Goal: Communication & Community: Answer question/provide support

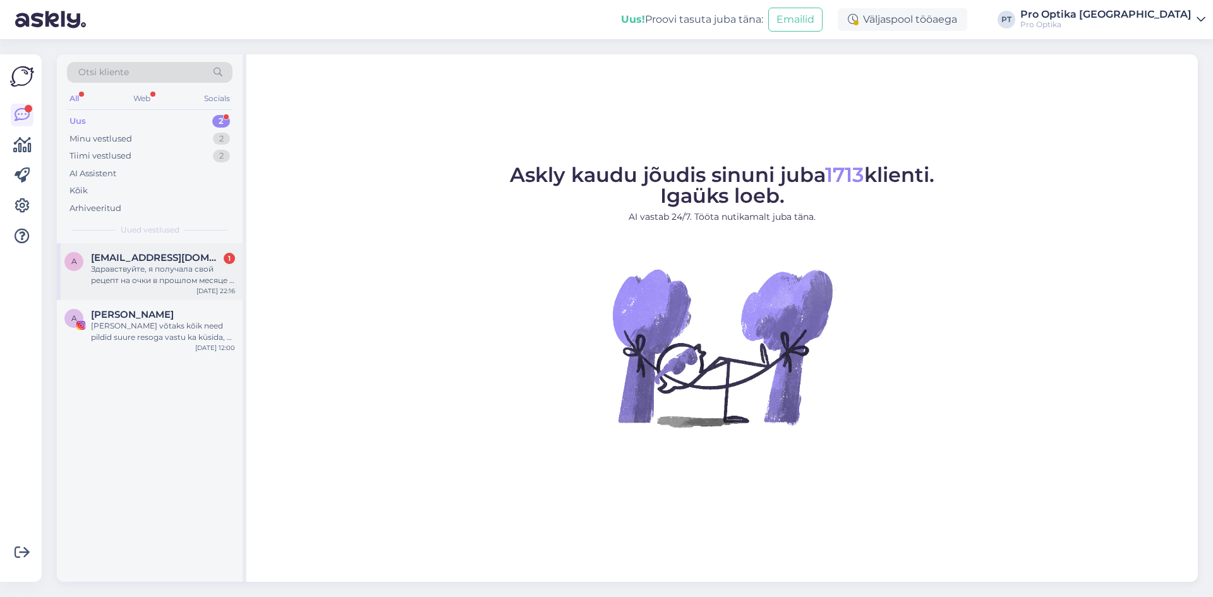
click at [166, 258] on span "[EMAIL_ADDRESS][DOMAIN_NAME]" at bounding box center [156, 257] width 131 height 11
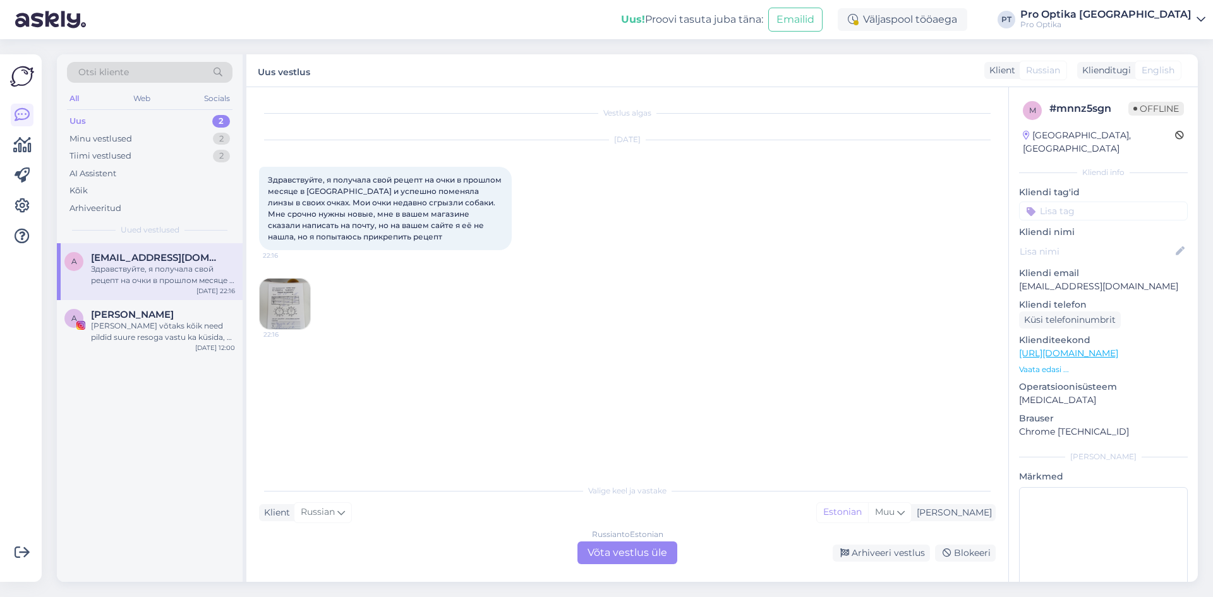
click at [614, 552] on div "Russian to Estonian Võta vestlus üle" at bounding box center [627, 552] width 100 height 23
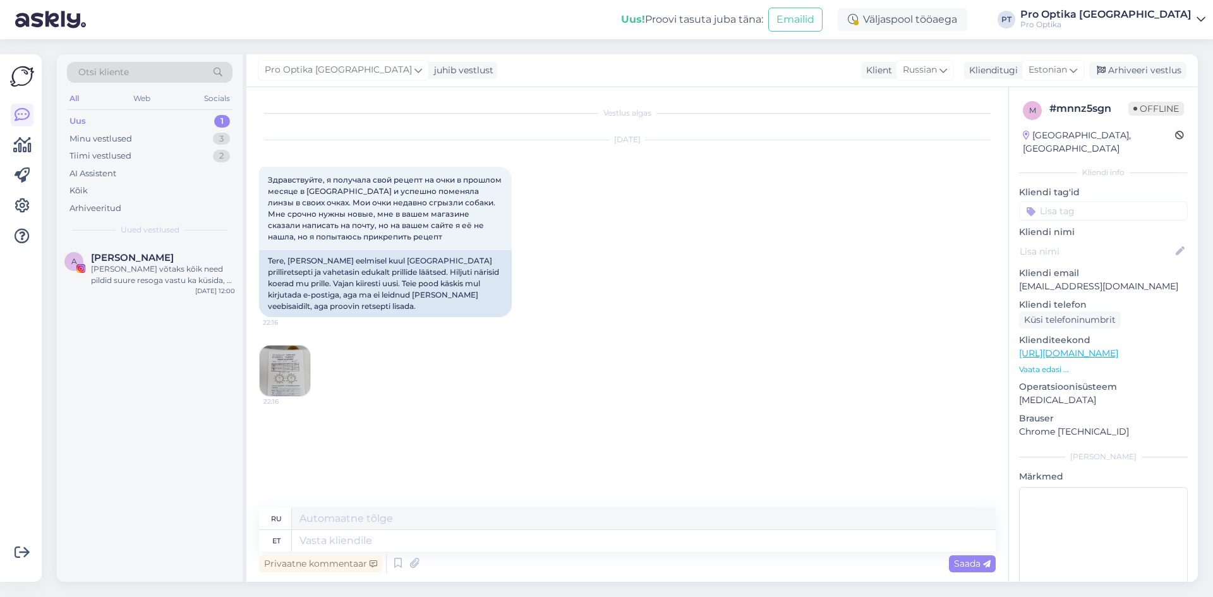
click at [274, 370] on img at bounding box center [285, 371] width 51 height 51
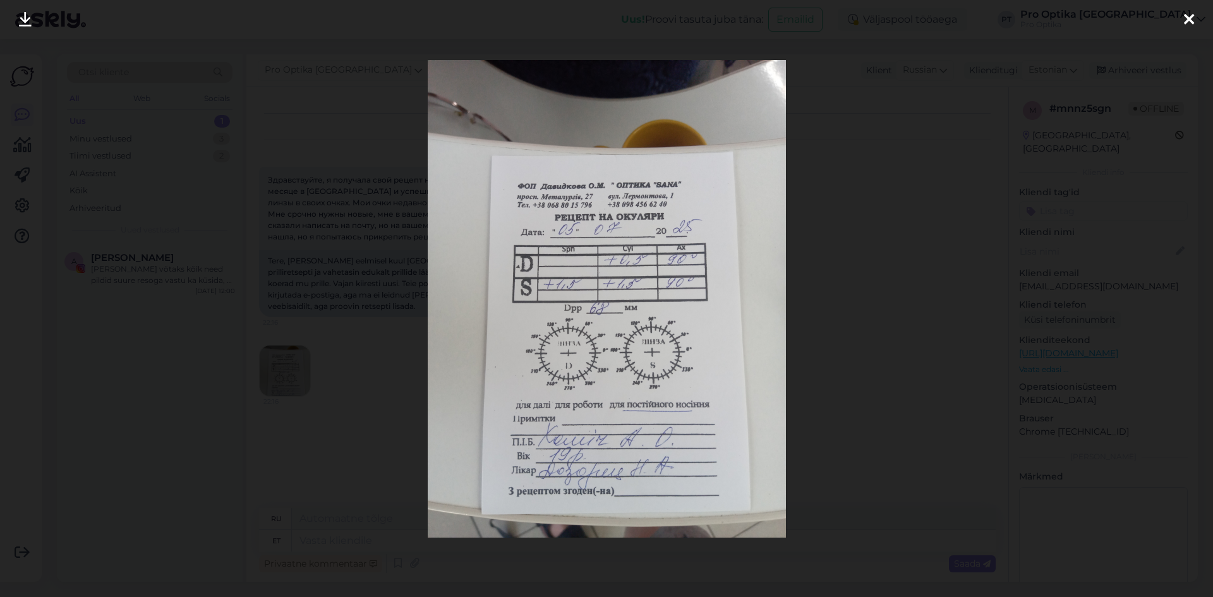
click at [1186, 21] on icon at bounding box center [1189, 20] width 10 height 16
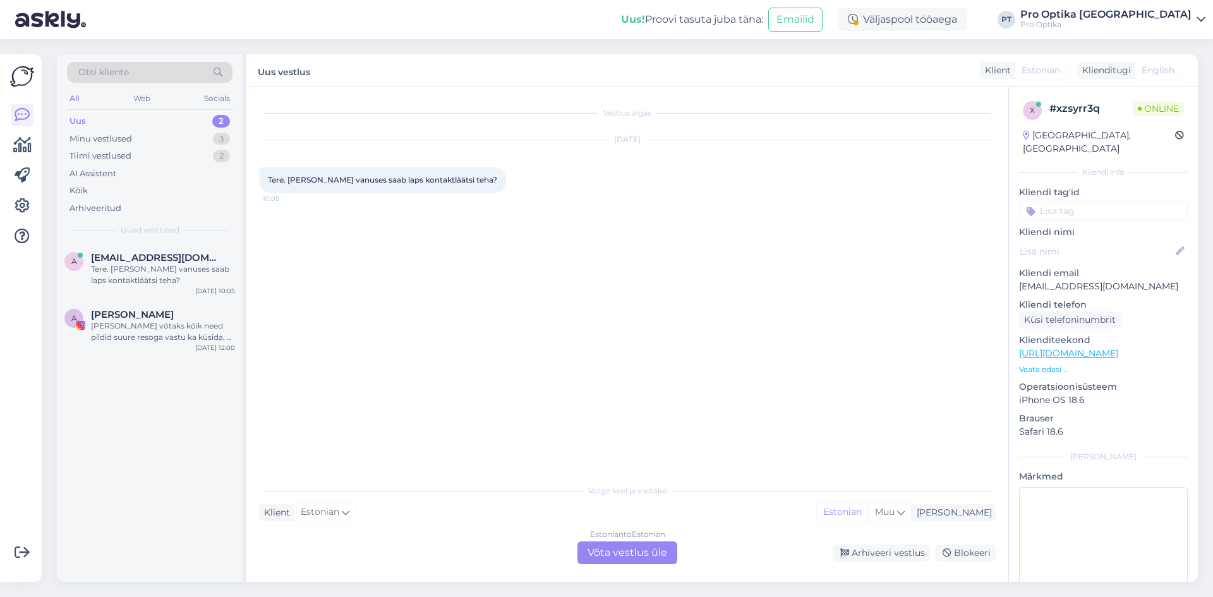
click at [635, 553] on div "Estonian to Estonian Võta vestlus üle" at bounding box center [627, 552] width 100 height 23
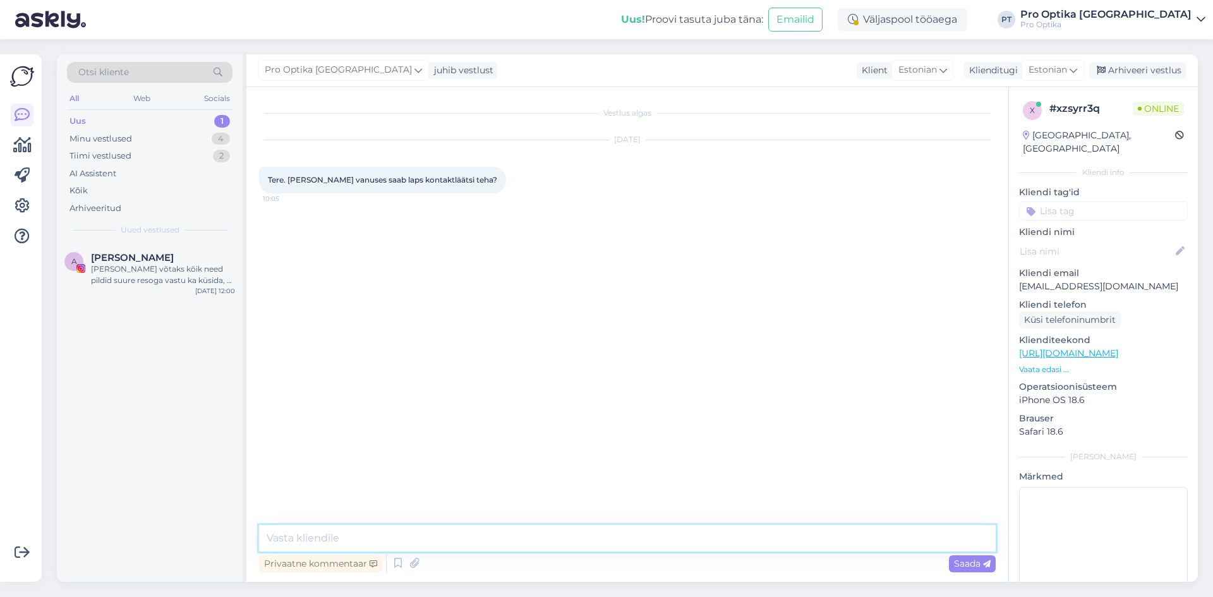
click at [382, 541] on textarea at bounding box center [627, 538] width 737 height 27
type textarea "Tere!"
type textarea "Kas nüüd igapäevaseks kasutuseks või trenni tegemise ajaks, küsin [PERSON_NAME]…"
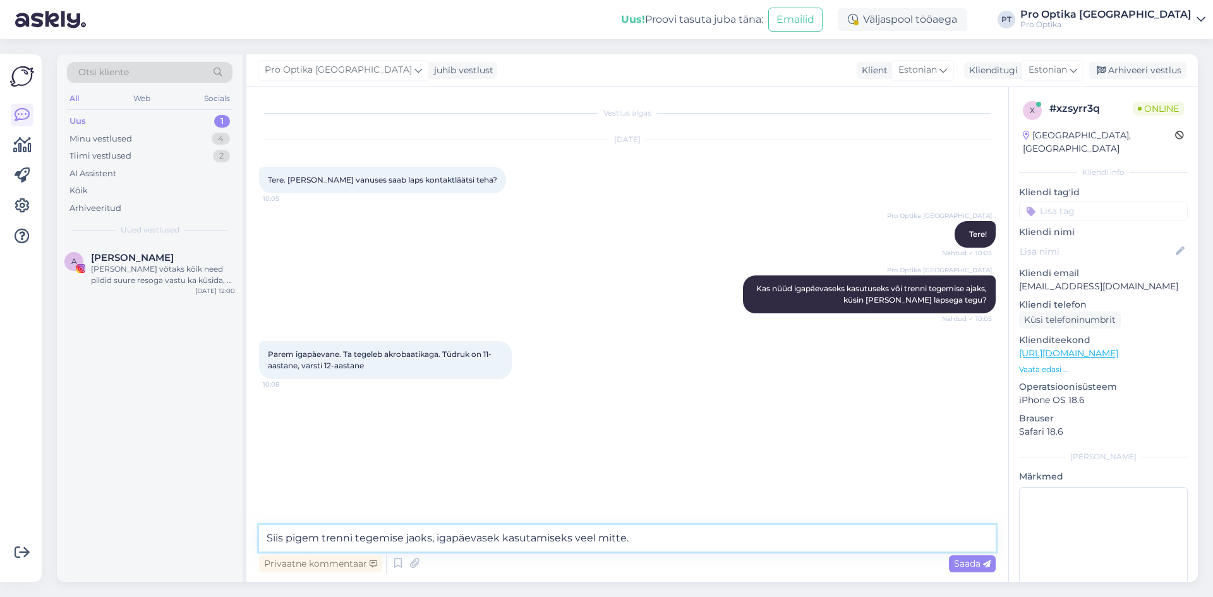
click at [431, 540] on textarea "Siis pigem trenni tegemise jaoks, igapäevasek kasutamiseks veel mitte." at bounding box center [627, 538] width 737 height 27
click at [568, 538] on textarea "Siis pigem trenni tegemise ajaks, igapäevasek kasutamiseks veel mitte." at bounding box center [627, 538] width 737 height 27
type textarea "Siis pigem trenni tegemise ajaks, igapäevasek kasutamiseks pigem veel mitte."
click at [714, 535] on textarea "Siis pigem trenni tegemise ajaks, igapäevasek kasutamiseks pigem veel mitte." at bounding box center [627, 538] width 737 height 27
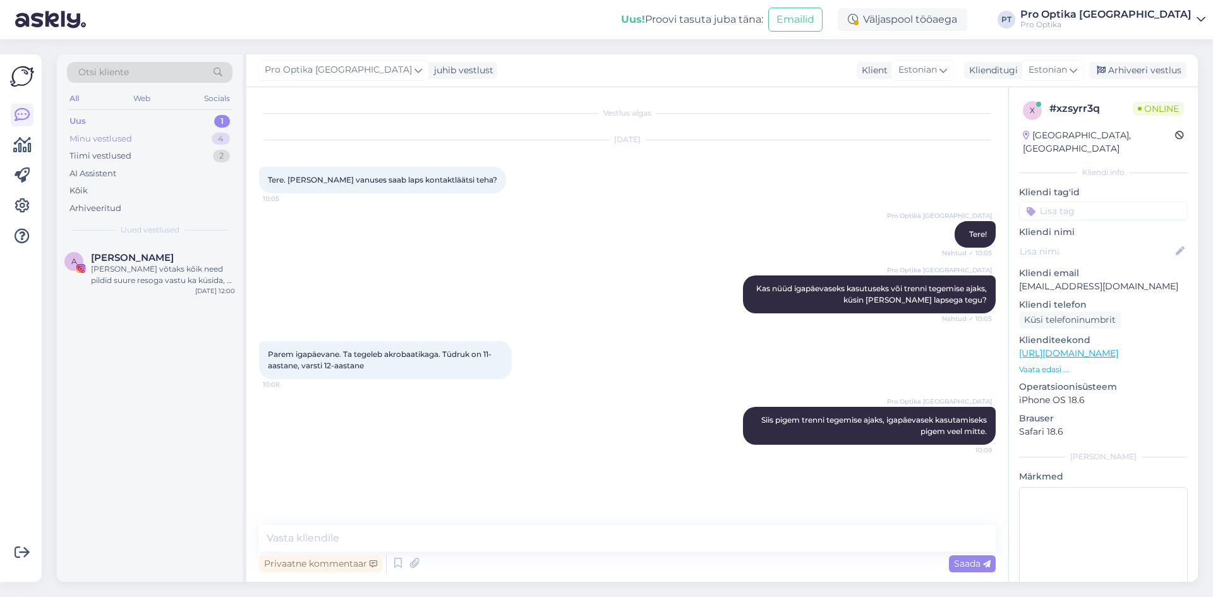
click at [161, 142] on div "Minu vestlused 4" at bounding box center [150, 139] width 166 height 18
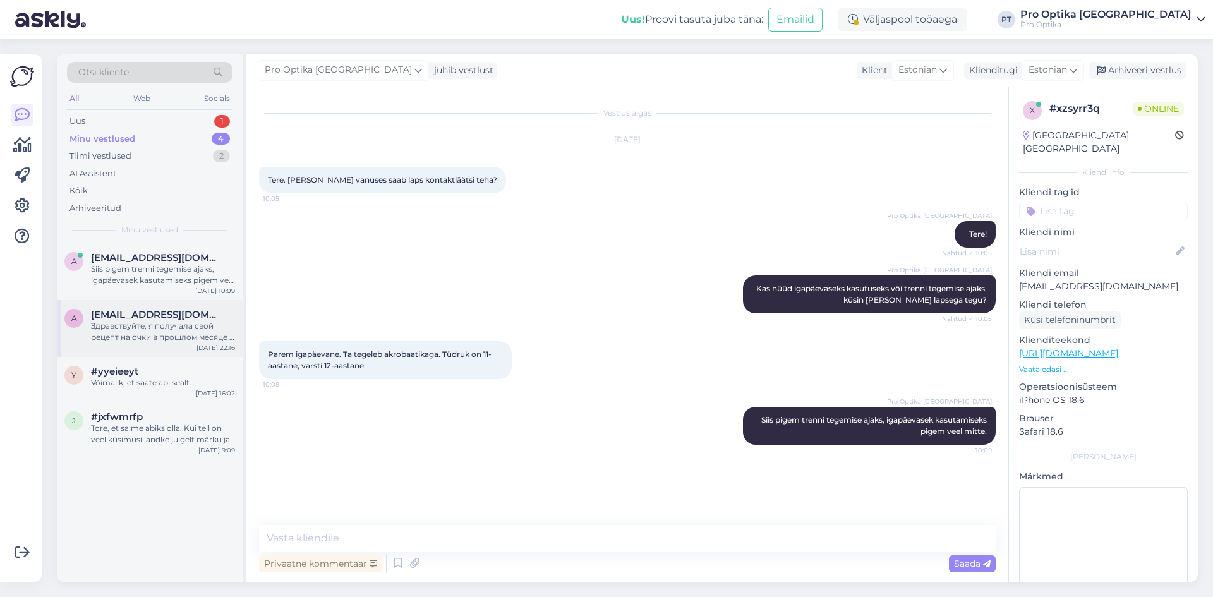
click at [167, 304] on div "a [EMAIL_ADDRESS][DOMAIN_NAME] Здравствуйте, я получала свой рецепт на очки в п…" at bounding box center [150, 328] width 186 height 57
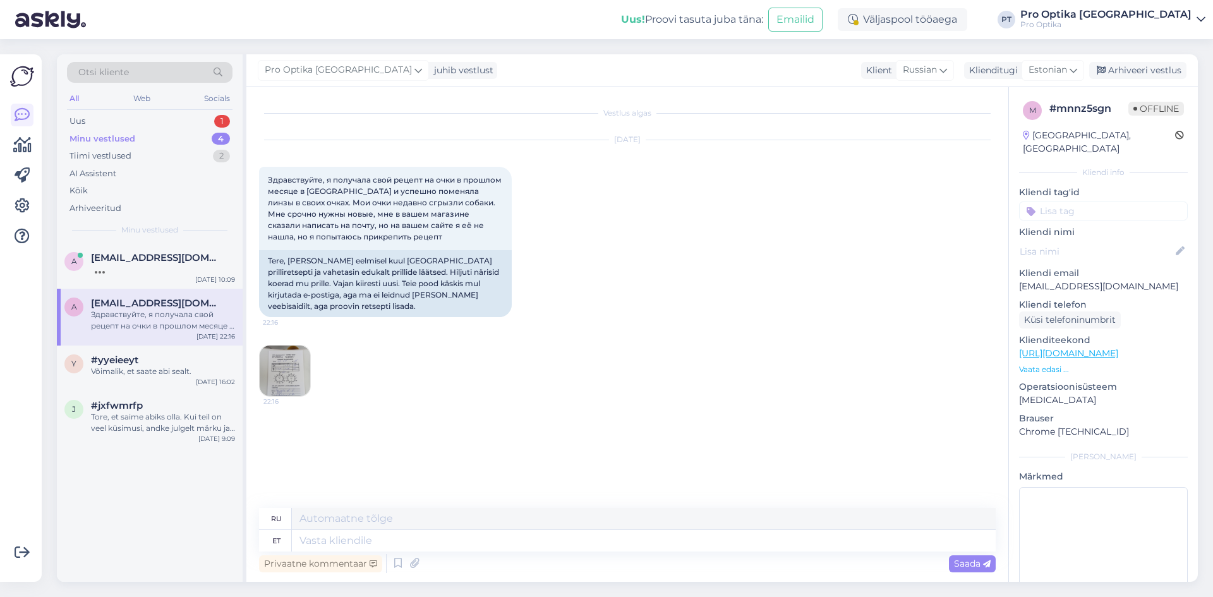
click at [298, 373] on img at bounding box center [285, 371] width 51 height 51
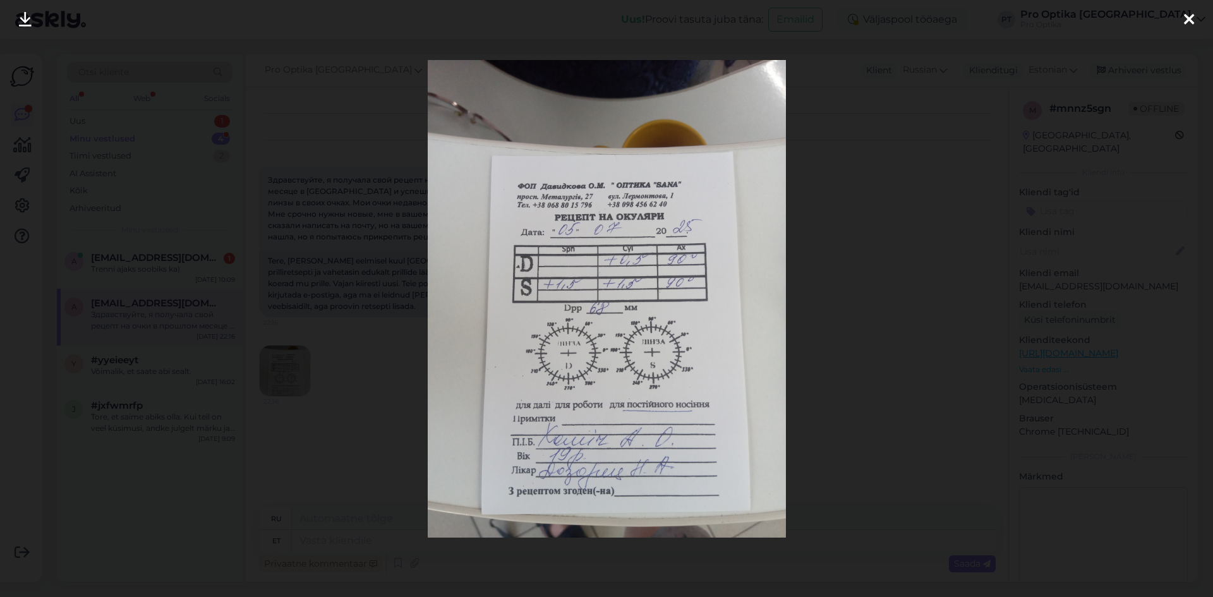
click at [1186, 15] on icon at bounding box center [1189, 20] width 10 height 16
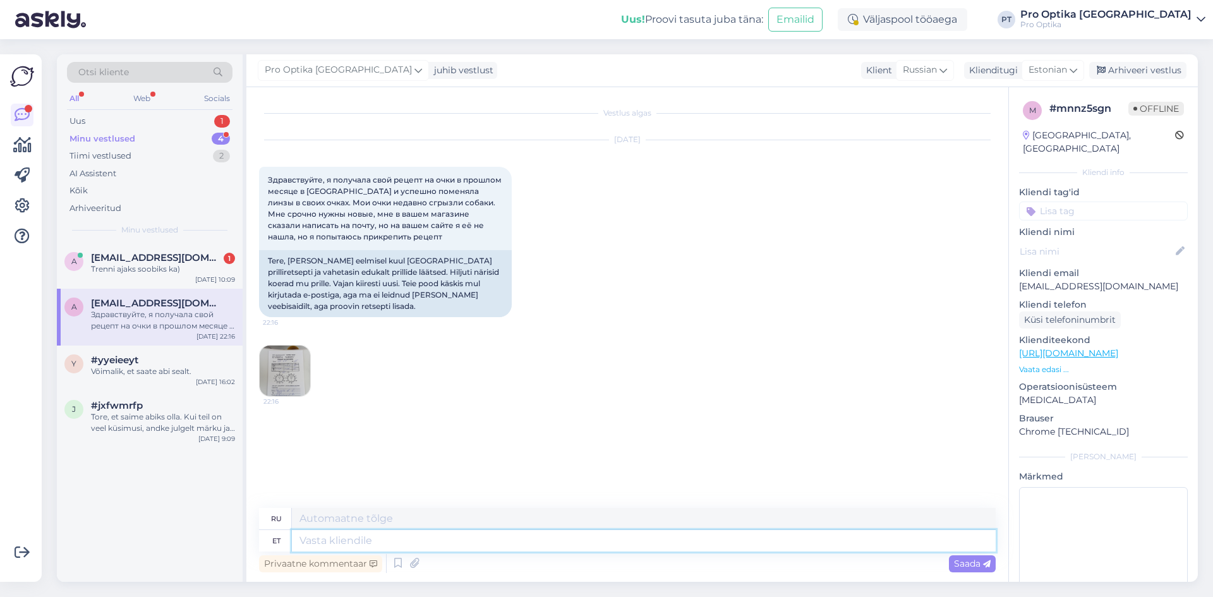
click at [413, 543] on textarea at bounding box center [644, 540] width 704 height 21
type textarea "K"
type textarea "t"
type textarea "Tere,"
type textarea "Привет,"
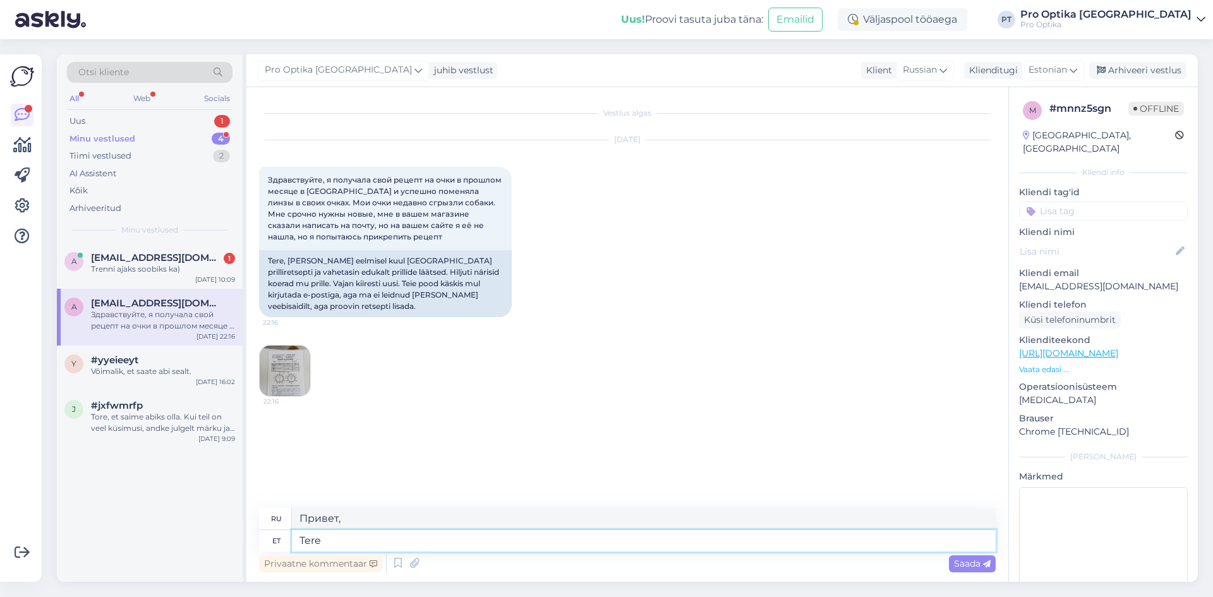
type textarea "Tere!"
type textarea "Привет!"
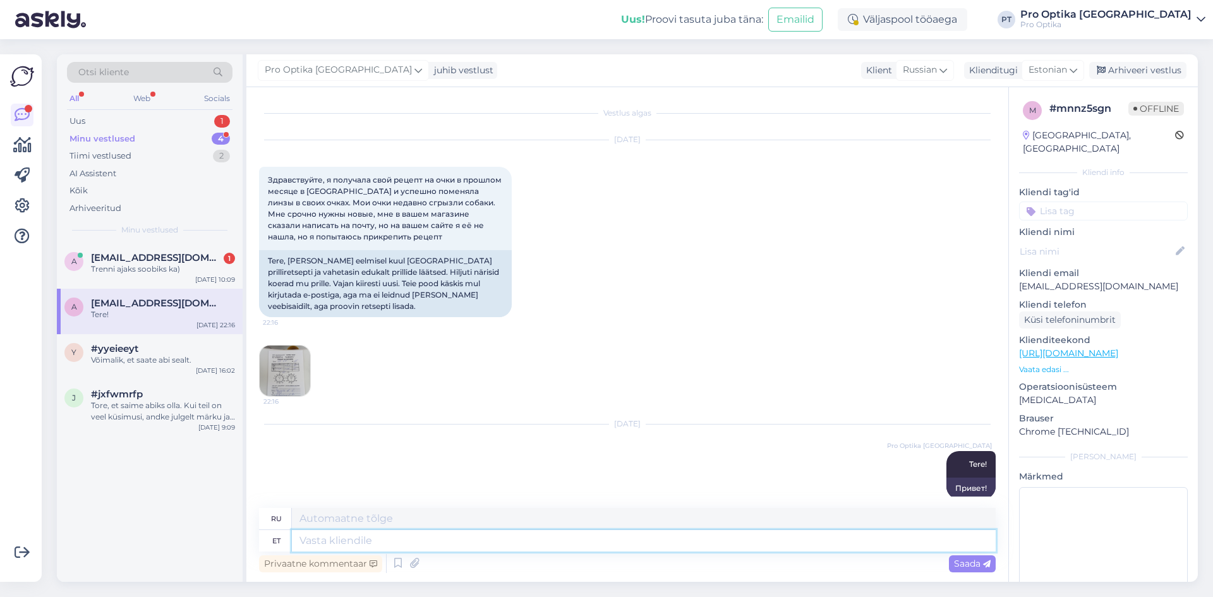
scroll to position [16, 0]
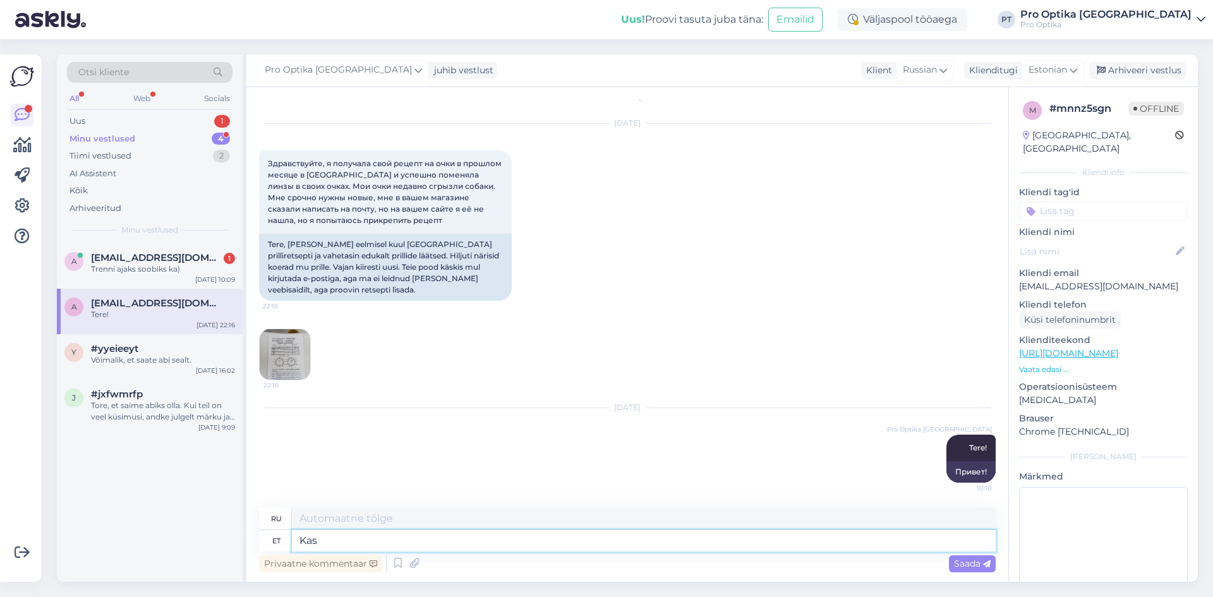
type textarea "Kas"
type textarea "Является"
type textarea "Kas tegemist"
type textarea "Это вопрос"
type textarea "Kas tegemist on"
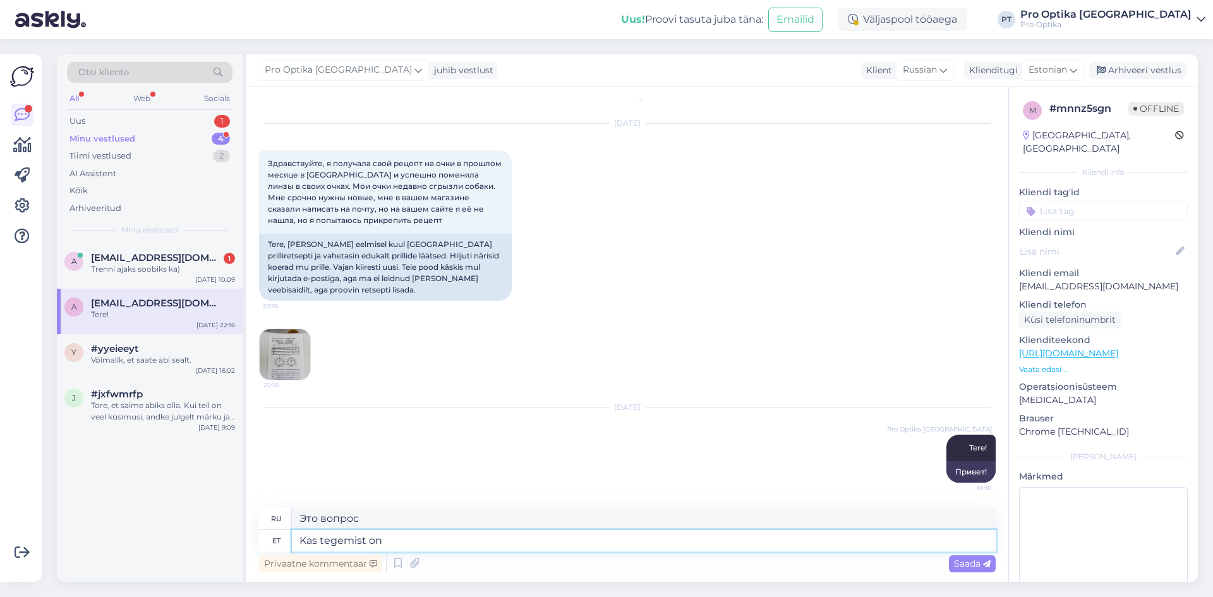
type textarea "Это?"
type textarea "Kas tegemist on kõugprilliga"
type textarea "Это пара очков?"
type textarea "Kas tegemist on kõugprilliga?"
type textarea "Это очки?"
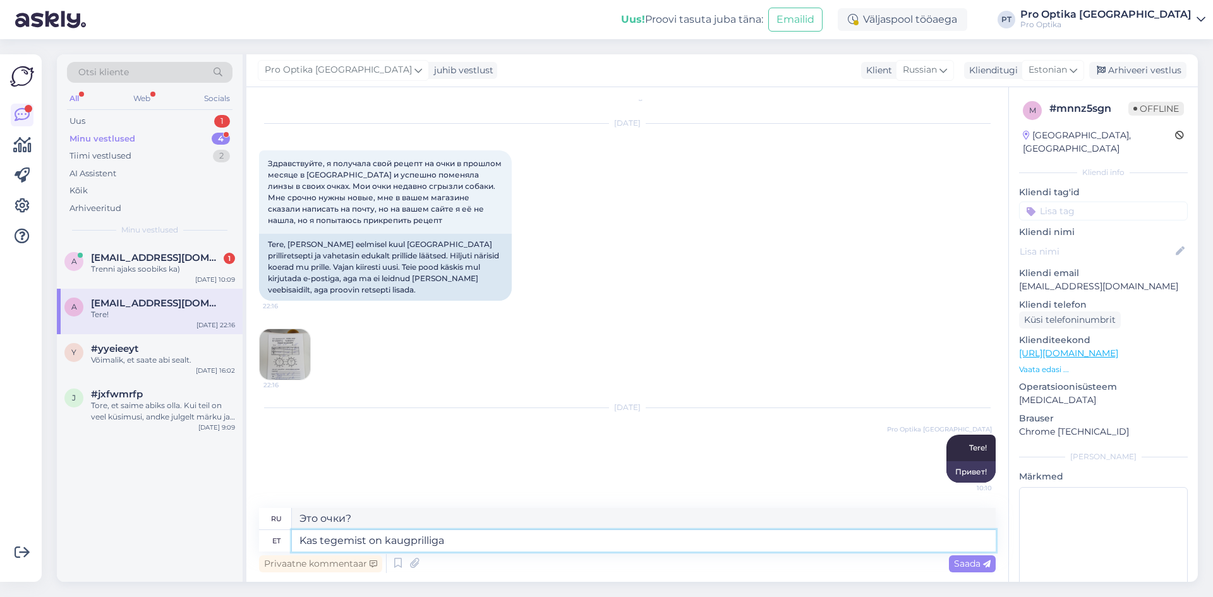
type textarea "Kas tegemist on kaugprilliga?"
type textarea "Это очки для дали?"
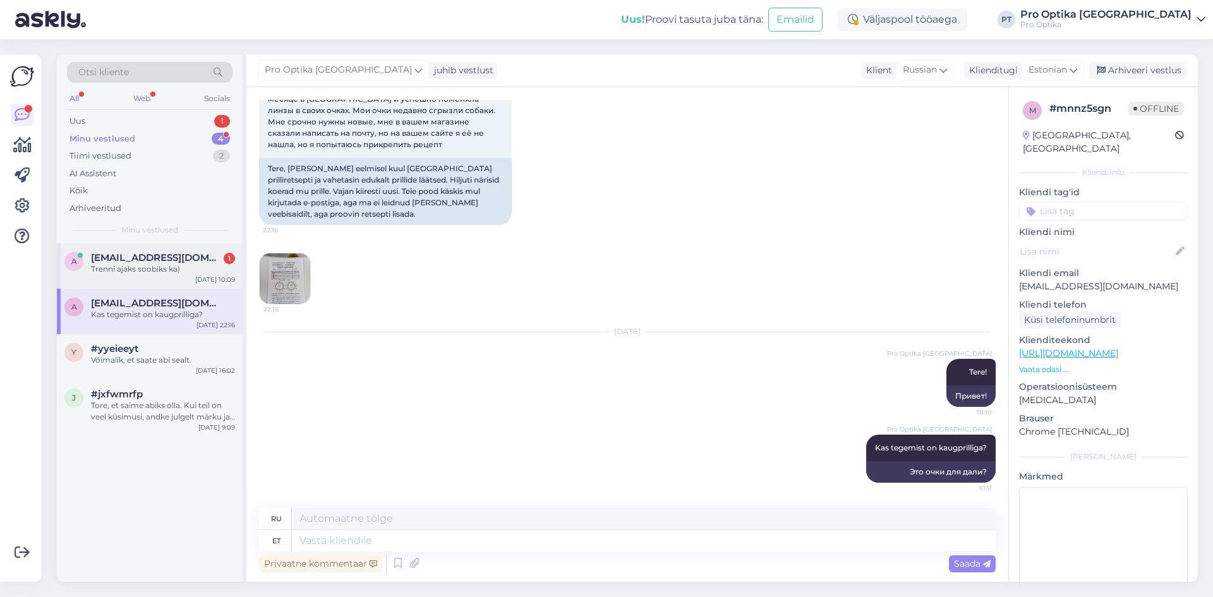
click at [160, 274] on div "Trenni ajaks soobiks ka)" at bounding box center [163, 268] width 144 height 11
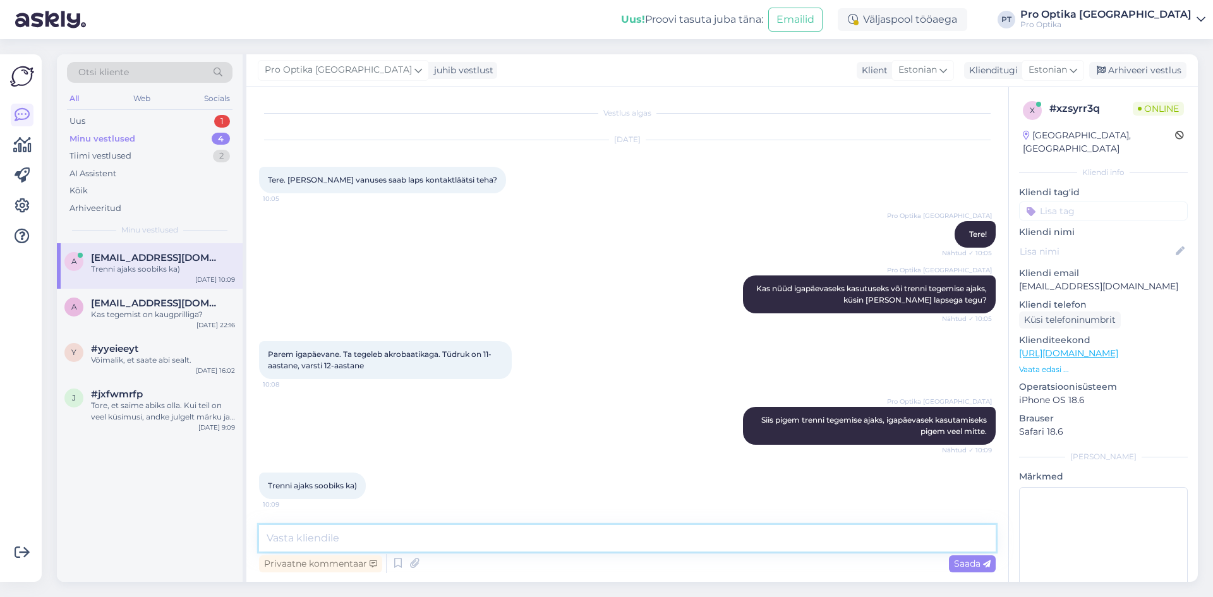
click at [452, 540] on textarea at bounding box center [627, 538] width 737 height 27
type textarea "Siis soovitan Teil broneerida aja esmasele kontaktläätse määramisele."
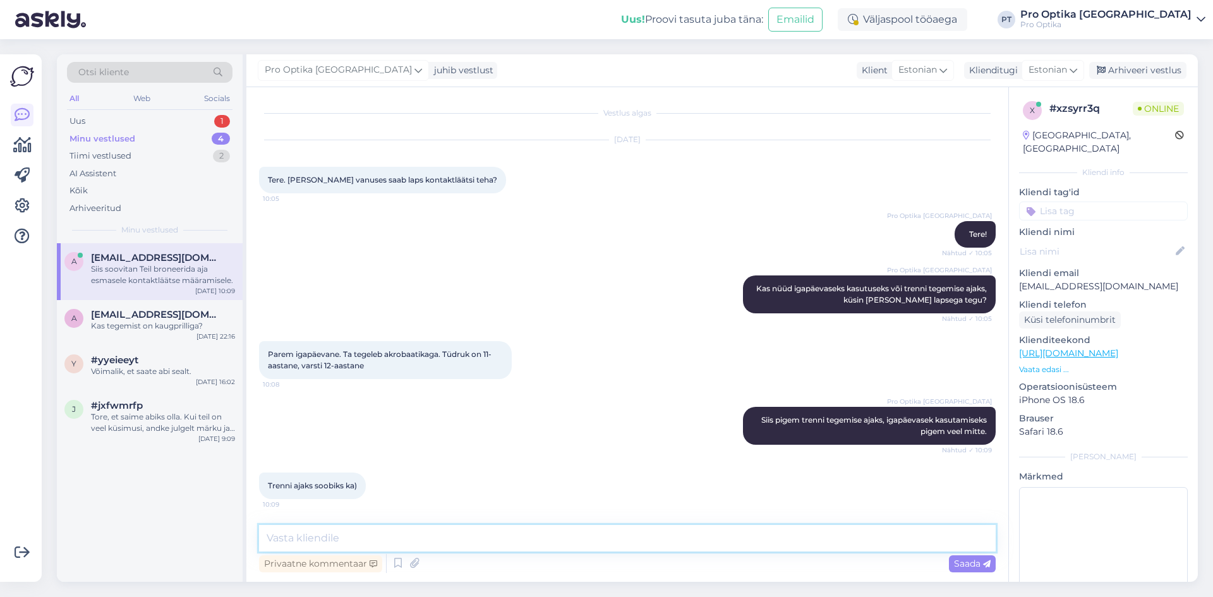
scroll to position [65, 0]
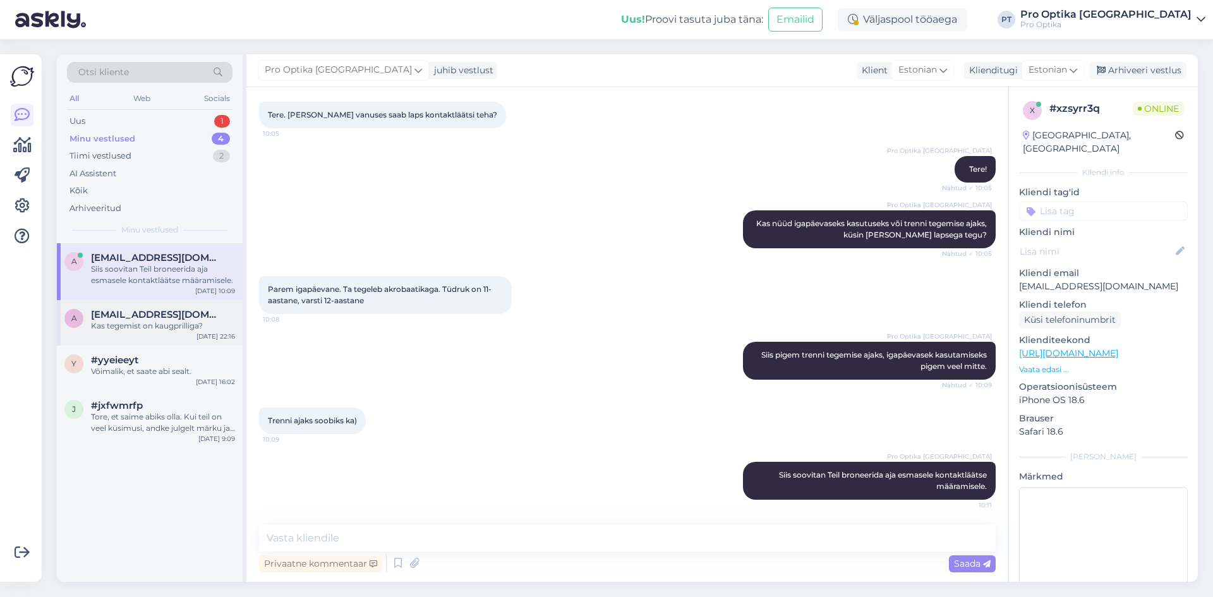
click at [179, 326] on div "Kas tegemist on kaugprilliga?" at bounding box center [163, 325] width 144 height 11
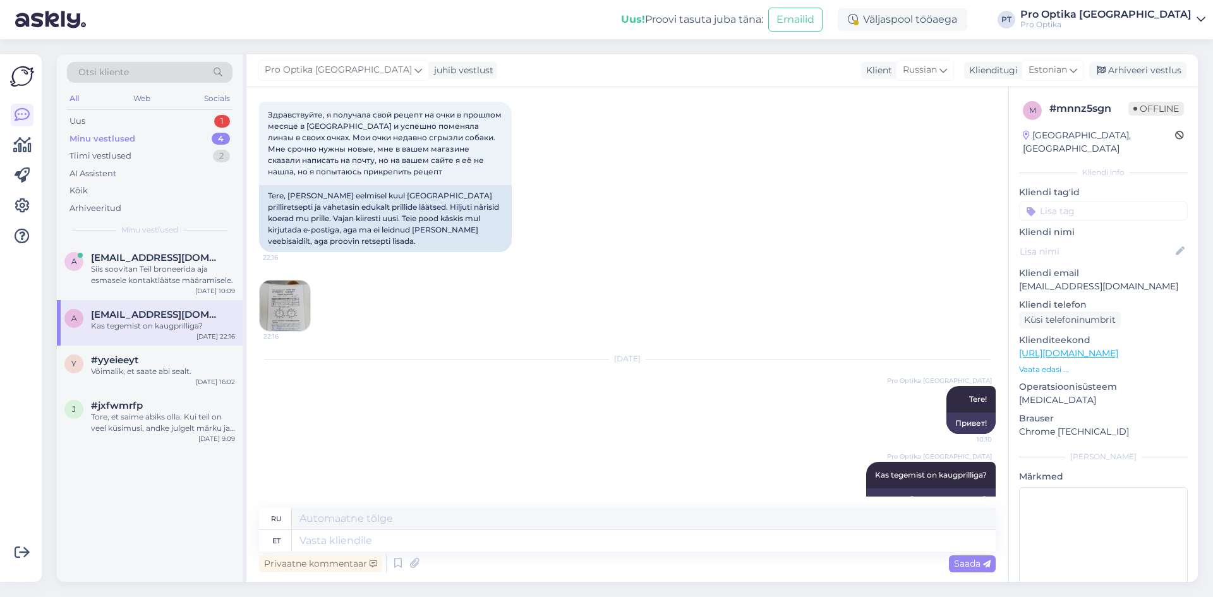
scroll to position [27, 0]
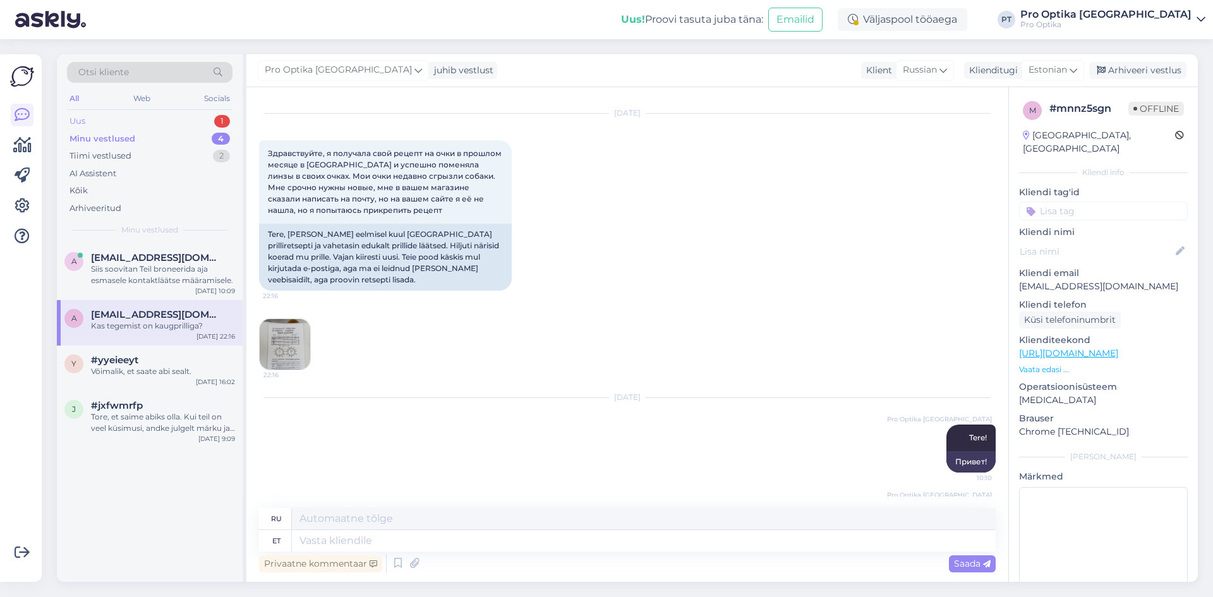
click at [222, 122] on div "1" at bounding box center [222, 121] width 16 height 13
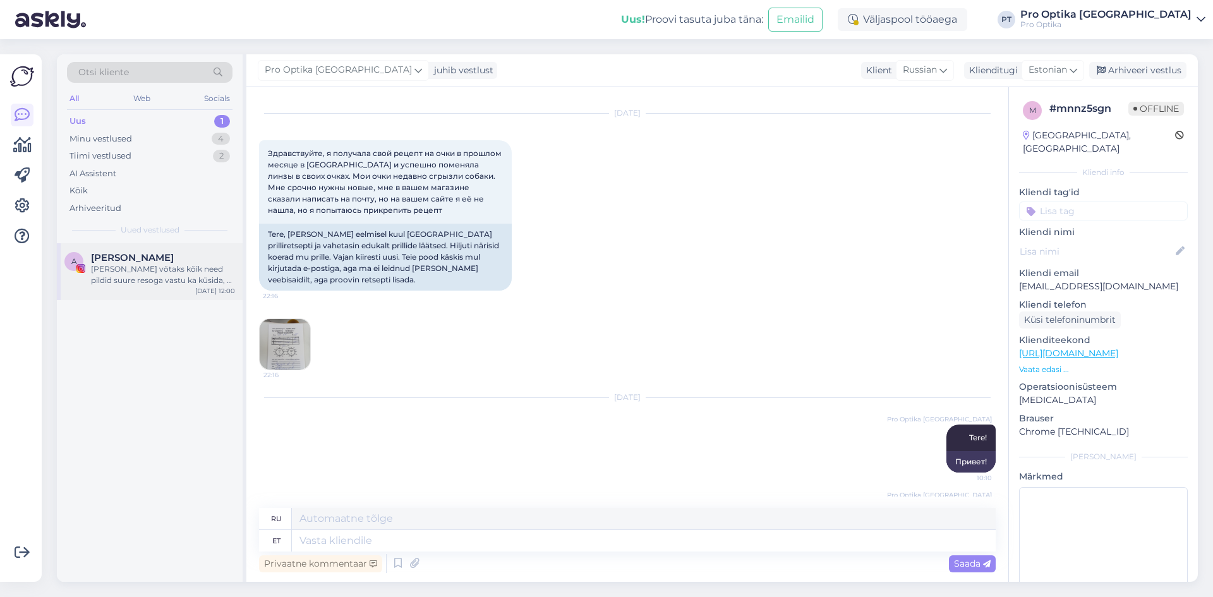
click at [184, 270] on div "[PERSON_NAME] võtaks kõik need pildid suure resoga vastu ka küsida, et kas tohi…" at bounding box center [163, 274] width 144 height 23
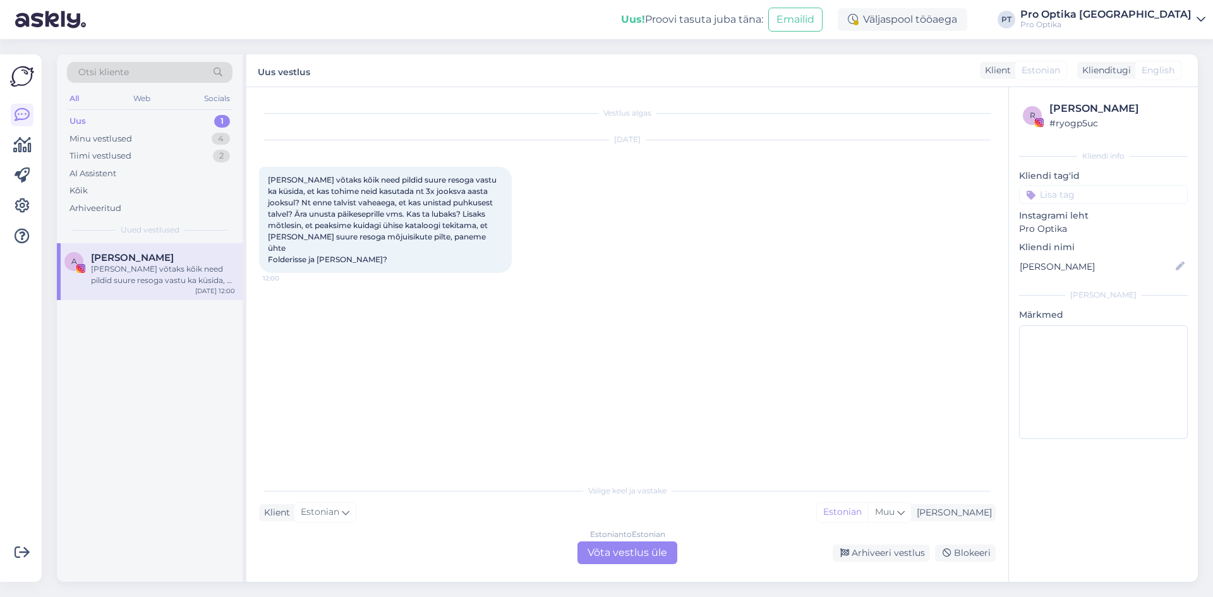
click at [603, 555] on div "Estonian to Estonian Võta vestlus üle" at bounding box center [627, 552] width 100 height 23
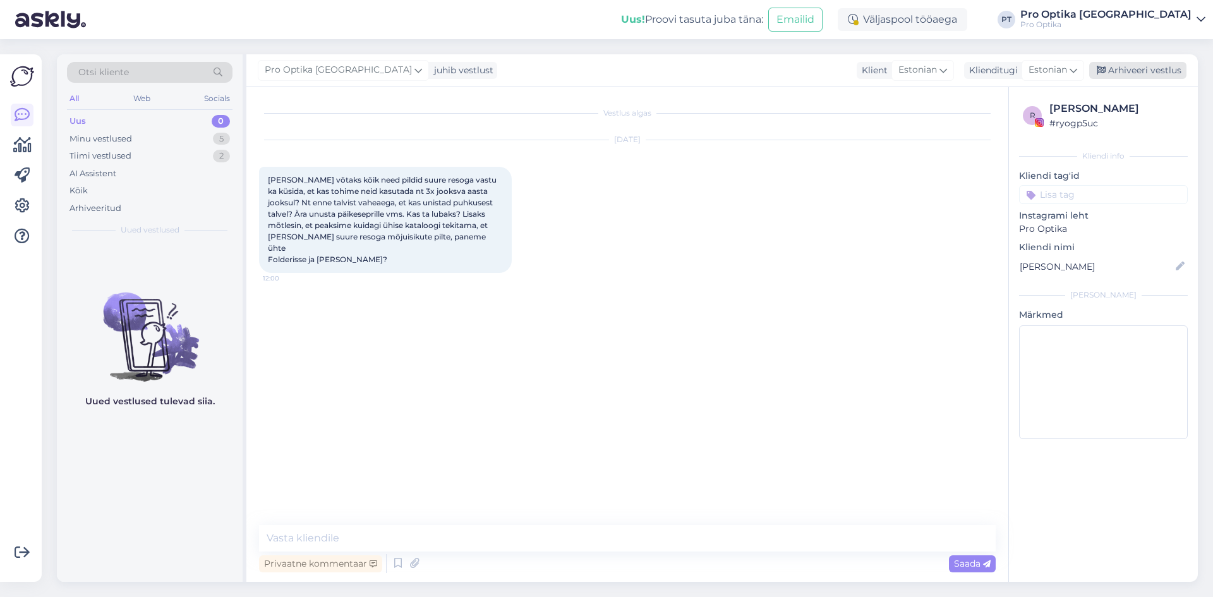
click at [1134, 76] on div "Arhiveeri vestlus" at bounding box center [1137, 70] width 97 height 17
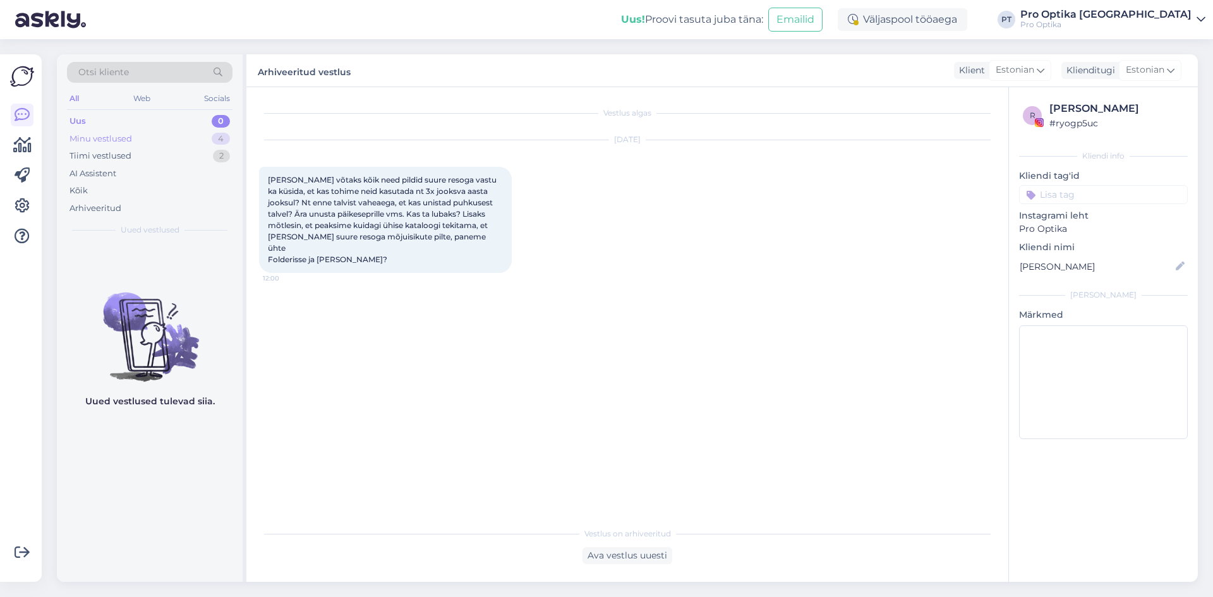
click at [130, 138] on div "Minu vestlused" at bounding box center [100, 139] width 63 height 13
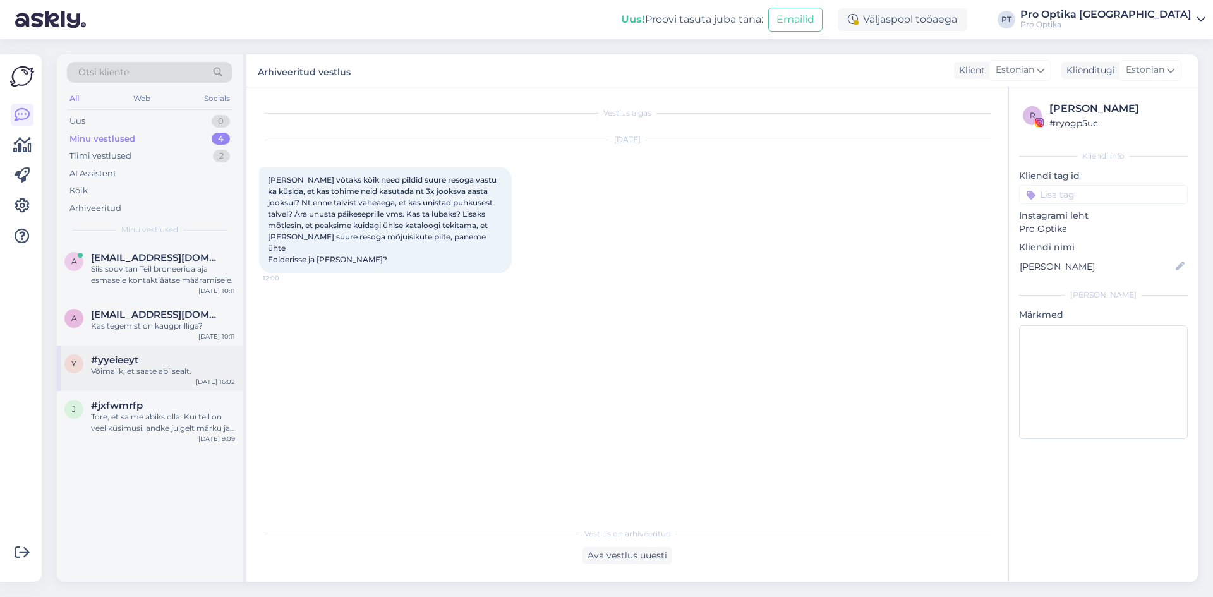
click at [171, 376] on div "Võimalik, et saate abi sealt." at bounding box center [163, 371] width 144 height 11
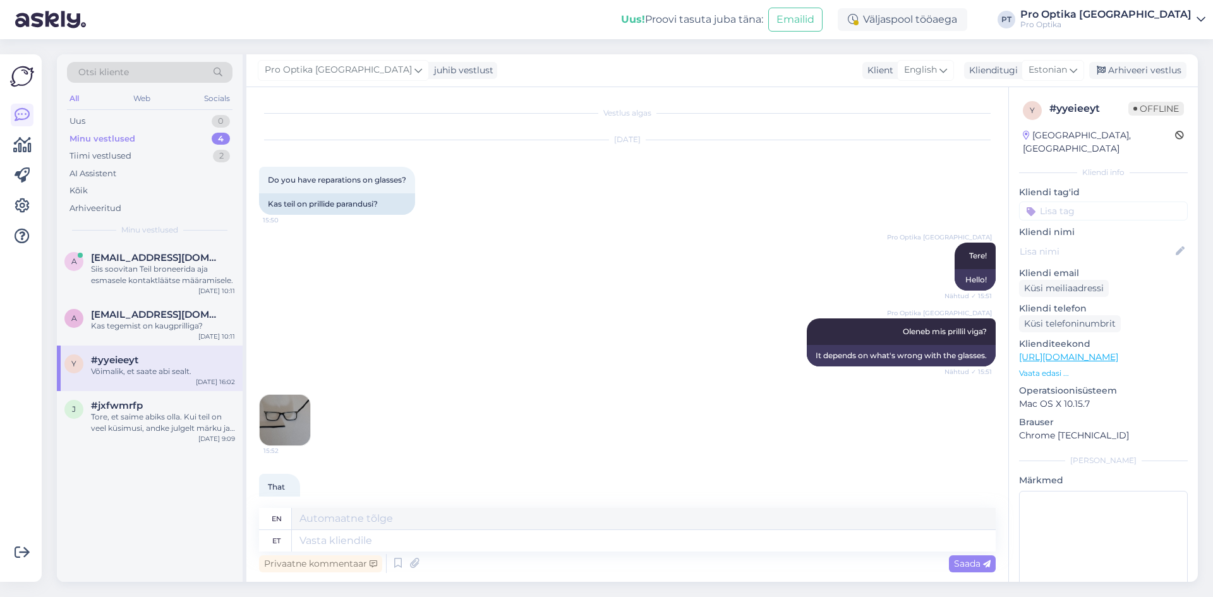
scroll to position [441, 0]
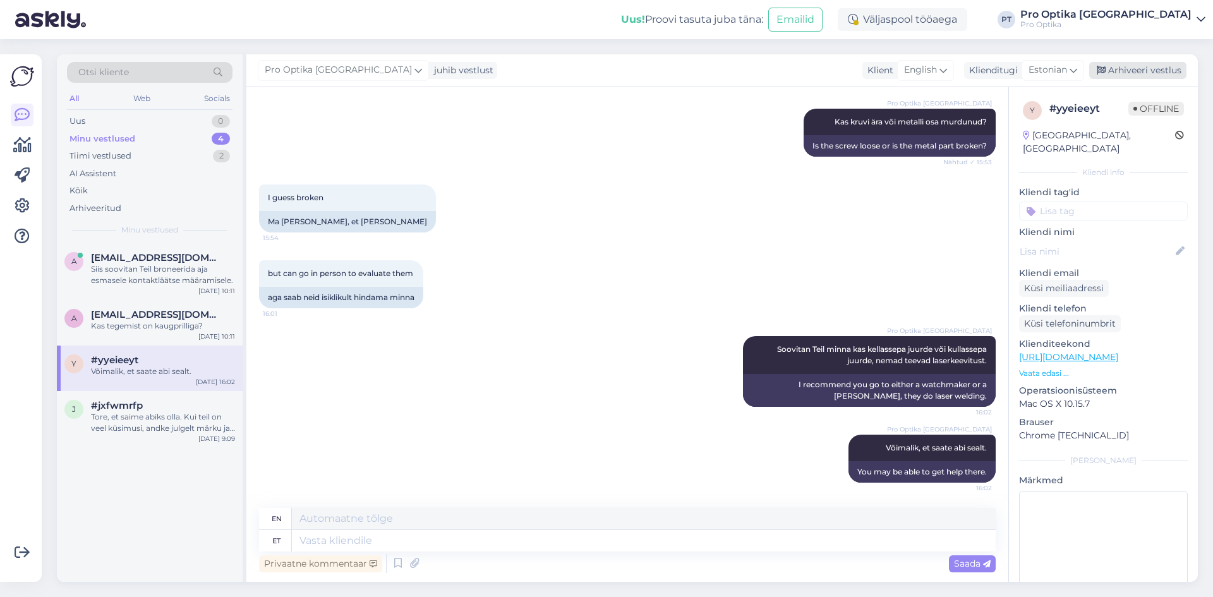
click at [1141, 72] on div "Arhiveeri vestlus" at bounding box center [1137, 70] width 97 height 17
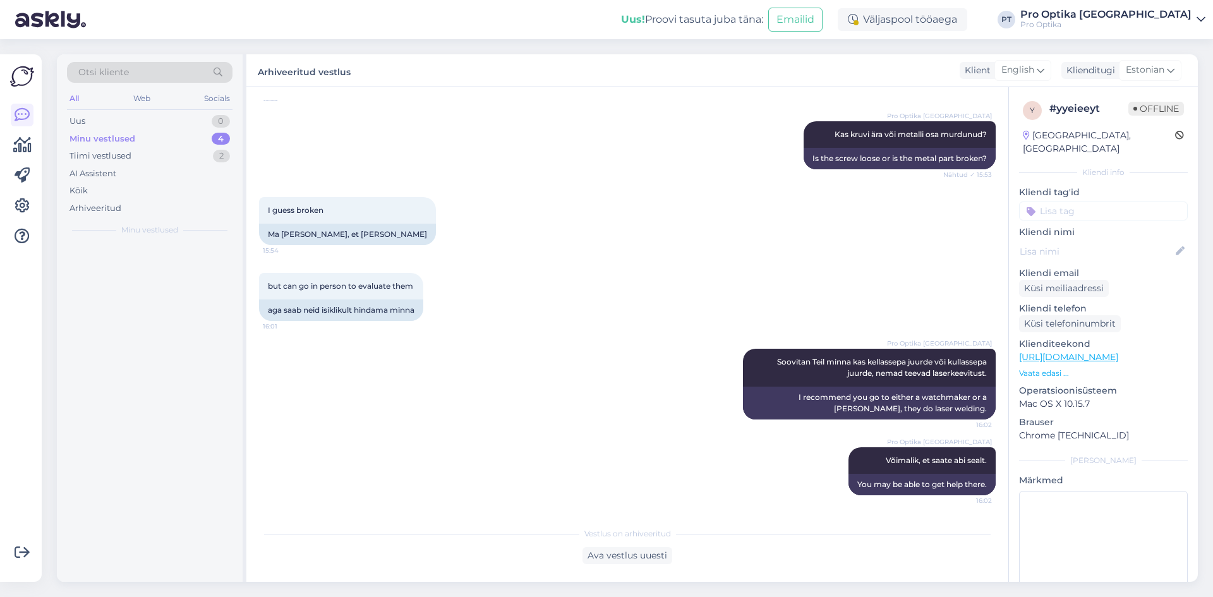
scroll to position [428, 0]
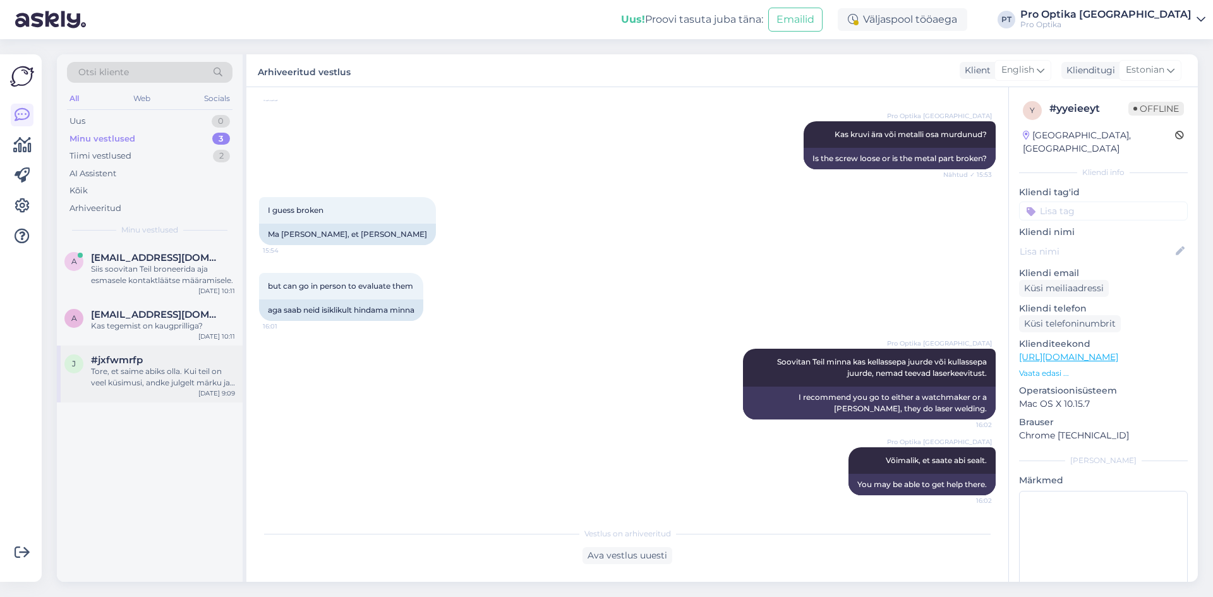
click at [160, 373] on div "Tore, et saime abiks olla. Kui teil on veel küsimusi, andke julgelt märku ja ai…" at bounding box center [163, 377] width 144 height 23
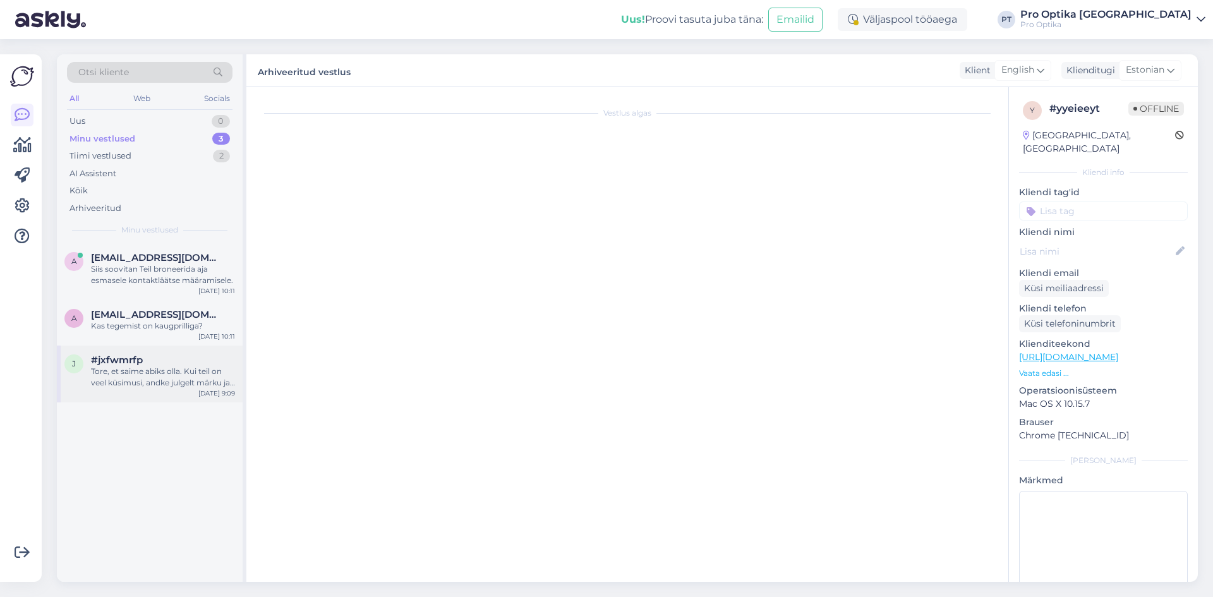
scroll to position [0, 0]
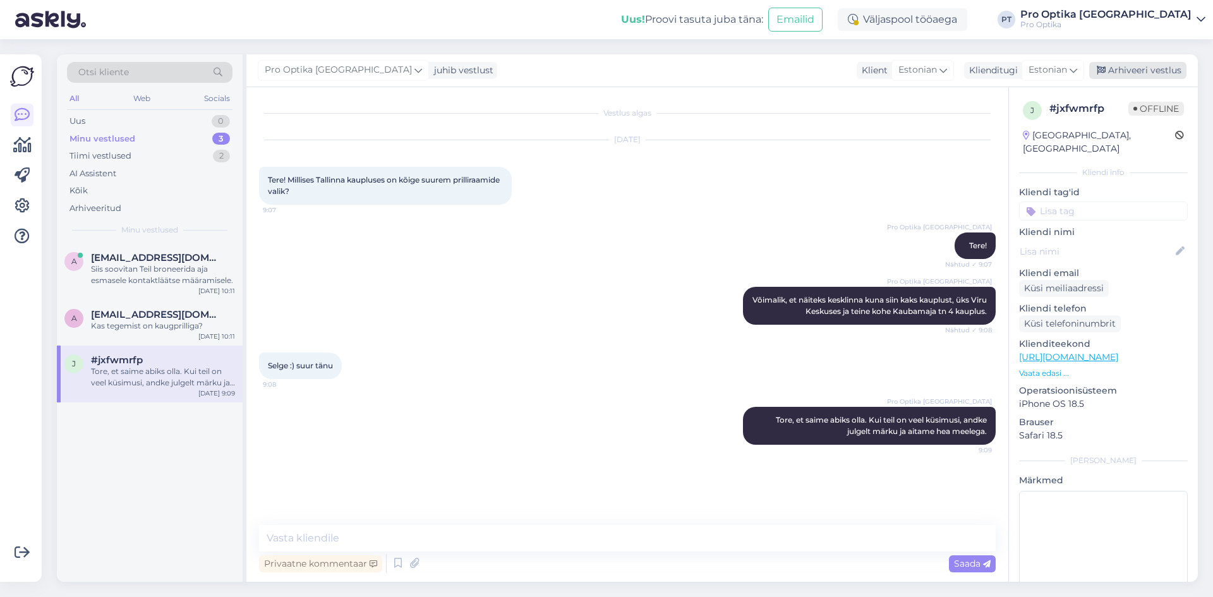
click at [1143, 74] on div "Arhiveeri vestlus" at bounding box center [1137, 70] width 97 height 17
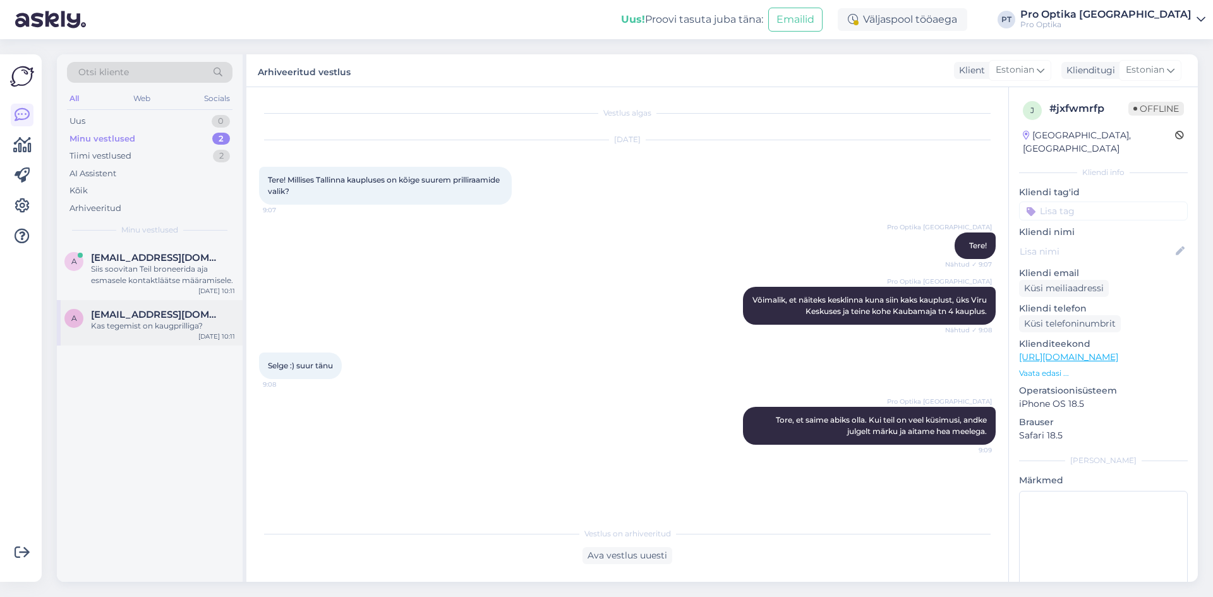
click at [140, 332] on div "a [EMAIL_ADDRESS][DOMAIN_NAME] Kas tegemist on kaugprilliga? [DATE] 10:11" at bounding box center [150, 322] width 186 height 45
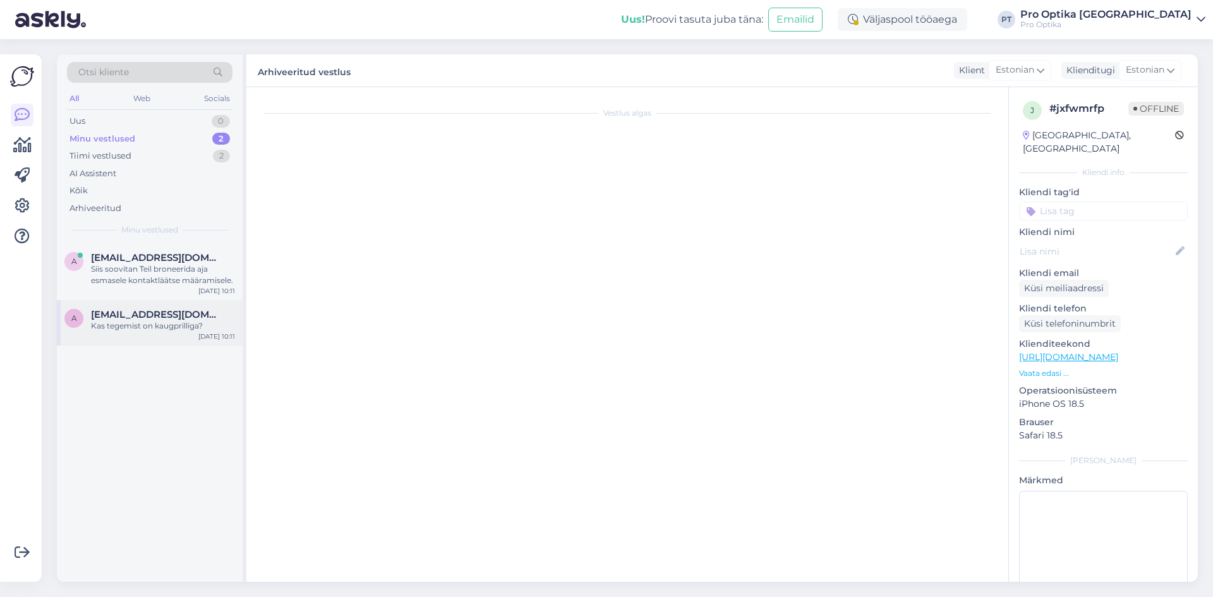
scroll to position [92, 0]
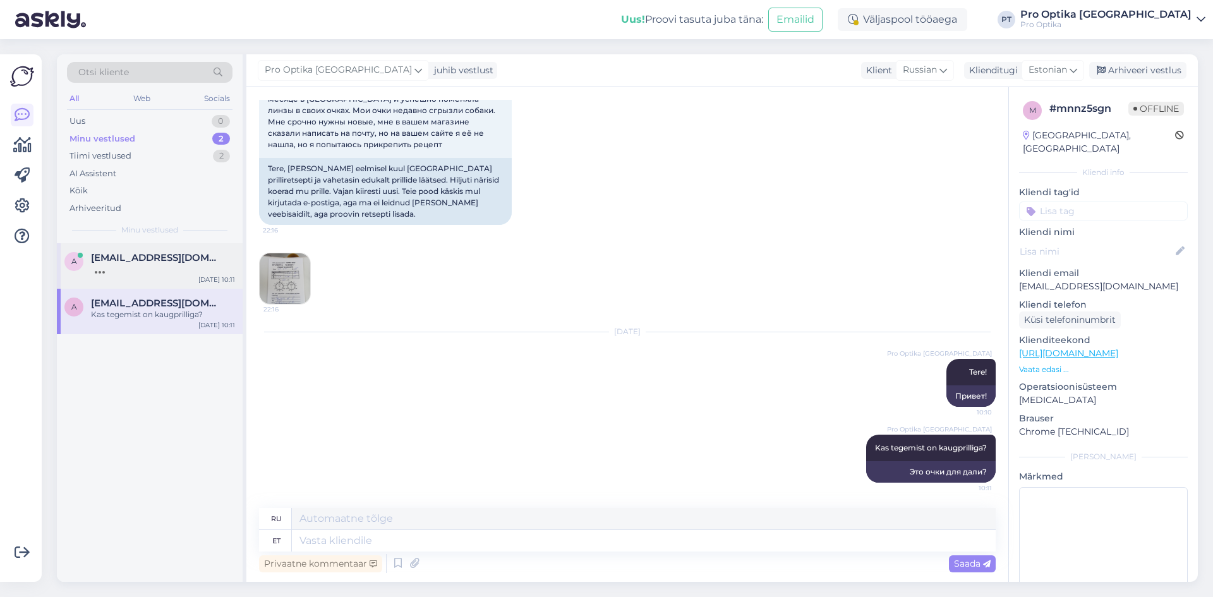
click at [167, 253] on span "[EMAIL_ADDRESS][DOMAIN_NAME]" at bounding box center [156, 257] width 131 height 11
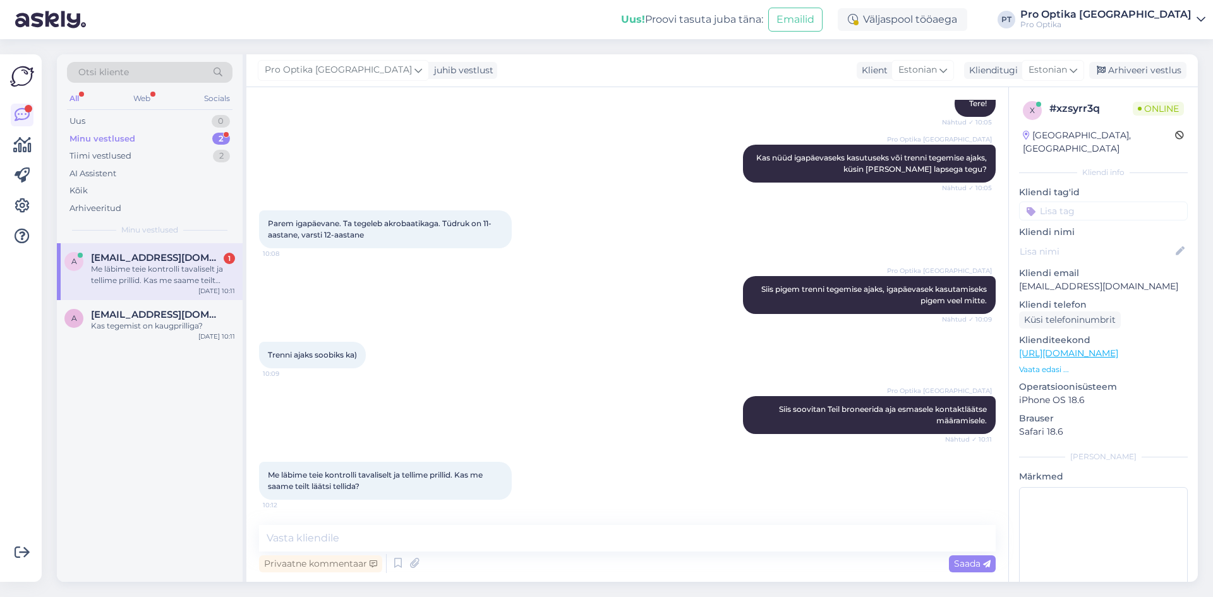
scroll to position [131, 0]
click at [298, 542] on textarea at bounding box center [627, 538] width 737 height 27
type textarea "Läätsede jaoks on vaja [PERSON_NAME] kontroll."
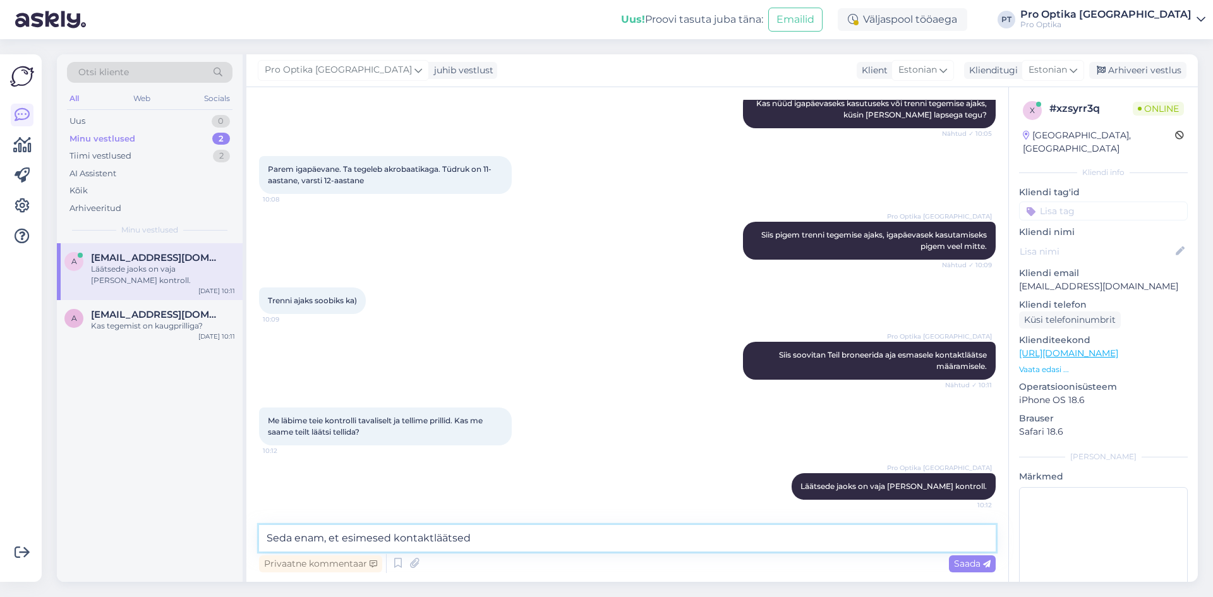
type textarea "Seda enam, et esimesed kontaktläätsed."
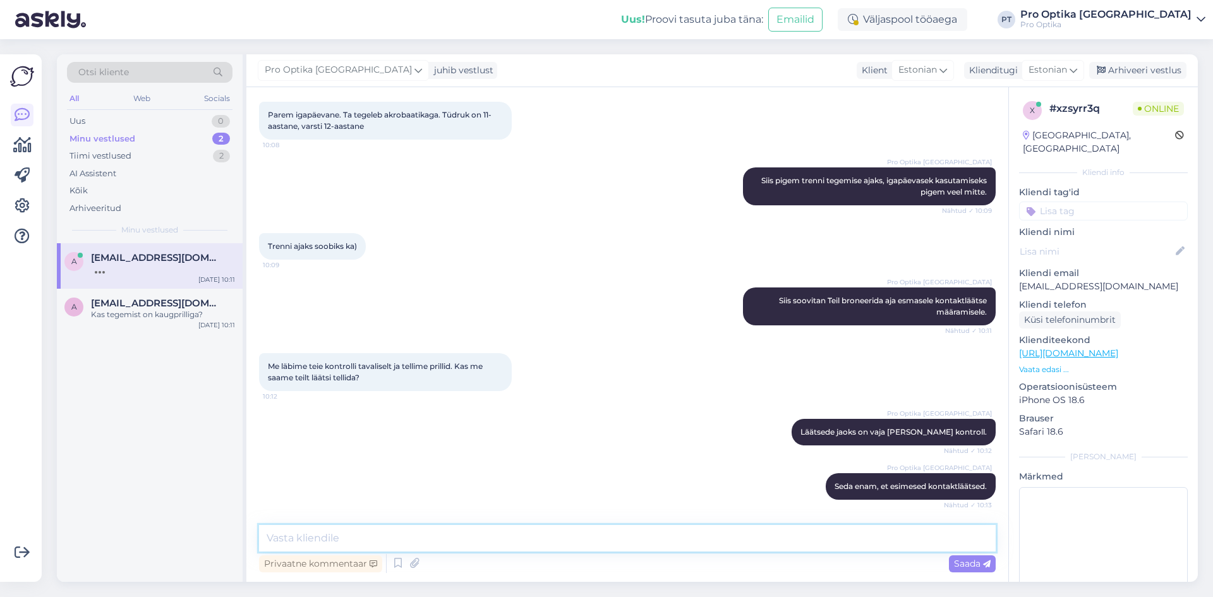
scroll to position [294, 0]
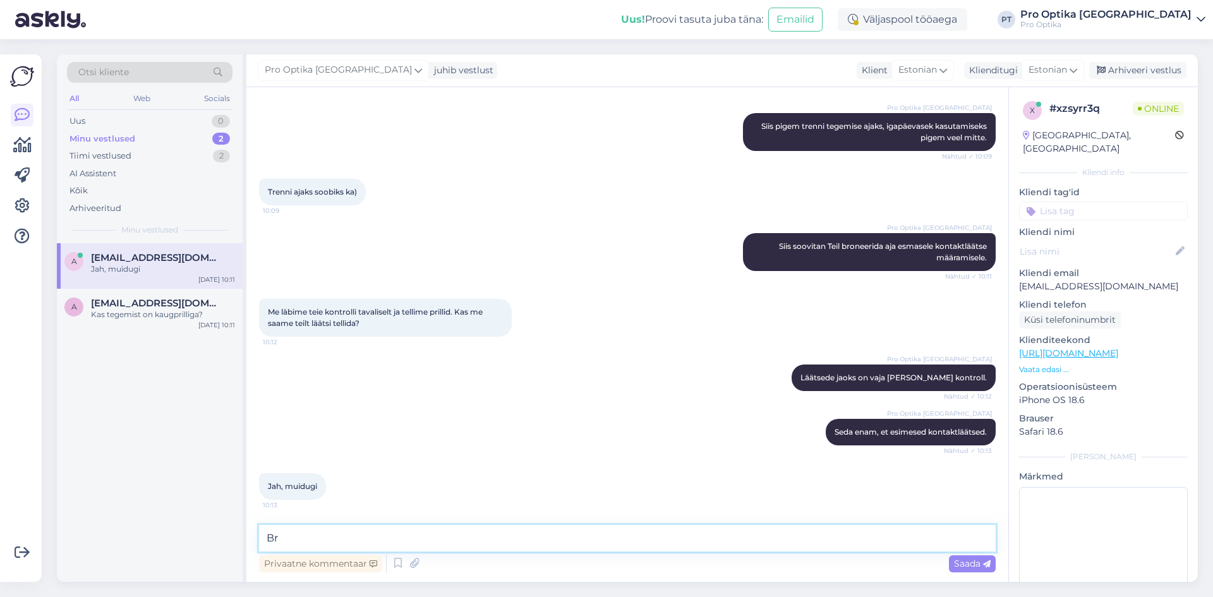
type textarea "B"
type textarea "J"
type textarea "j"
click at [388, 540] on textarea "Jah, seal selgitataske ka välja [PERSON_NAME] sobiks ja kas laps saab hakkama […" at bounding box center [627, 538] width 737 height 27
click at [784, 542] on textarea "Jah, seal selgitataske välja [PERSON_NAME] sobiks ja kas laps saab hakkama [PER…" at bounding box center [627, 538] width 737 height 27
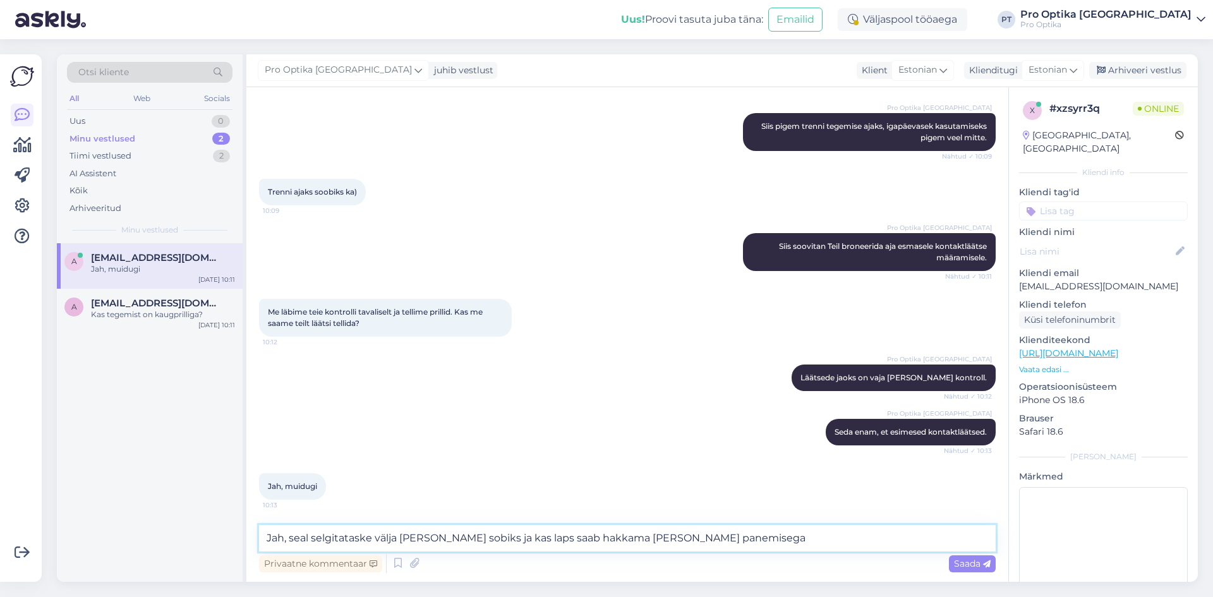
type textarea "Jah, seal selgitataske välja [PERSON_NAME] sobiks ja kas laps saab hakkama [PER…"
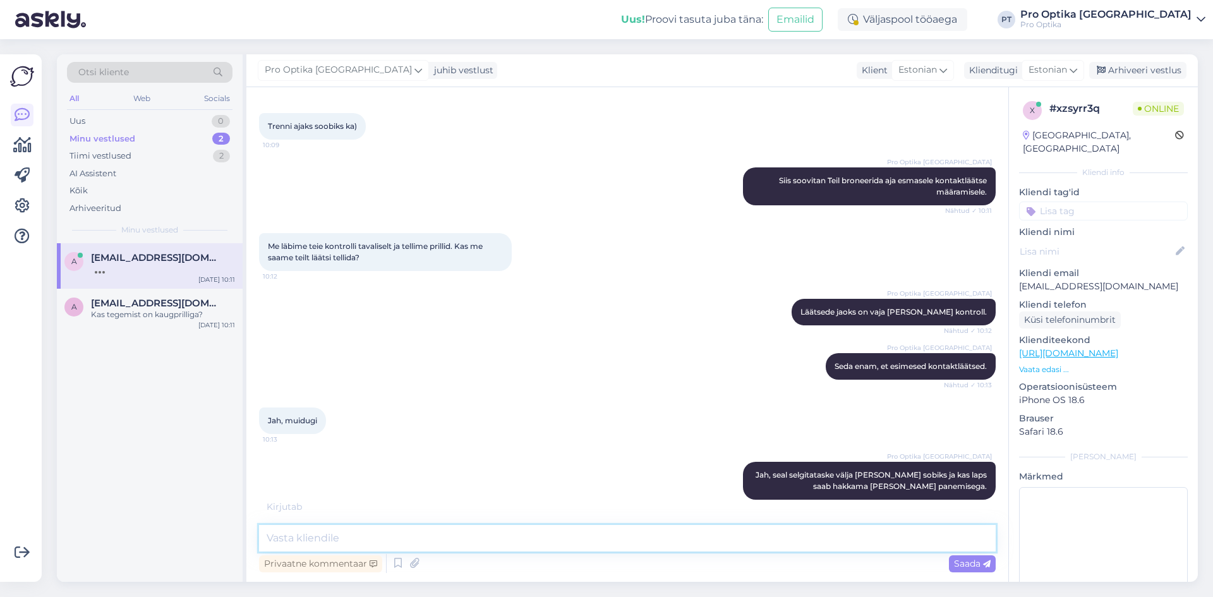
scroll to position [437, 0]
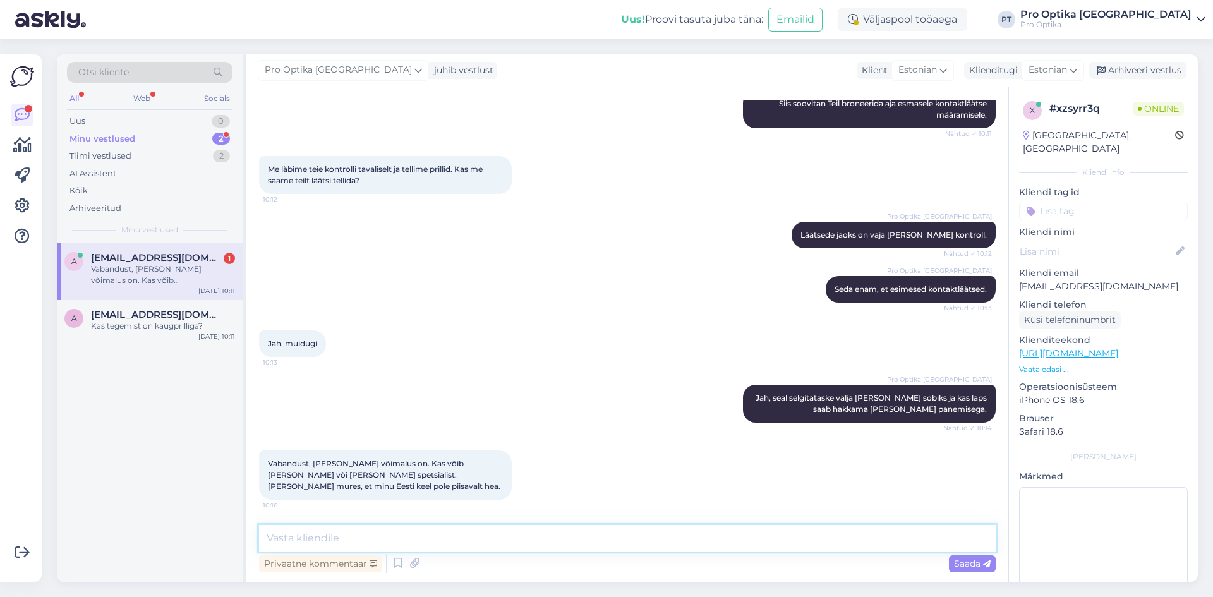
click at [547, 533] on textarea at bounding box center [627, 538] width 737 height 27
type textarea "Jah, kui Te hakkate aega broneerima siis saate sinna lisada, et soovite vene võ…"
click at [963, 557] on div "Saada" at bounding box center [972, 563] width 47 height 17
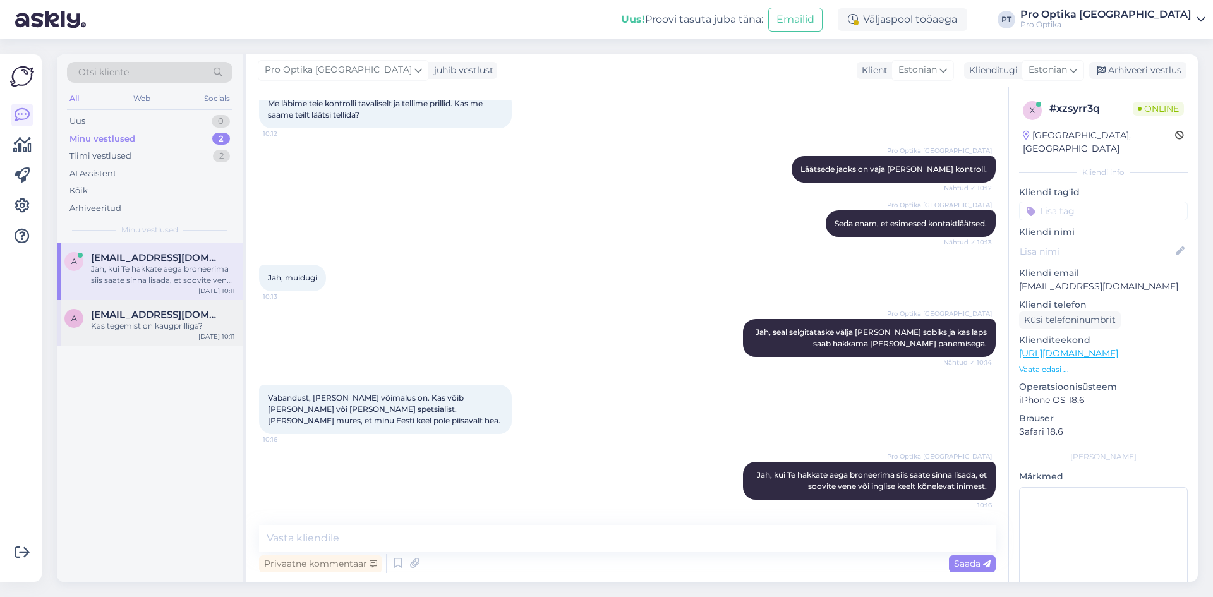
click at [191, 326] on div "Kas tegemist on kaugprilliga?" at bounding box center [163, 325] width 144 height 11
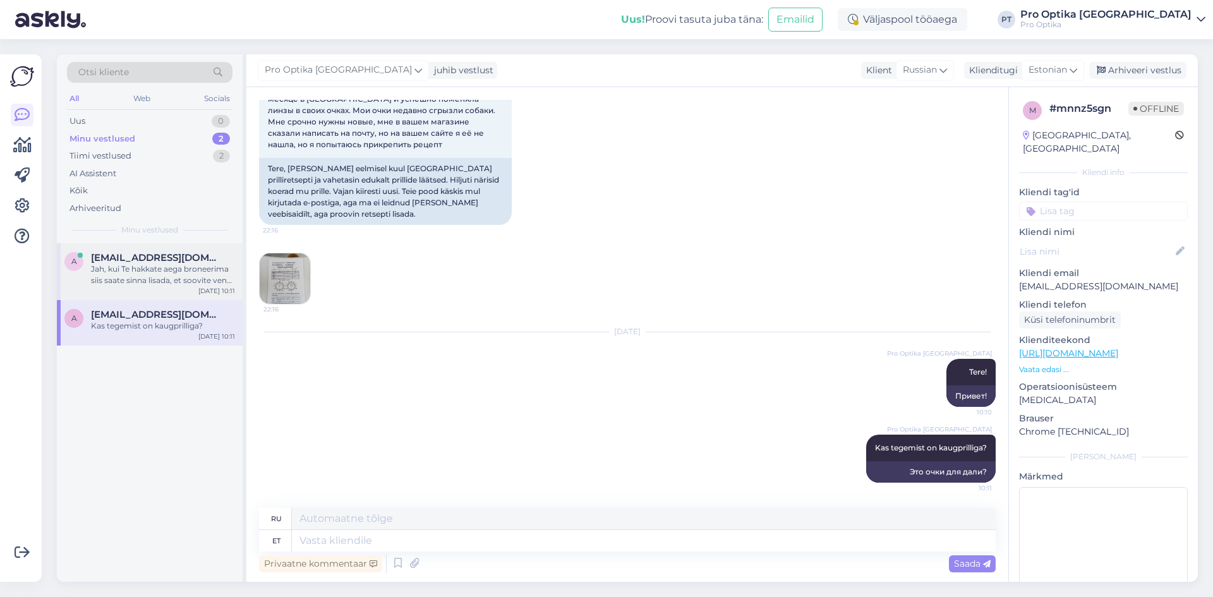
click at [184, 280] on div "Jah, kui Te hakkate aega broneerima siis saate sinna lisada, et soovite vene võ…" at bounding box center [163, 274] width 144 height 23
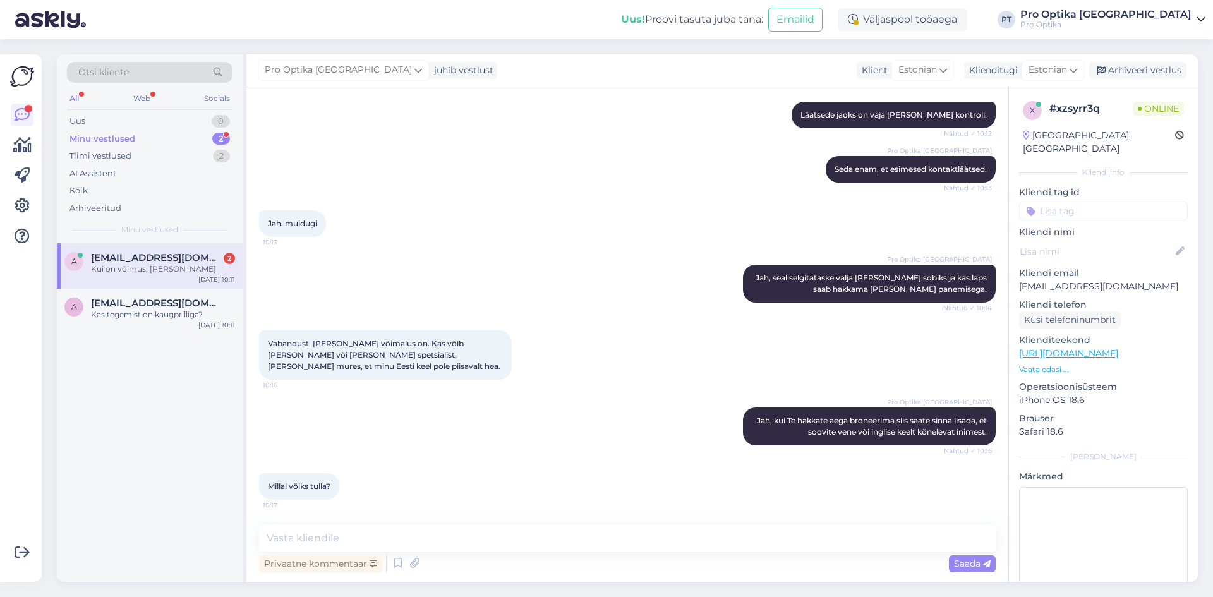
scroll to position [611, 0]
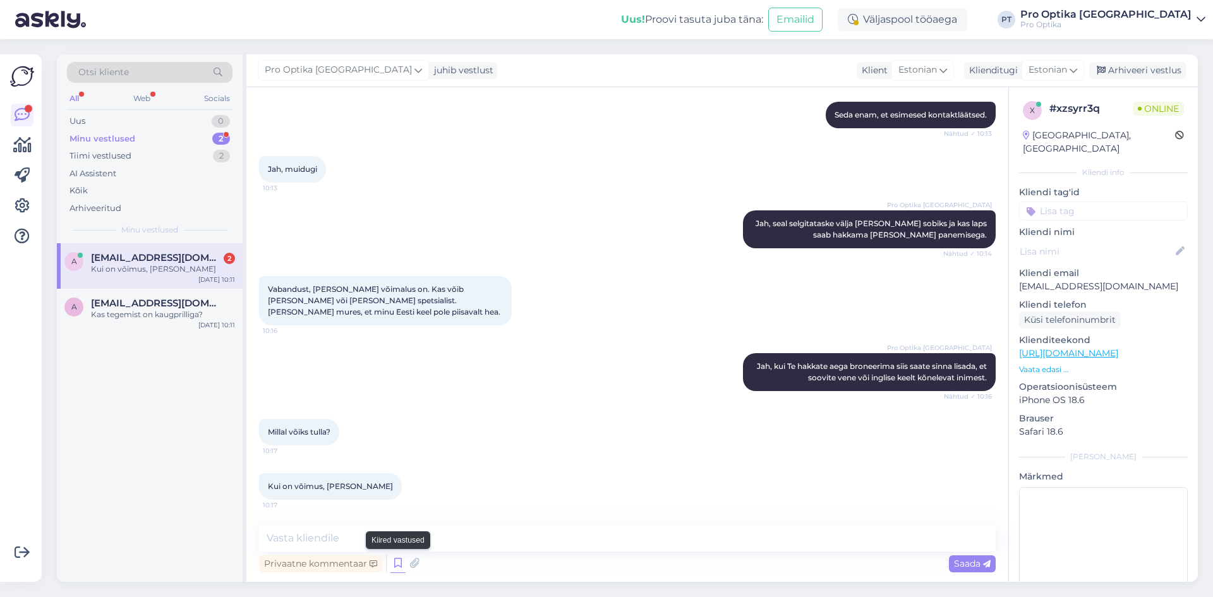
click at [401, 565] on icon at bounding box center [397, 563] width 15 height 19
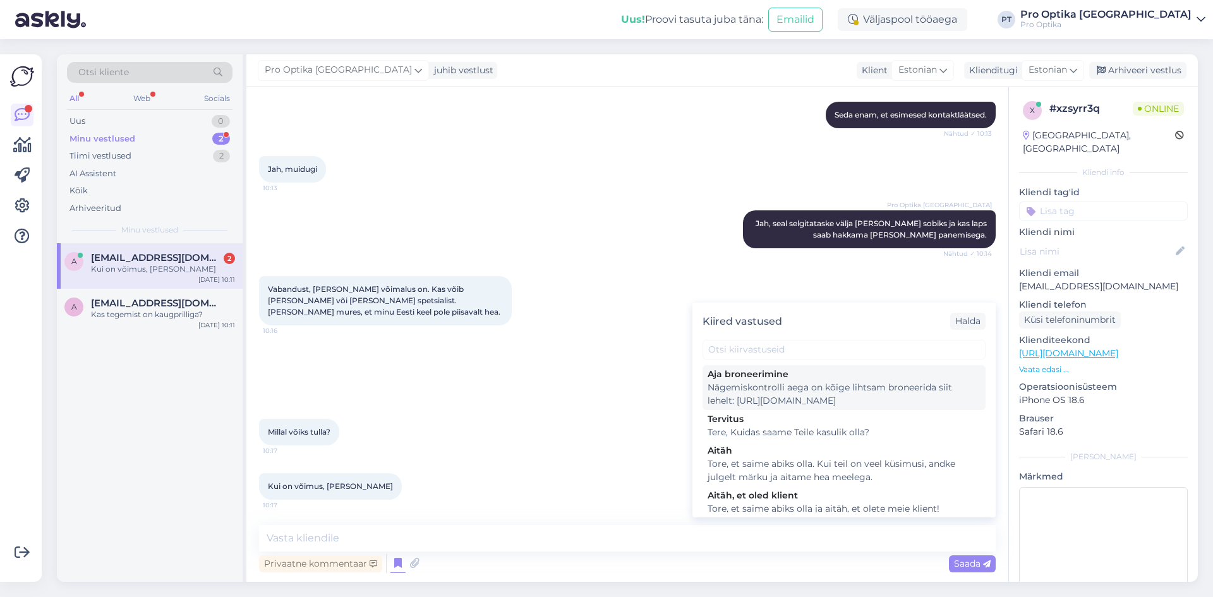
scroll to position [316, 0]
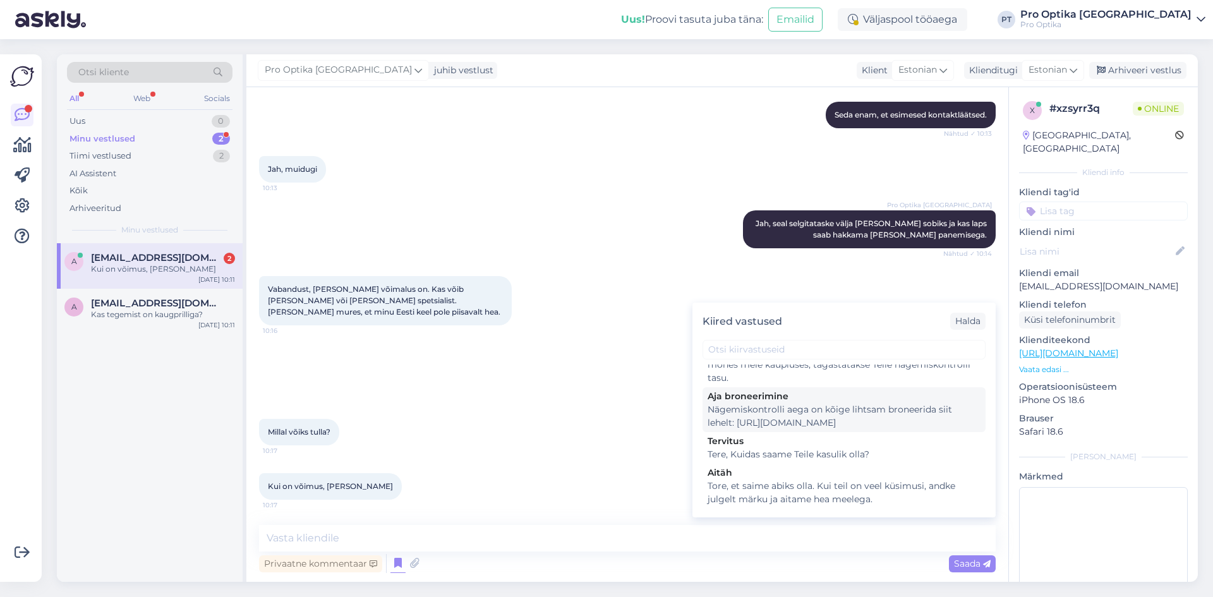
click at [861, 424] on div "Nägemiskontrolli aega on kõige lihtsam broneerida siit lehelt: [URL][DOMAIN_NAM…" at bounding box center [844, 416] width 273 height 27
type textarea "Nägemiskontrolli aega on kõige lihtsam broneerida siit lehelt: [URL][DOMAIN_NAM…"
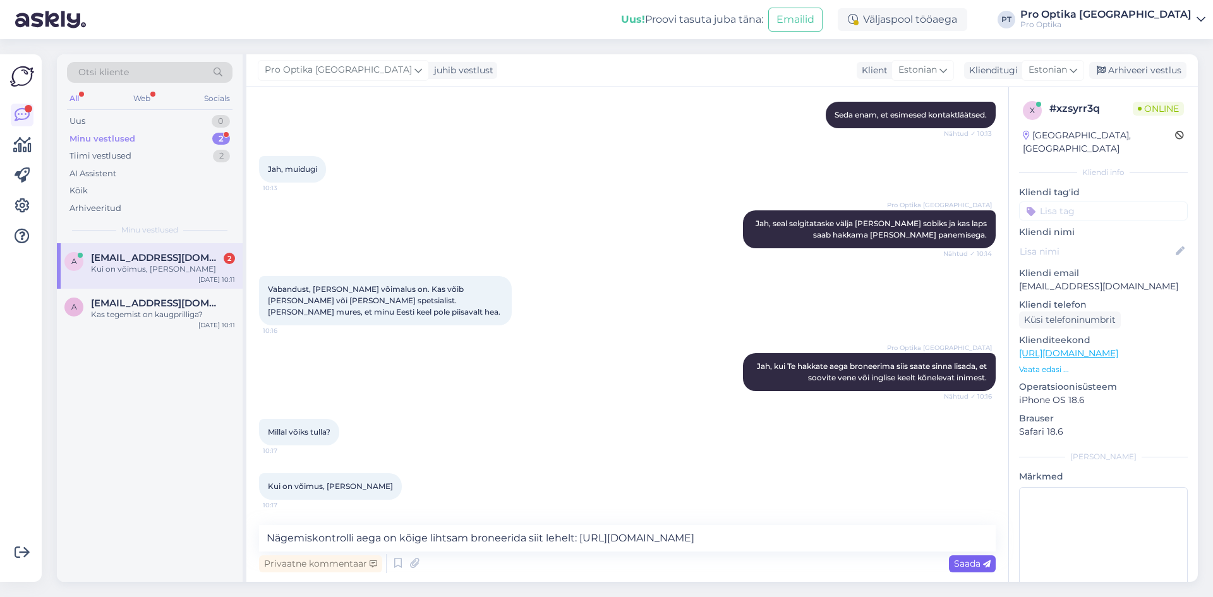
click at [974, 564] on span "Saada" at bounding box center [972, 563] width 37 height 11
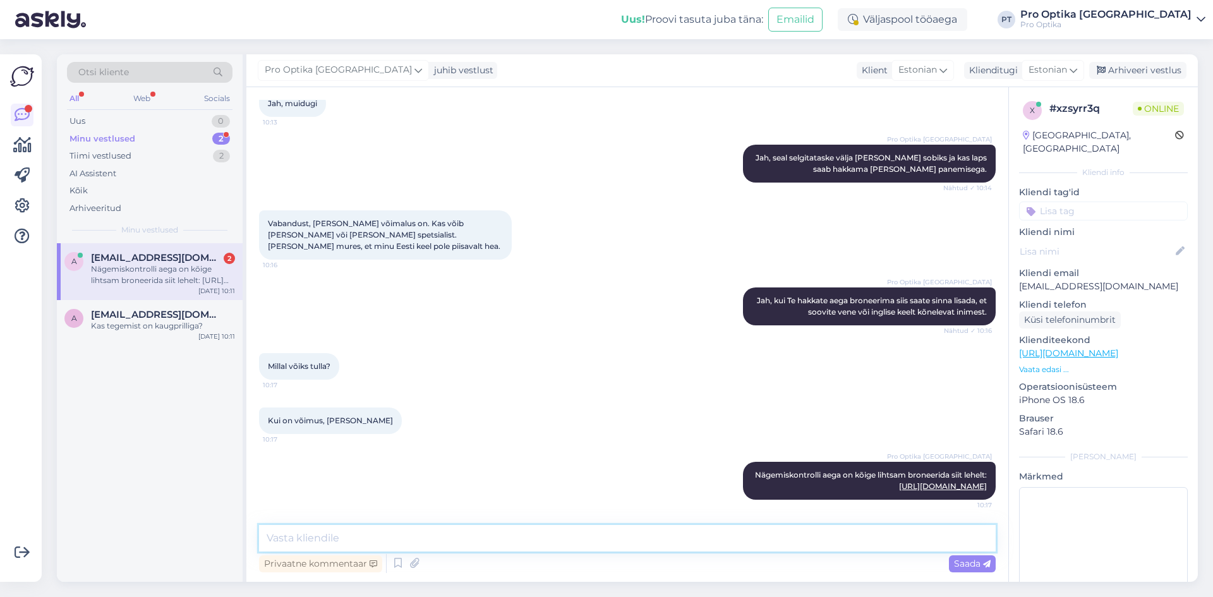
click at [461, 540] on textarea at bounding box center [627, 538] width 737 height 27
type textarea "S"
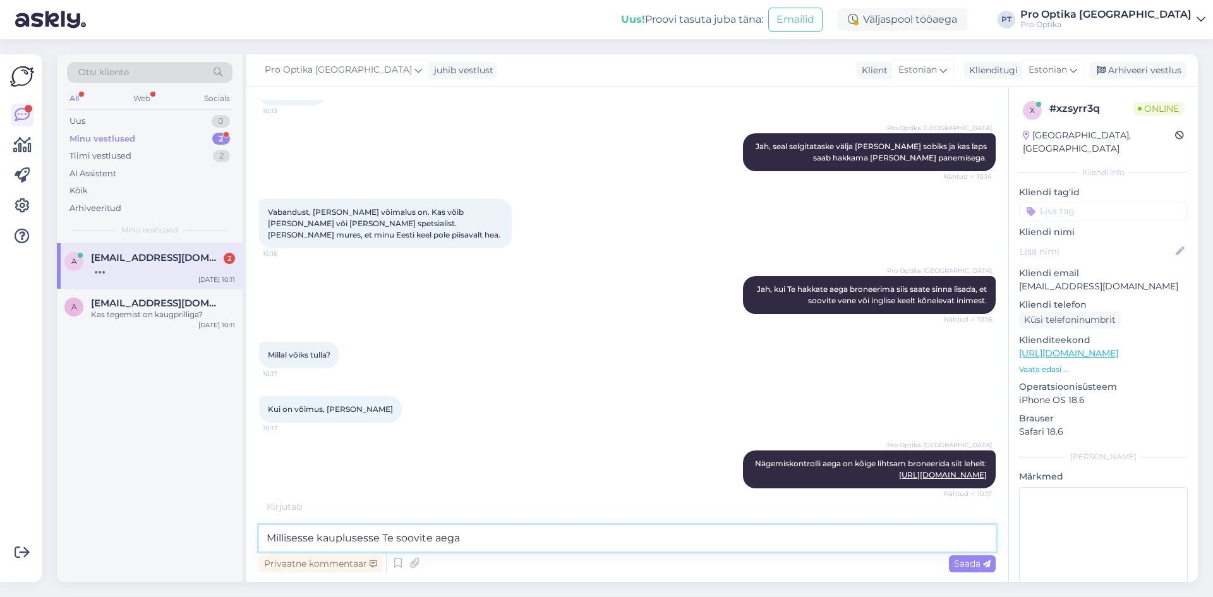
type textarea "Millisesse kauplusesse Te soovite aega?"
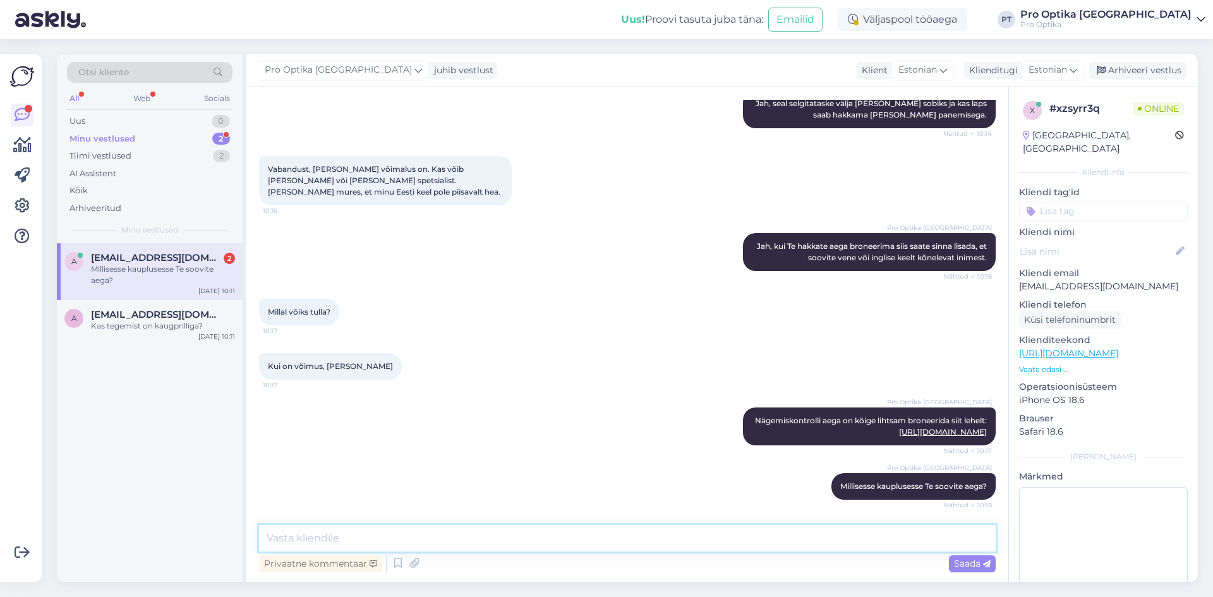
click at [339, 541] on textarea at bounding box center [627, 538] width 737 height 27
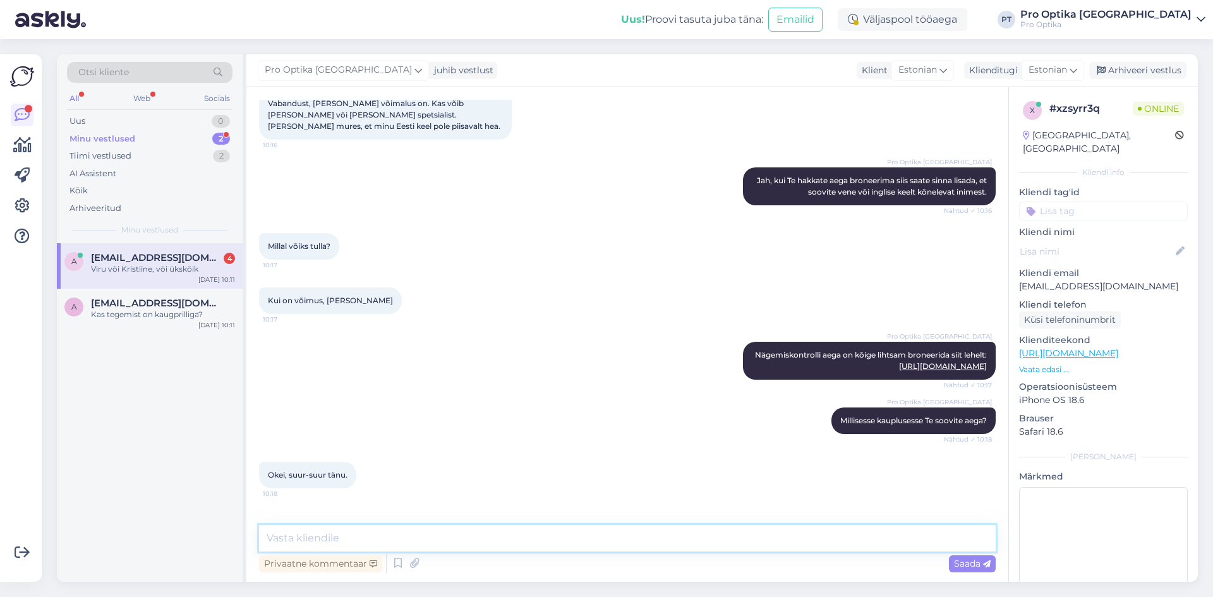
scroll to position [851, 0]
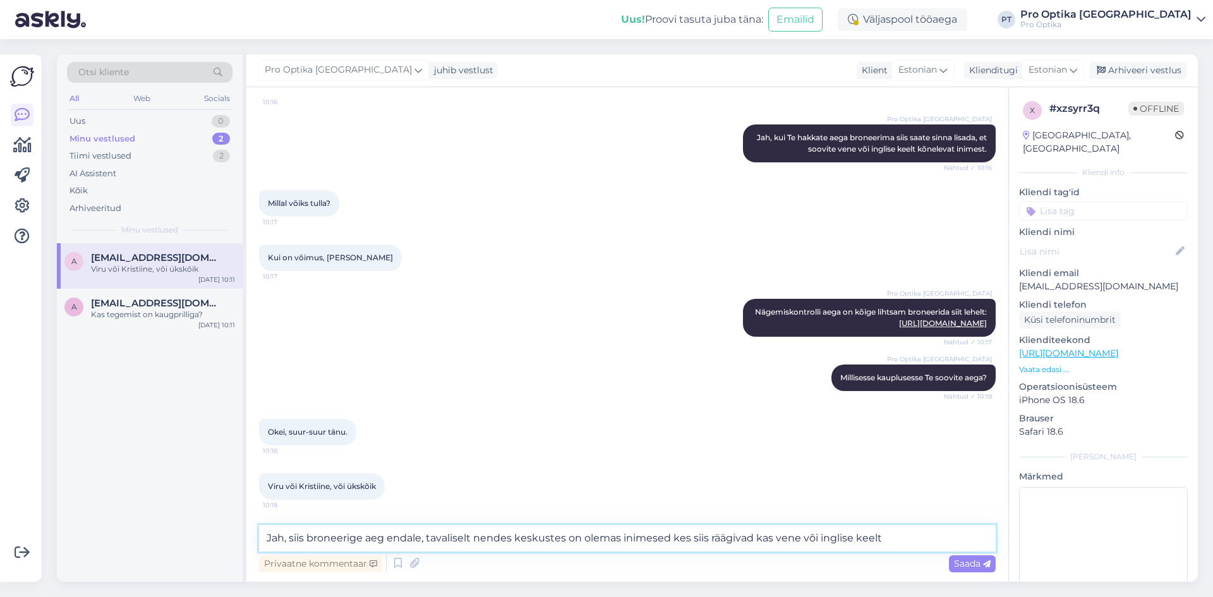
type textarea "Jah, siis broneerige aeg endale, tavaliselt nendes keskustes on olemas inimesed…"
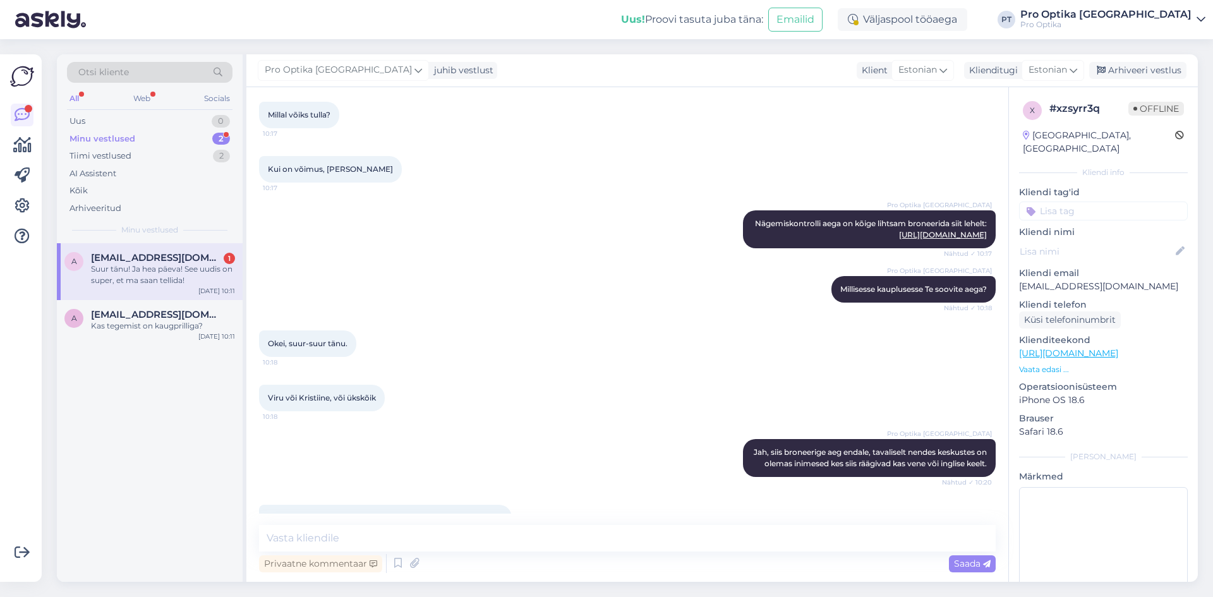
scroll to position [994, 0]
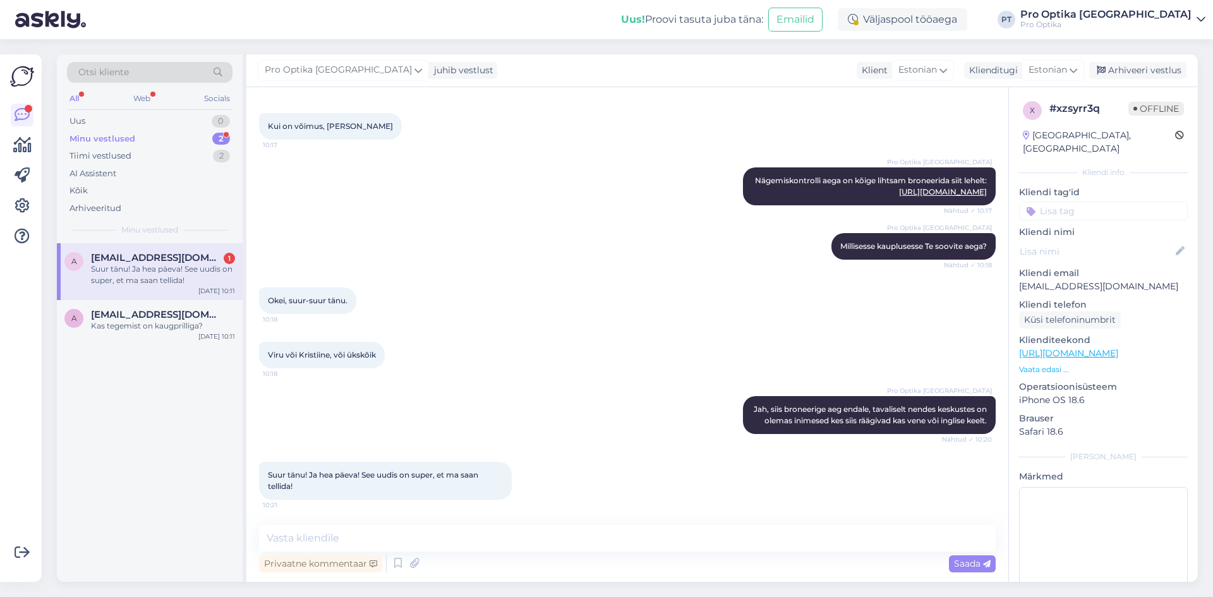
click at [176, 273] on div "Suur tänu! Ja hea päeva! See uudis on super, et ma saan tellida!" at bounding box center [163, 274] width 144 height 23
click at [394, 572] on icon at bounding box center [397, 563] width 15 height 19
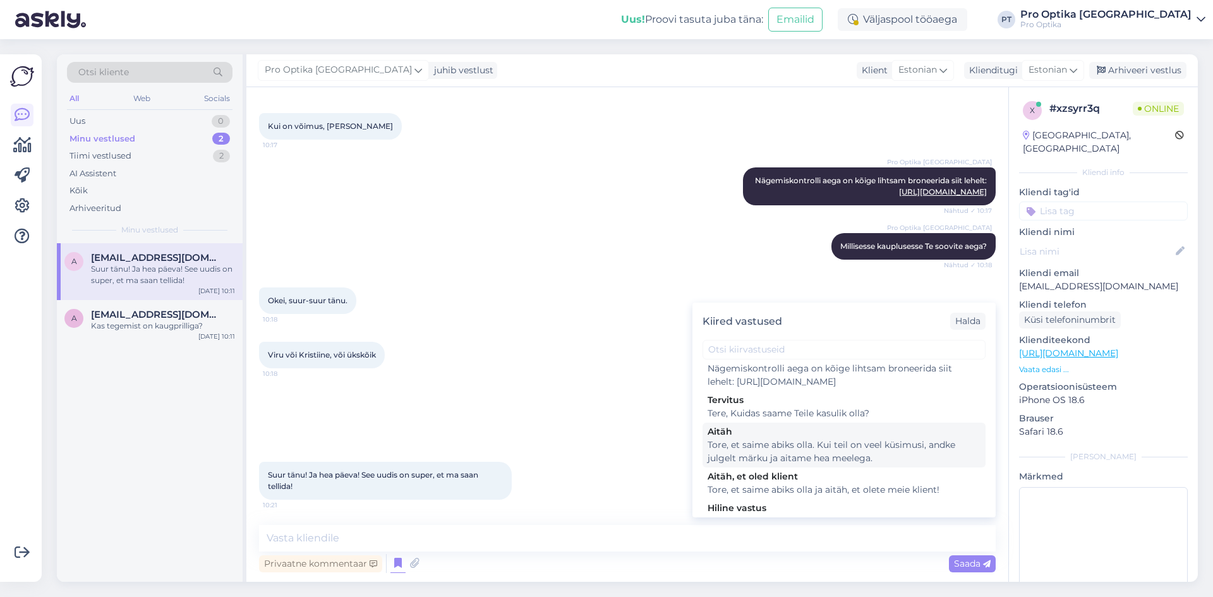
scroll to position [379, 0]
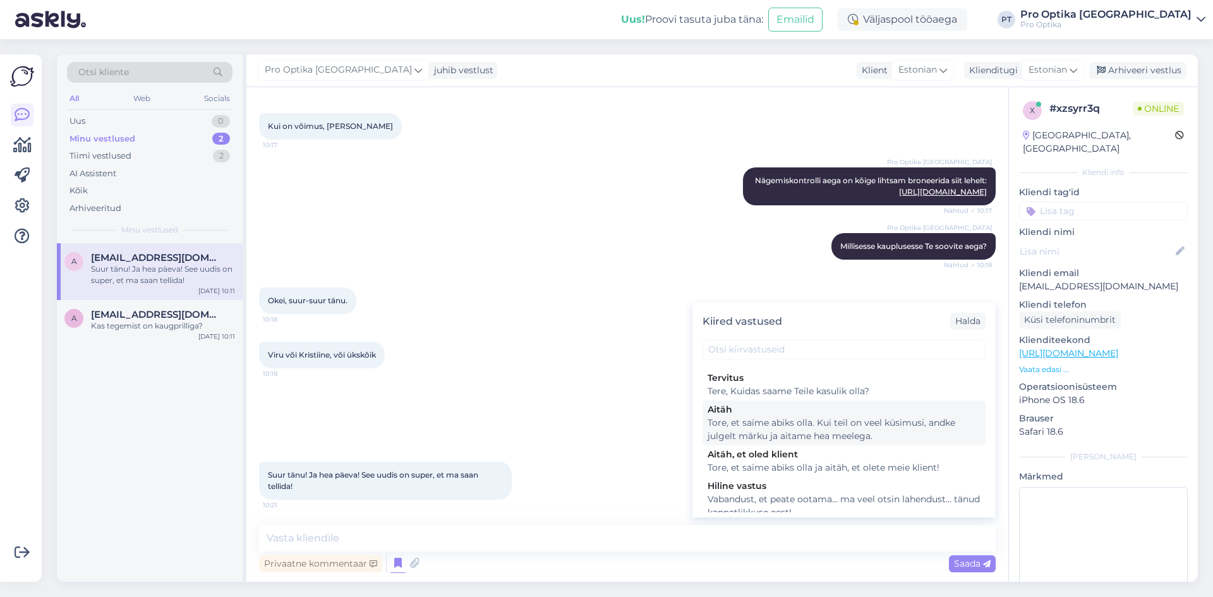
click at [830, 443] on div "Tore, et saime abiks olla. Kui teil on veel küsimusi, andke julgelt märku ja ai…" at bounding box center [844, 429] width 273 height 27
type textarea "Tore, et saime abiks olla. Kui teil on veel küsimusi, andke julgelt märku ja ai…"
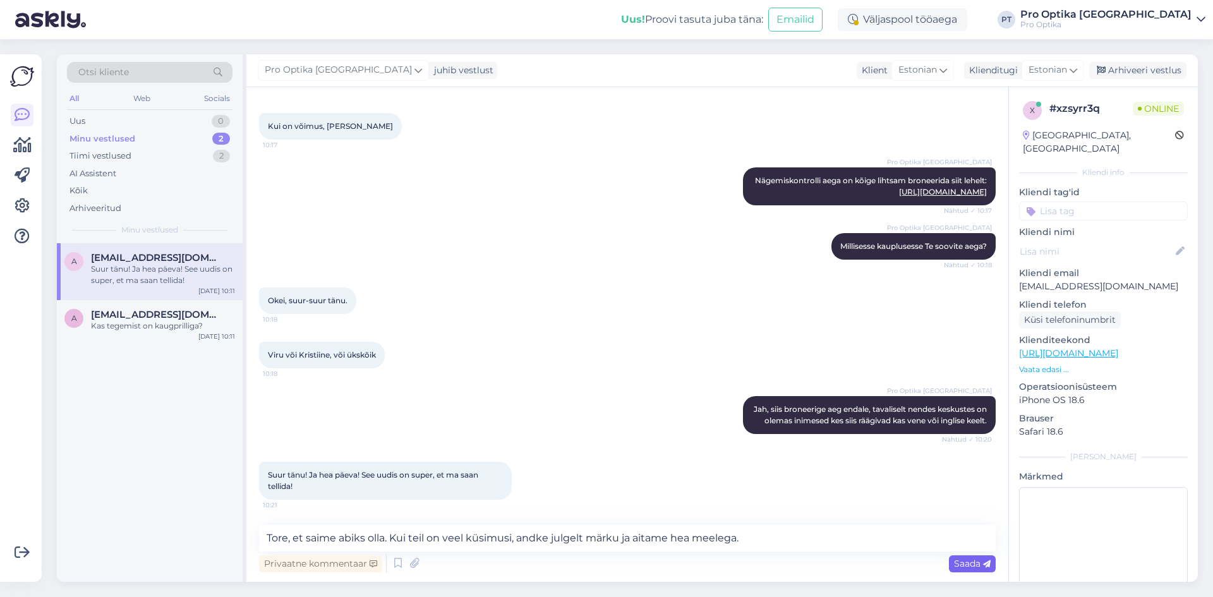
click at [965, 560] on span "Saada" at bounding box center [972, 563] width 37 height 11
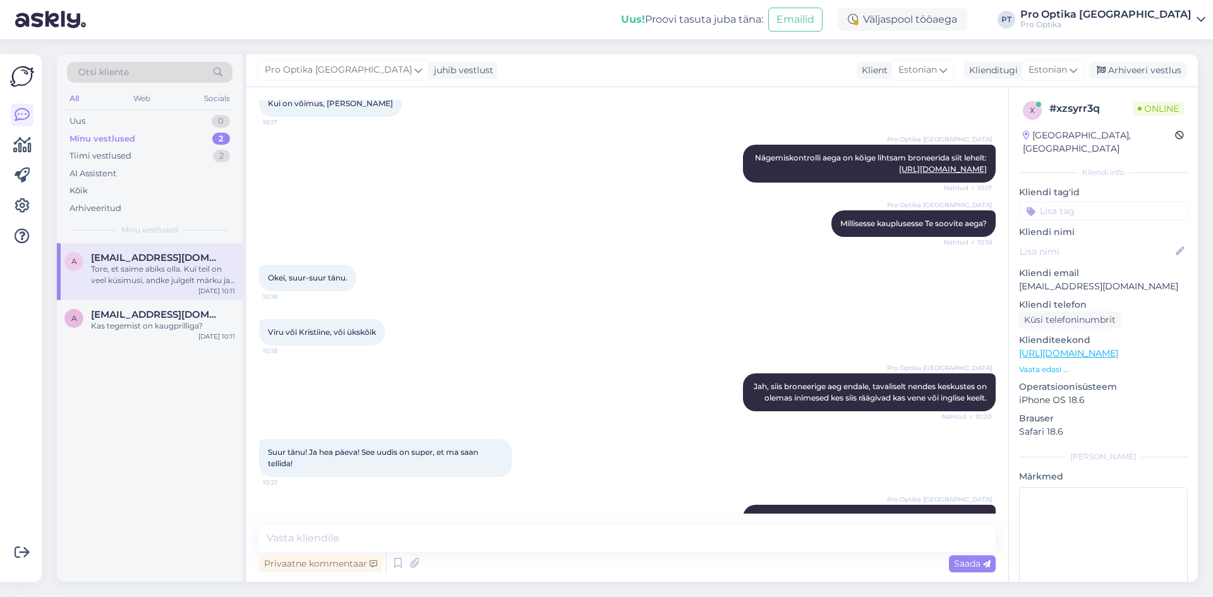
scroll to position [1059, 0]
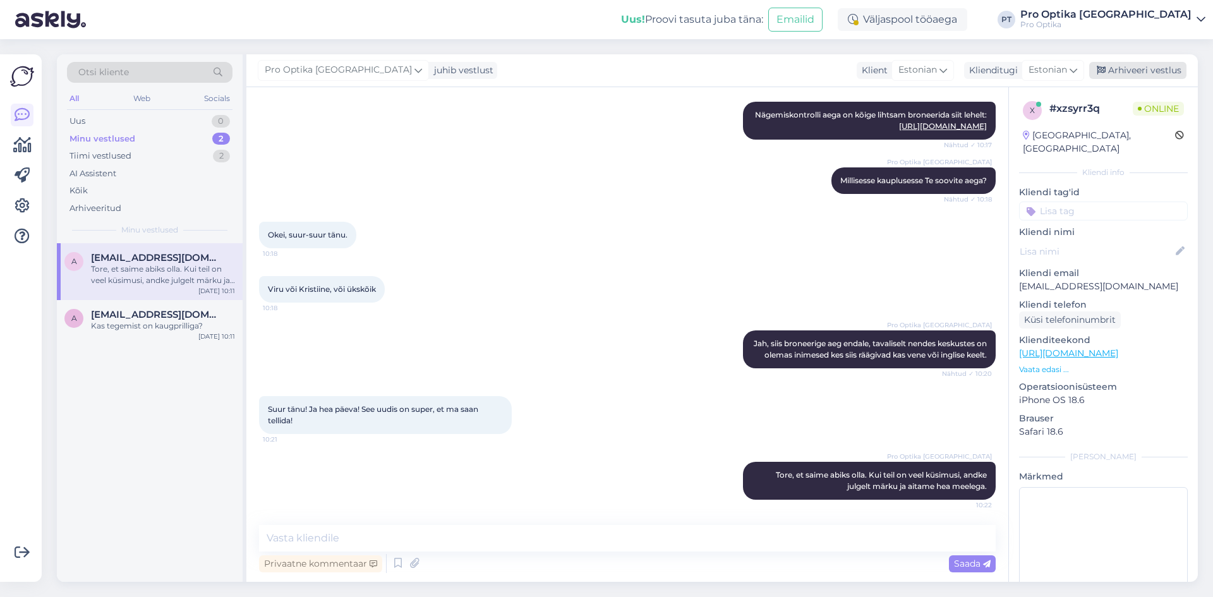
click at [1118, 76] on div "Arhiveeri vestlus" at bounding box center [1137, 70] width 97 height 17
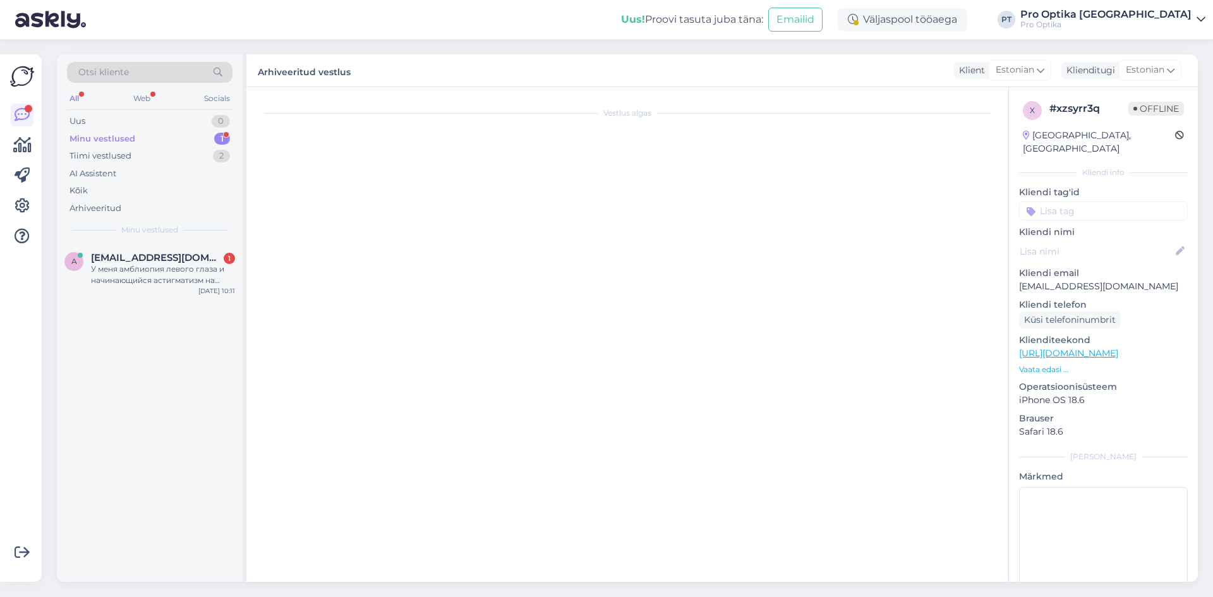
scroll to position [191, 0]
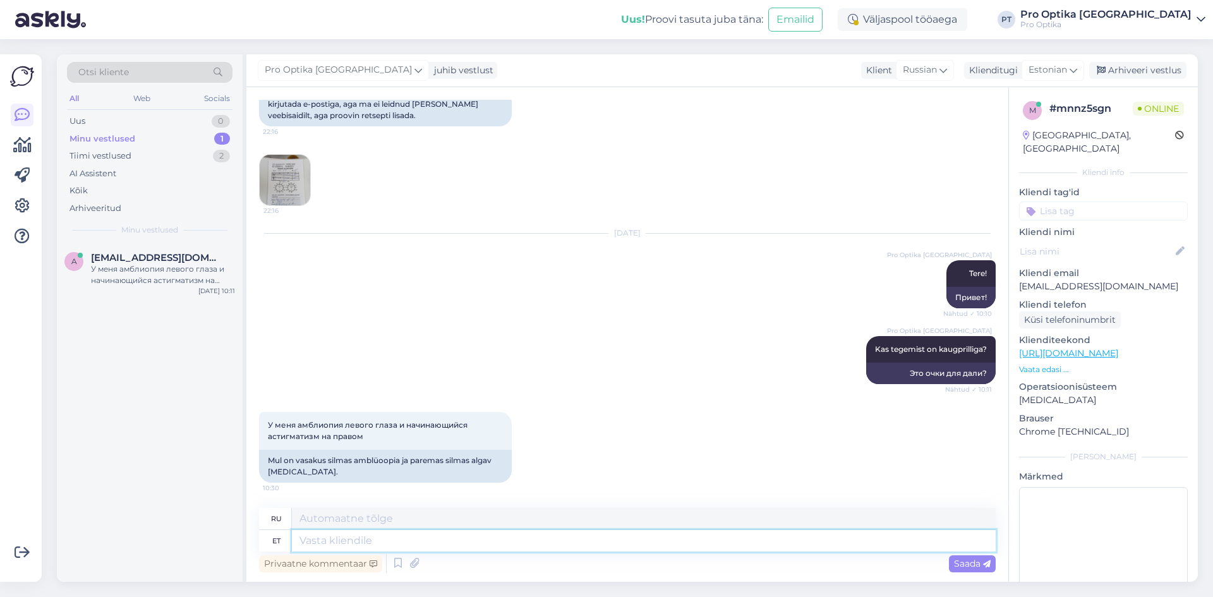
click at [407, 536] on textarea at bounding box center [644, 540] width 704 height 21
type textarea "[PERSON_NAME]"
type textarea "Ja antud"
type textarea "И учитывая"
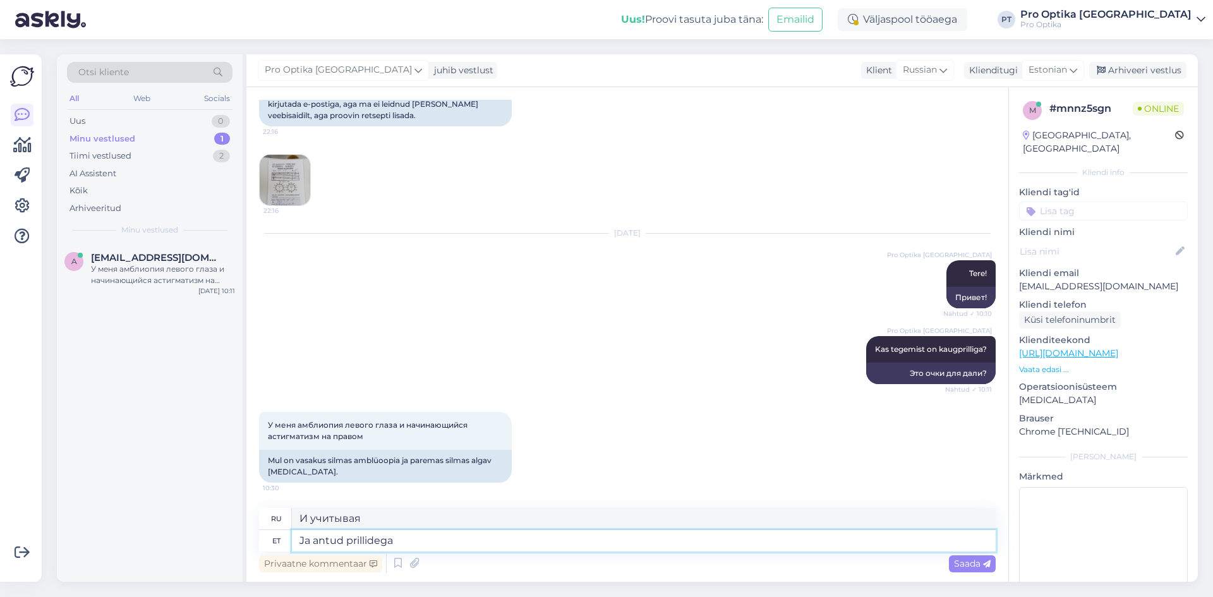
type textarea "Ja antud prillidega"
type textarea "И с этими очками"
type textarea "Ja antud prillidega v"
type textarea "И с этими очками, кроме"
type textarea "Ja antud prillidega"
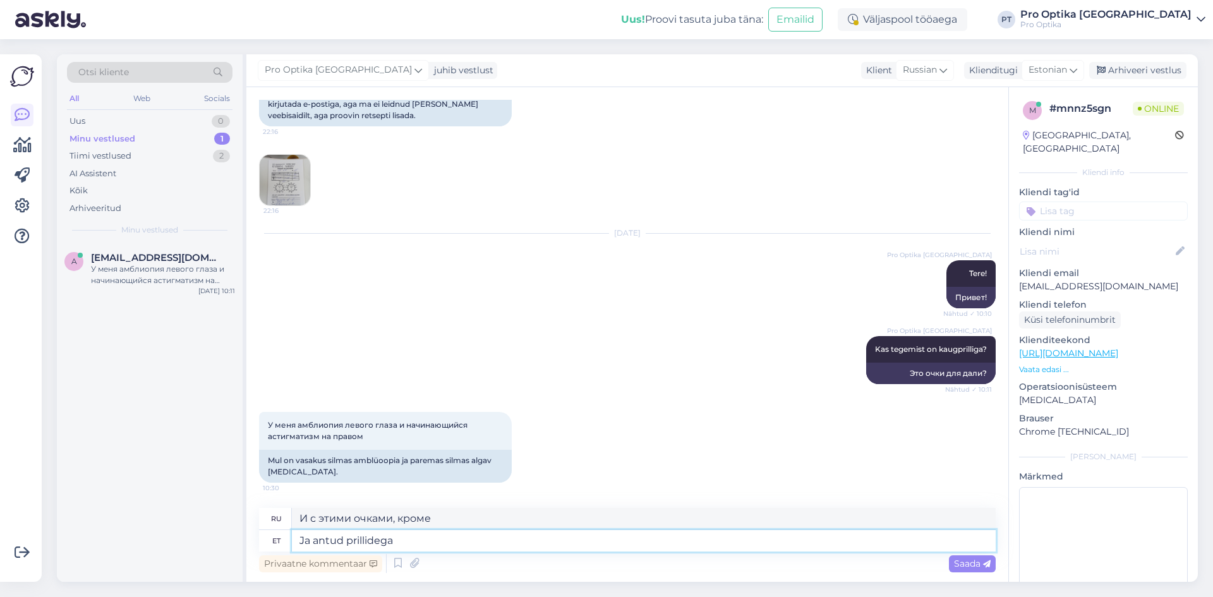
type textarea "И с этими очками"
type textarea "Ja antud prillid o"
type textarea "И эти очки"
type textarea "Ja antud prillid on mõeldud"
type textarea "И эти очки предназначены для"
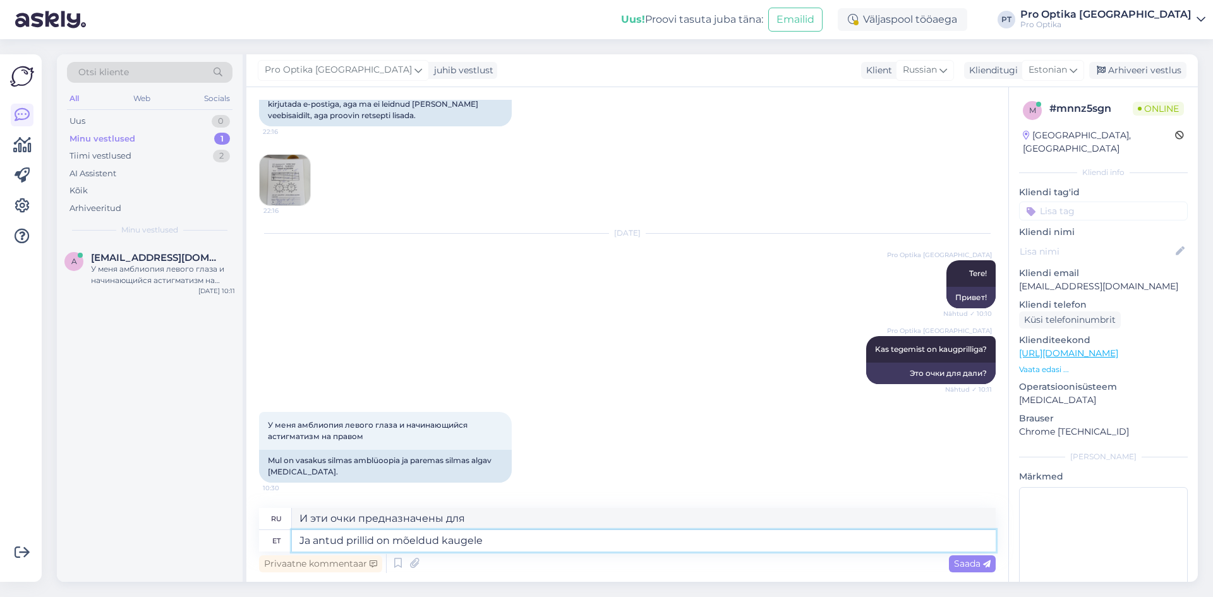
type textarea "Ja antud prillid on mõeldud kaugele"
type textarea "И эти очки предназначены для дальних расстояний."
type textarea "Ja antud prillid on mõeldud kaugele vaatamiseks v"
type textarea "И эти очки предназначены для дальнего зрения."
type textarea "Ja antud prillid on mõeldud kaugele vaatamiseks või l"
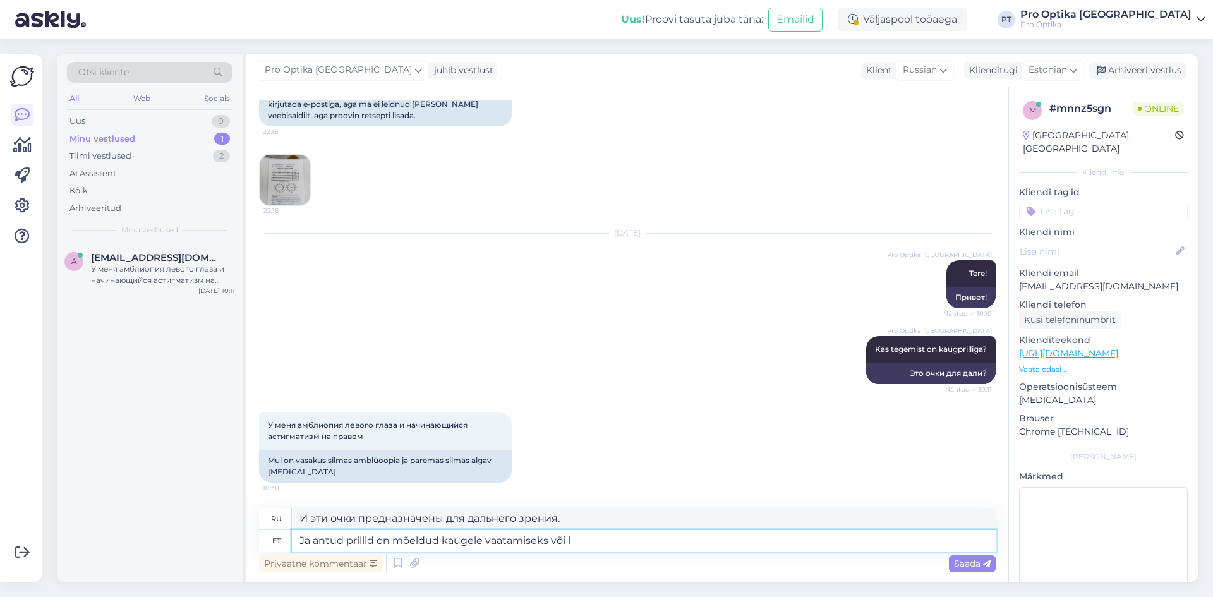
type textarea "И эти очки предназначены для дальнего зрения или"
type textarea "Ja antud prillid on mõeldud kaugele vaatamiseks või lähi?"
type textarea "И предназначены ли эти очки для дальнего или ближнего зрения?"
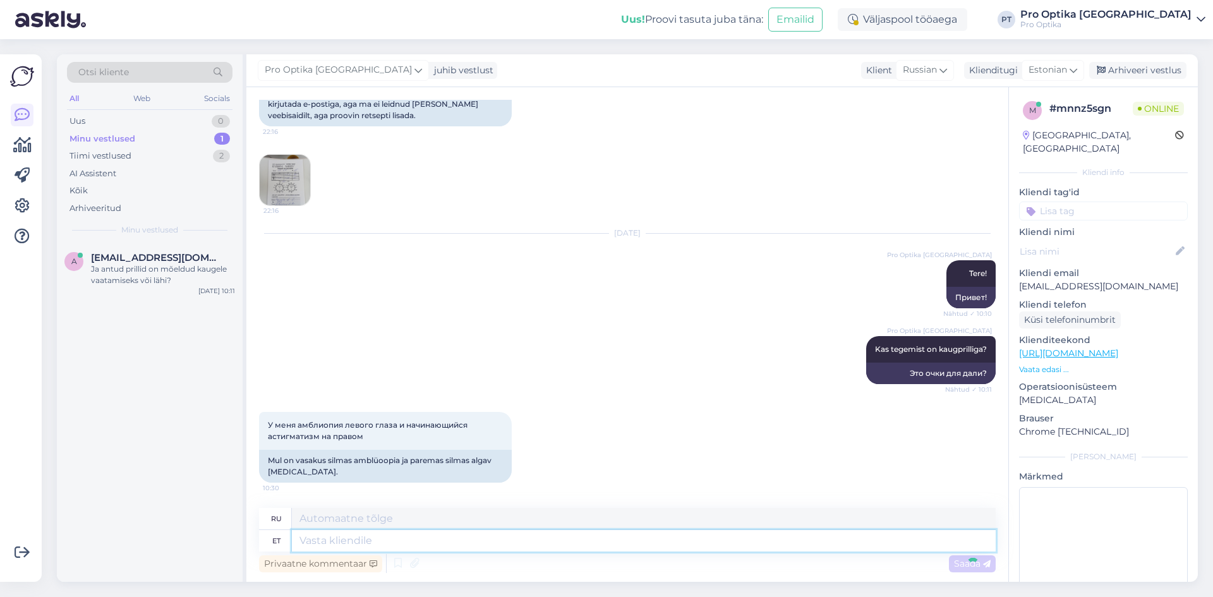
scroll to position [278, 0]
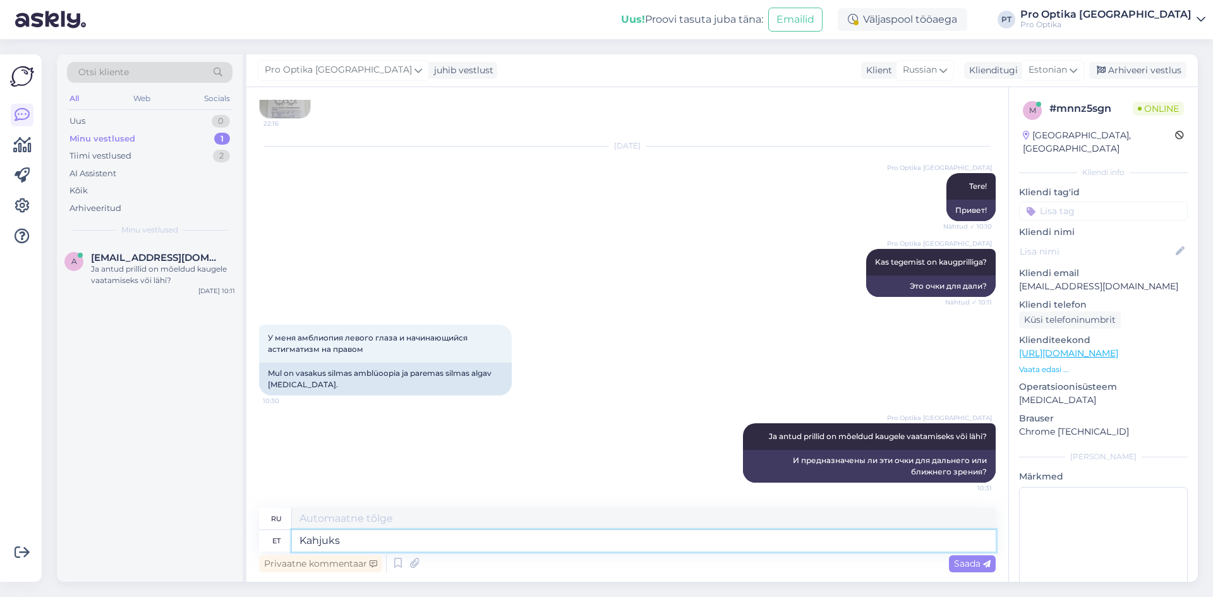
type textarea "Kahjuks"
type textarea "К сожалению"
type textarea "Kahjuks ei s"
type textarea "К сожалению, нет."
type textarea "Kahjuks ei saa s"
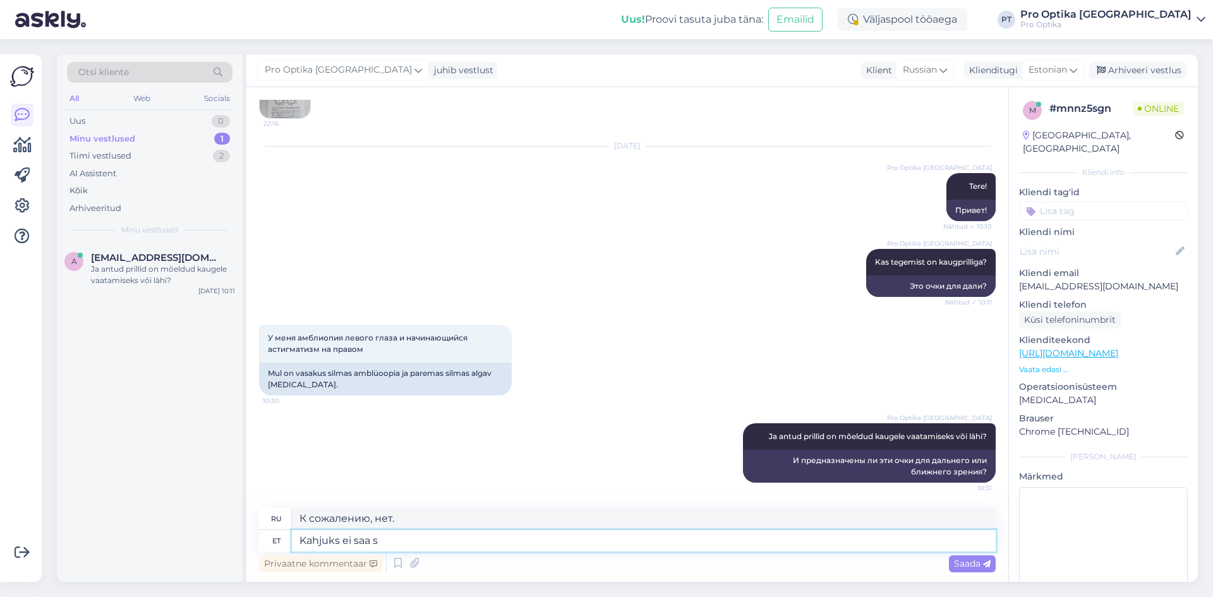
type textarea "К сожалению, я не могу."
type textarea "Kahjuks ei saa sellest"
type textarea "К сожалению, это сделать невозможно."
type textarea "Kahjuks ei saa sellest retseptist i"
type textarea "К сожалению, этот рецепт не работает."
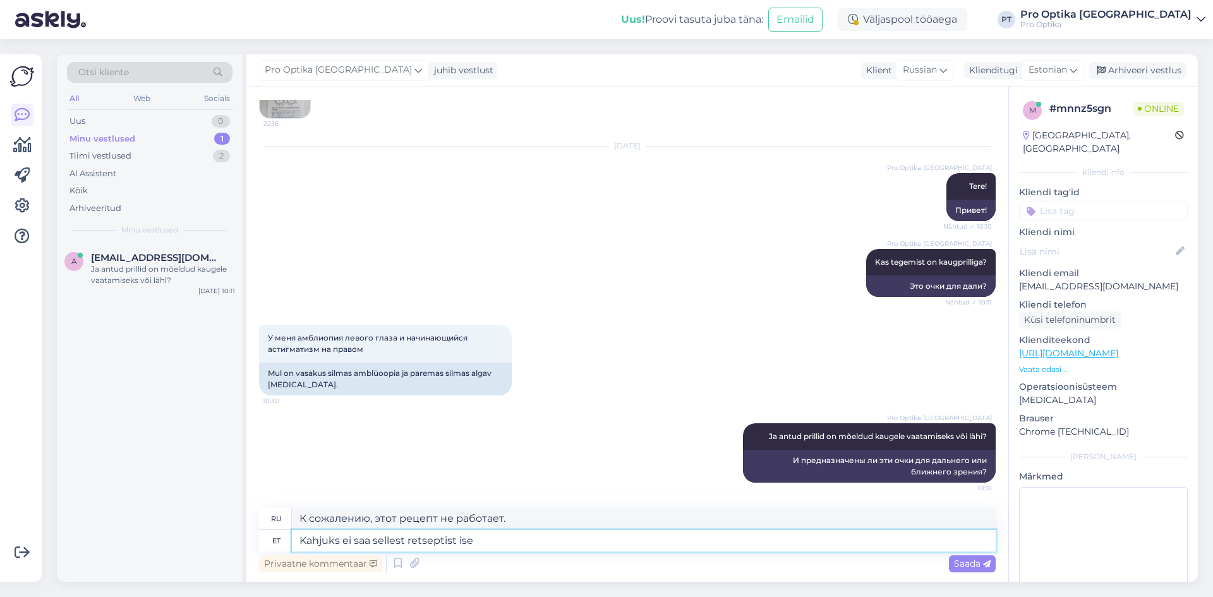
type textarea "Kahjuks ei saa sellest retseptist ise"
type textarea "К сожалению, этот рецепт невозможно приготовить самостоятельно."
type textarea "Kahjuks ei saa sellest retseptist ise 100%"
type textarea "К сожалению, этот рецепт сам по себе не набирает 100 баллов."
type textarea "Kahjuks ei saa sellest retseptist ise 100% a"
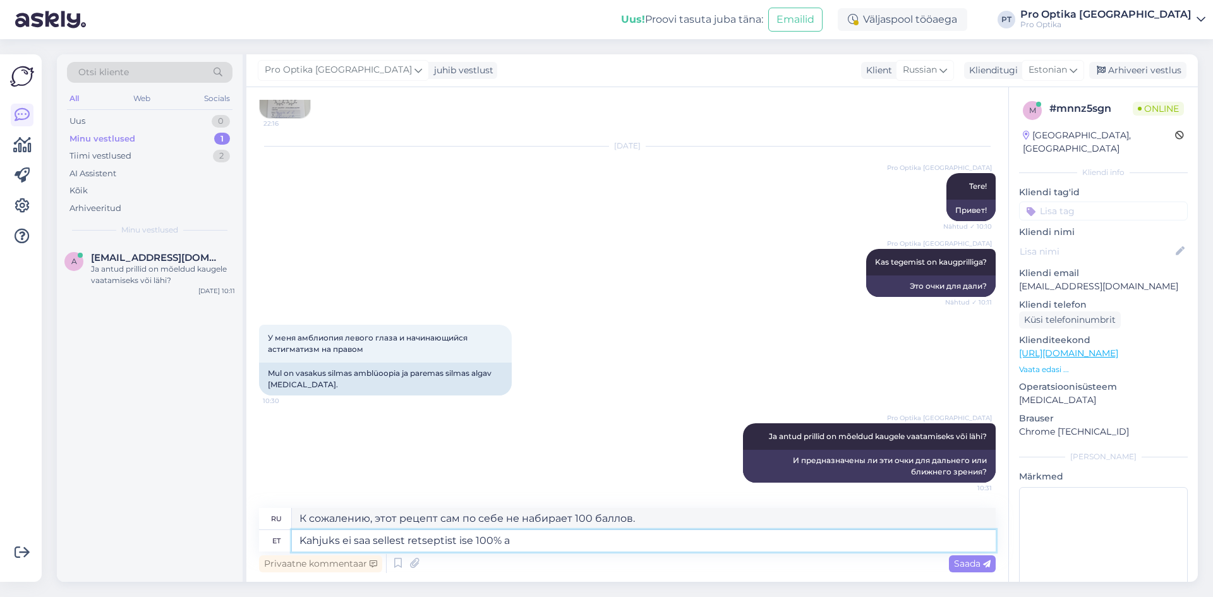
type textarea "К сожалению, я не могу сам приготовить 100% этого рецепта."
type textarea "Kahjuks ei saa sellest retseptist ise 100% aru."
type textarea "К сожалению, я не понимаю этот рецепт на 100%."
type textarea "Kahjuks ei saa sellest retseptist"
type textarea "К сожалению, я не могу сам приготовить 100% этого рецепта."
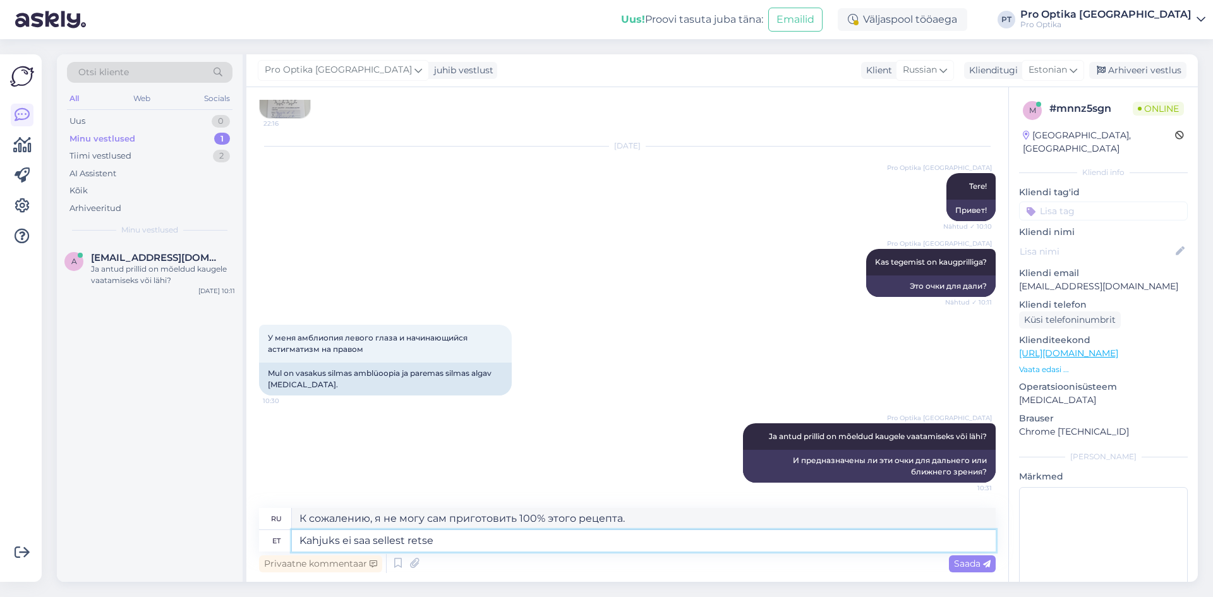
type textarea "Kahjuks ei saa sellest rets"
type textarea "К сожалению, этот рецепт невозможно приготовить самостоятельно."
type textarea "Kahjuks ei saa s"
type textarea "К сожалению, это сделать невозможно."
type textarea "Kahjuks ei saa"
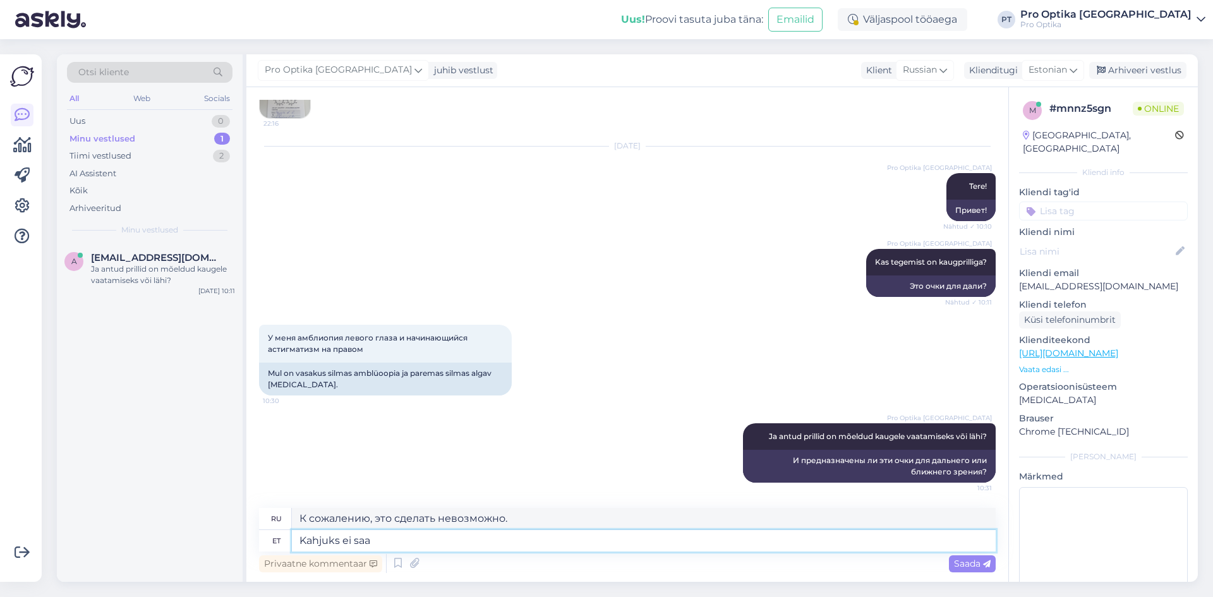
type textarea "К сожалению, этот рецепт не работает."
type textarea "Kahjuks"
type textarea "К сожалению, нет."
type textarea "Kahj"
type textarea "К сожалению"
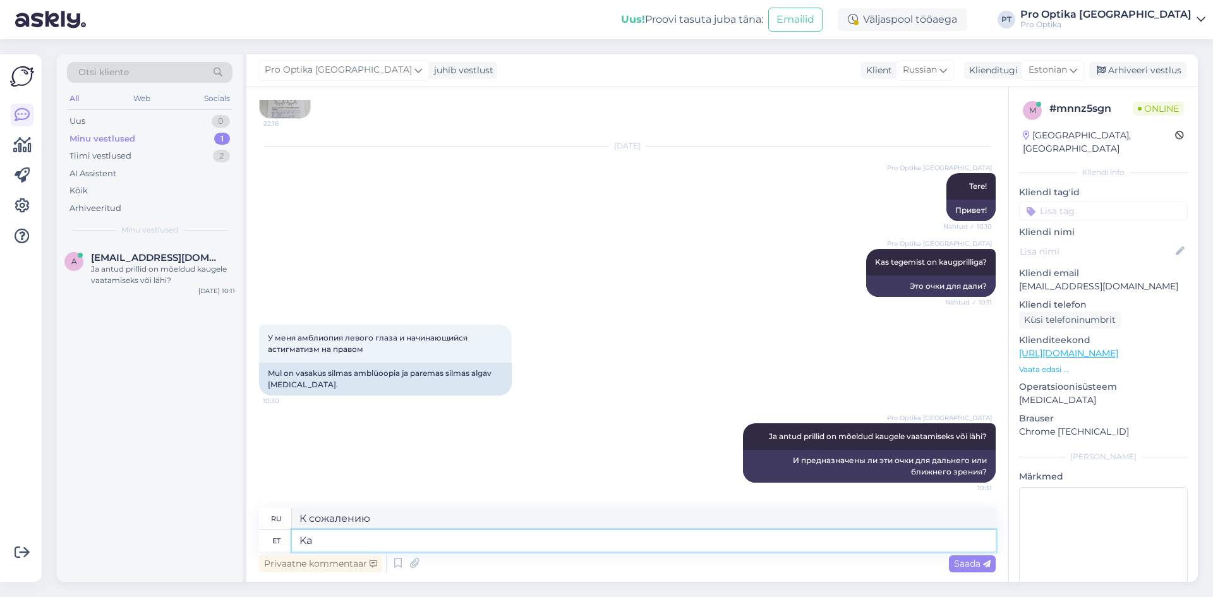
type textarea "K"
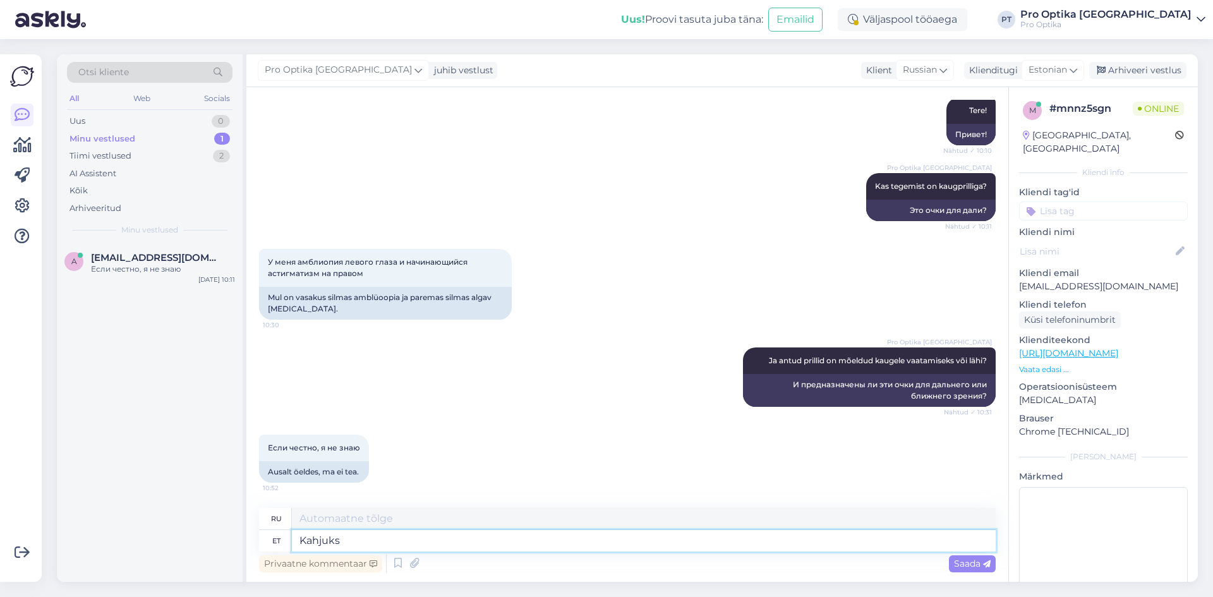
type textarea "Kahjuks"
type textarea "К сожалению"
type textarea "Kahjuks ei o"
type textarea "К сожалению, нет."
type textarea "Kahjuks ei ole m"
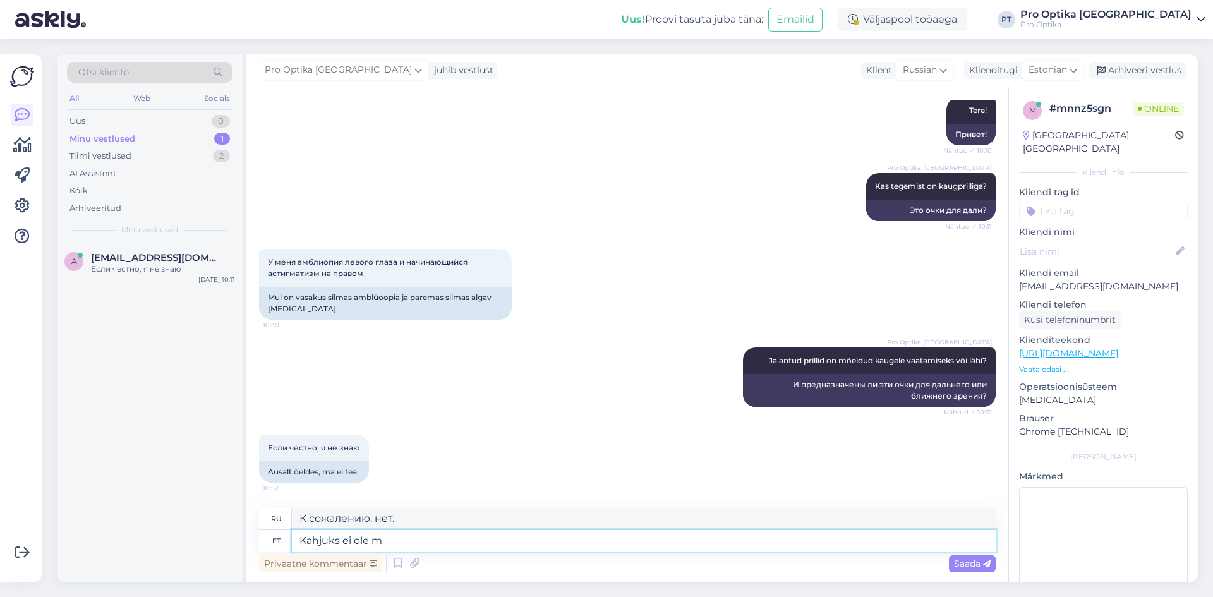
type textarea "К сожалению, нет"
type textarea "Kahjuks ei ole meie k"
type textarea "К сожалению, мы не"
type textarea "Kahjuks ei ole meie ka k"
type textarea "К сожалению, мы тоже не такие."
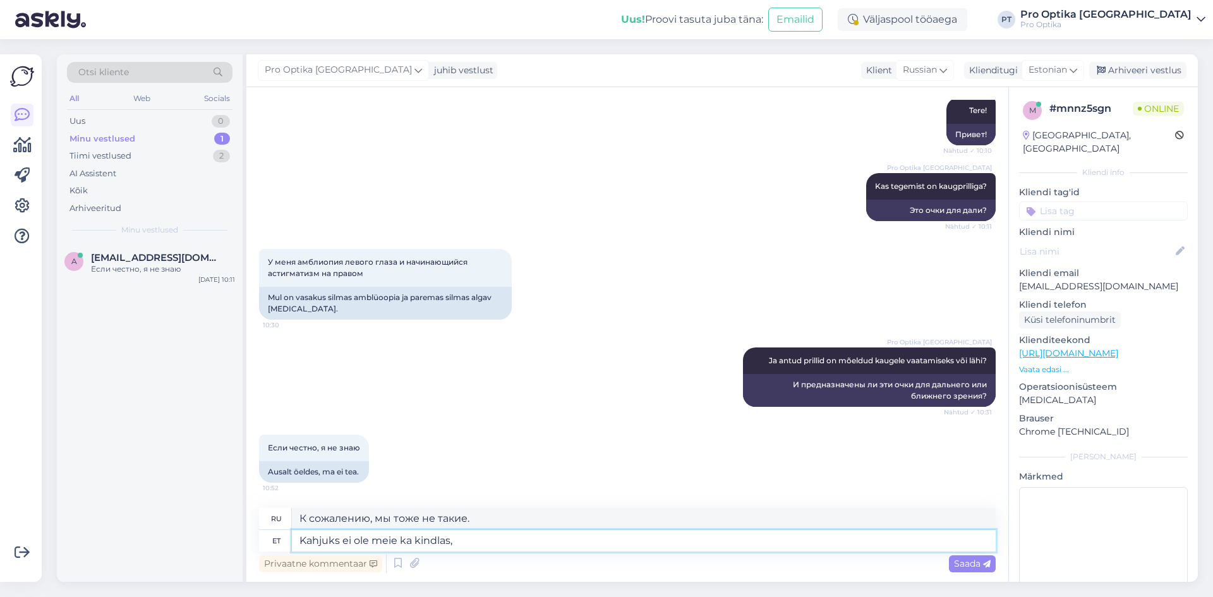
type textarea "Kahjuks ei ole meie ka kindlas, k"
type textarea "К сожалению, мы тоже не уверены,"
type textarea "Kahjuks ei ole meie ka kindlas, kuan"
type textarea "К сожалению, мы также не уверены, когда"
type textarea "Kahjuks ei ole meie ka kindlas, kuna"
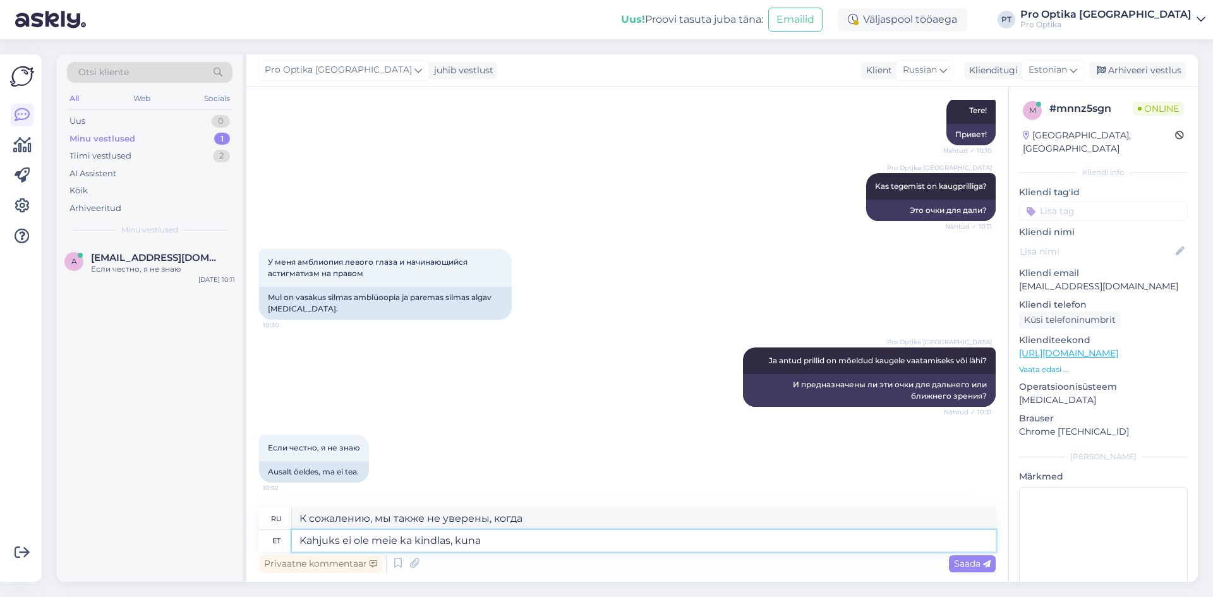
type textarea "К сожалению, мы тоже не уверены, потому что"
type textarea "Kahjuks ei ole meie ka kindlas, kuna otseselt e"
type textarea "К сожалению, мы тоже не уверены, потому что напрямую"
type textarea "Kahjuks ei ole meie ka kindlas, kuna otseselt ei"
type textarea "К сожалению, мы тоже не уверены, потому что не имеем прямого отношения"
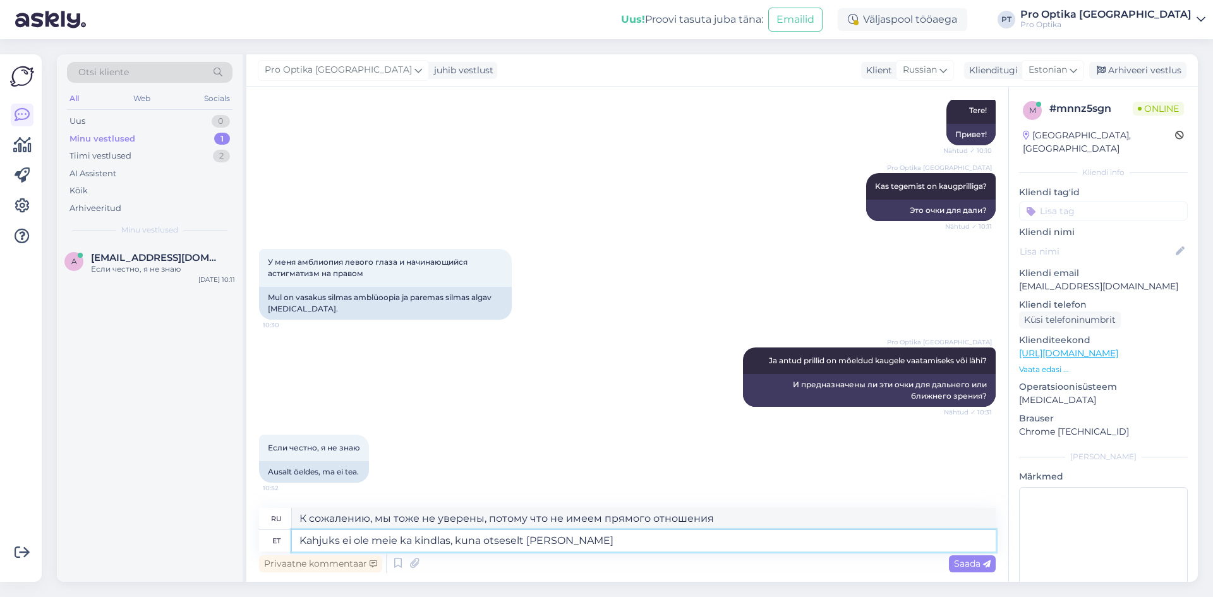
type textarea "Kahjuks ei ole meie ka kindlas, kuna otseselt [PERSON_NAME]"
type textarea "К сожалению, мы тоже не уверены, поскольку это не имеет прямого значения."
type textarea "Kahjuks ei ole meie ka kindlas, kuna otseselt [PERSON_NAME] retseptist b"
type textarea "К сожалению, мы тоже не уверены, поскольку не читаем рецепт напрямую."
type textarea "Kahjuks ei ole meie ka kindlas, kuna otseselt [PERSON_NAME] retseptist bälja s"
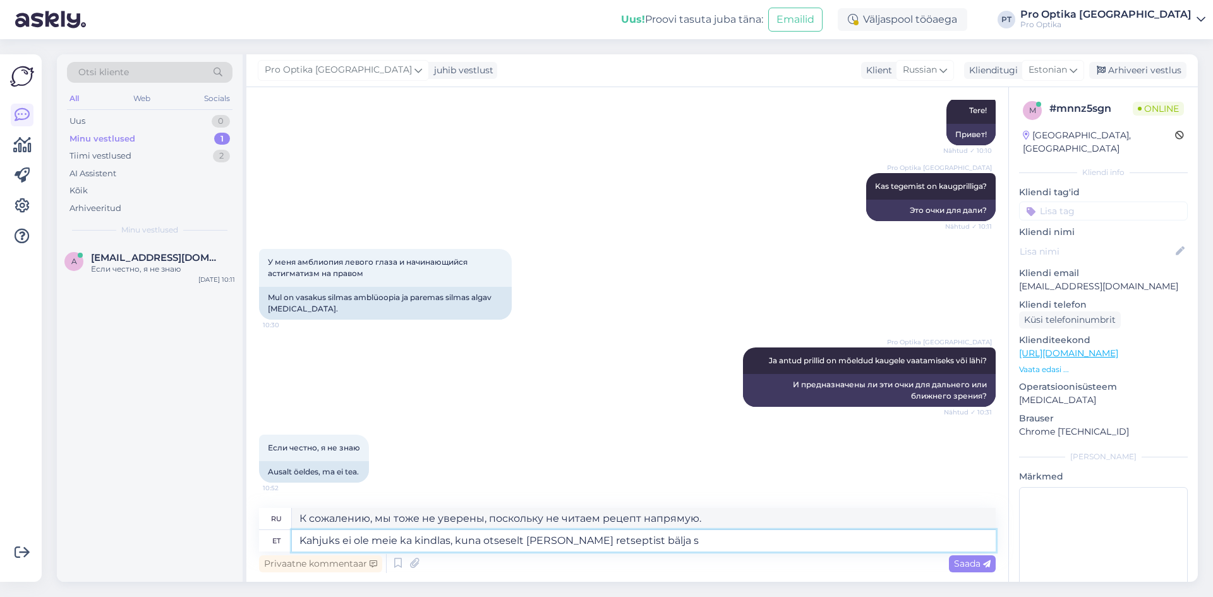
type textarea "К сожалению, мы тоже не уверены, так как в рецепте балья явно не упоминается."
type textarea "Kahjuks ei ole meie ka kindlas, kuna otseselt [PERSON_NAME] retseptist bälja sed"
type textarea "К сожалению, мы тоже в этом не уверены, поскольку в рецепте об этом прямо не го…"
type textarea "Kahjuks ei ole meie ka kindlas, kuna otseselt [PERSON_NAME] retseptist bälja"
type textarea "К сожалению, мы тоже не уверены, так как в рецепте балья явно не упоминается."
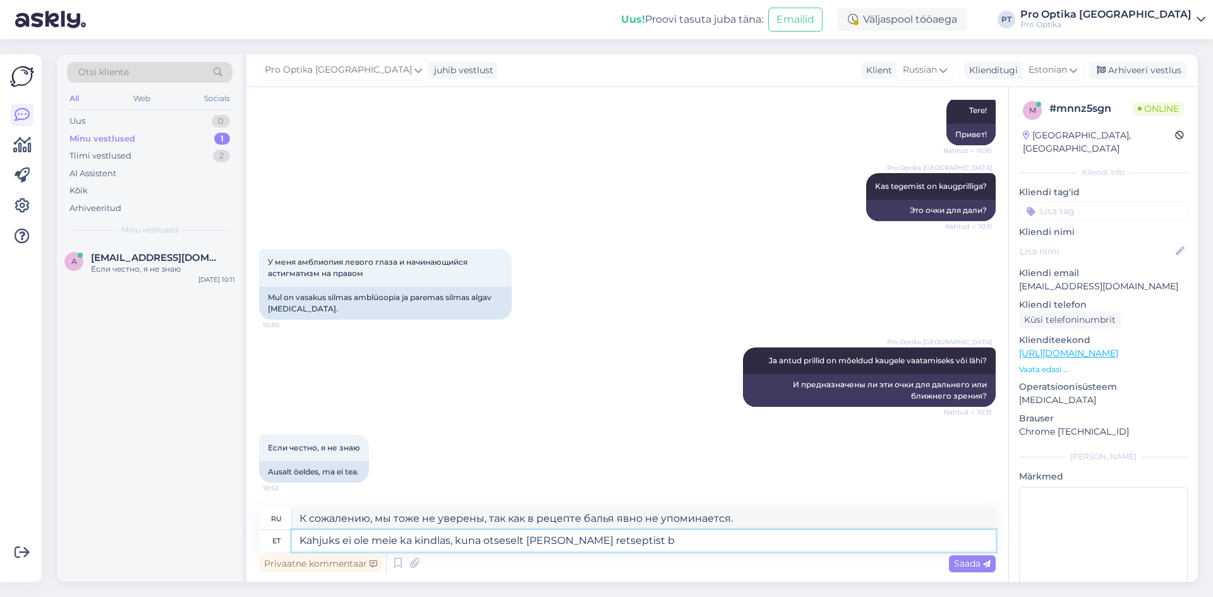
type textarea "Kahjuks ei ole meie ka kindlas, kuna otseselt [PERSON_NAME] retseptist"
type textarea "К сожалению, мы тоже не уверены, поскольку не читаем рецепт напрямую."
type textarea "Kahjuks ei ole meie ka kindlas, kuna otseselt [PERSON_NAME] retseptist välja se"
type textarea "К сожалению, мы тоже в этом не уверены, поскольку в рецепте об этом прямо не го…"
type textarea "Kahjuks ei ole meie ka kindlas, kuna otseselt [PERSON_NAME] retseptist välja se…"
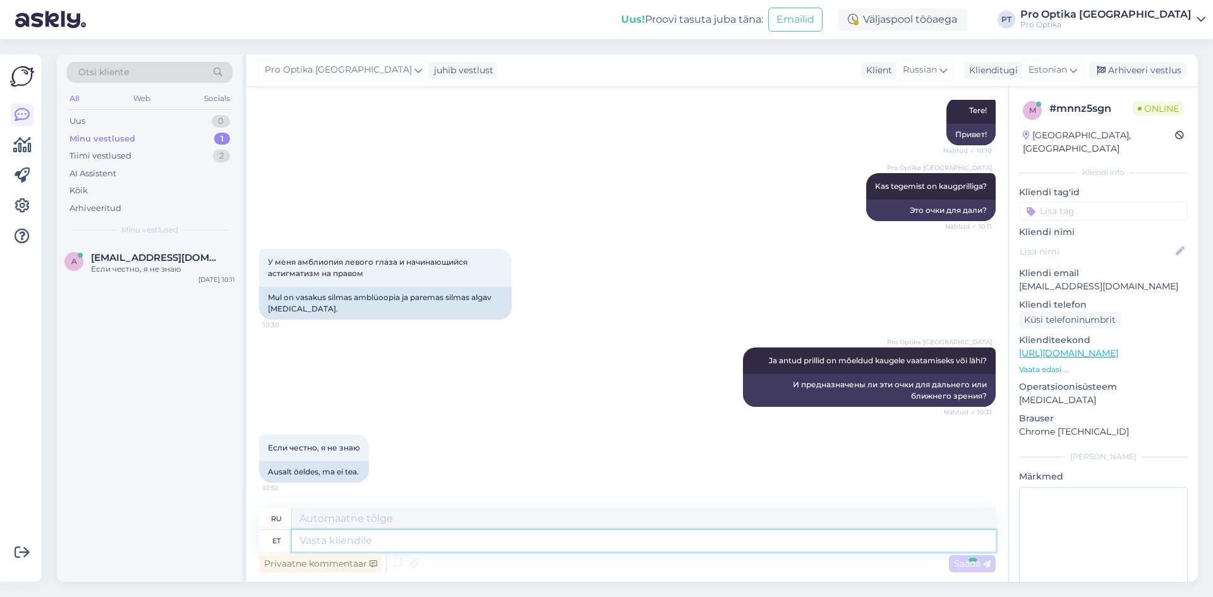
scroll to position [452, 0]
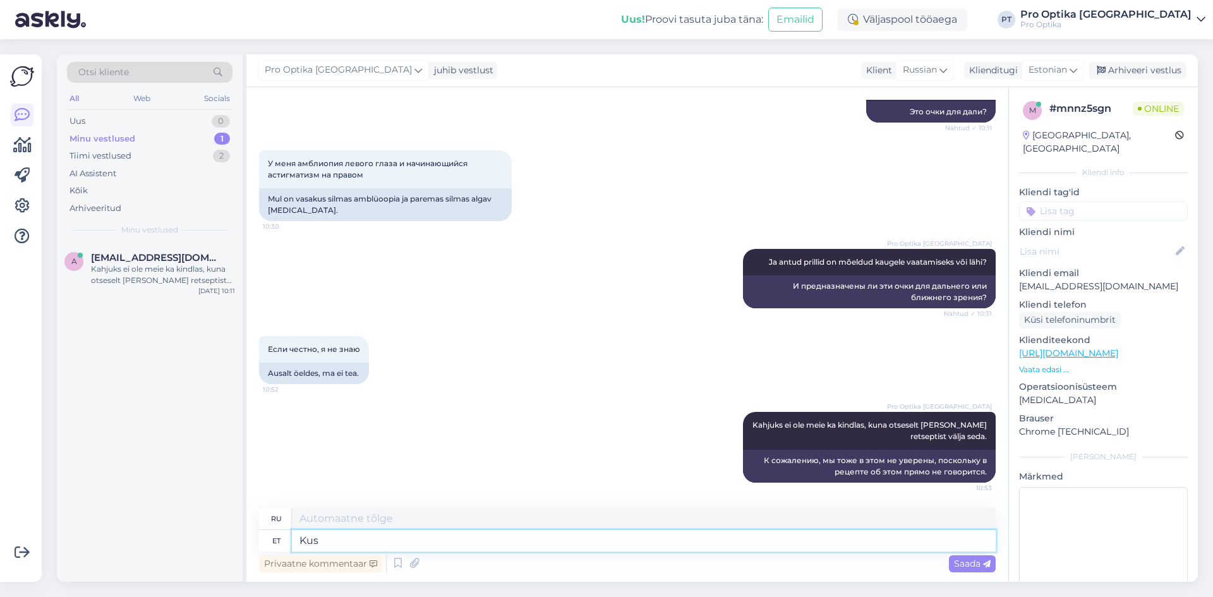
type textarea "Kus"
type textarea "Где"
type textarea "Kuidas"
type textarea "Как"
type textarea "Kuidas Te"
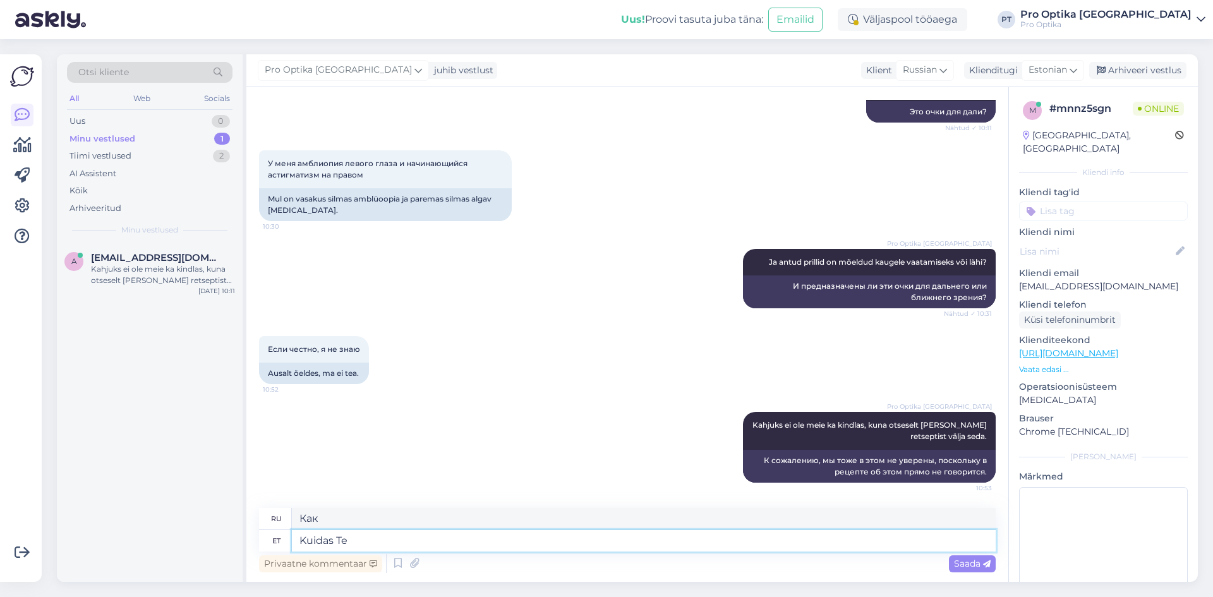
type textarea "Как вы?"
type textarea "Kuidas Te prille"
type textarea "Как носить очки?"
type textarea "Kuidas Te prille kasutate"
type textarea "Как пользоваться очками?"
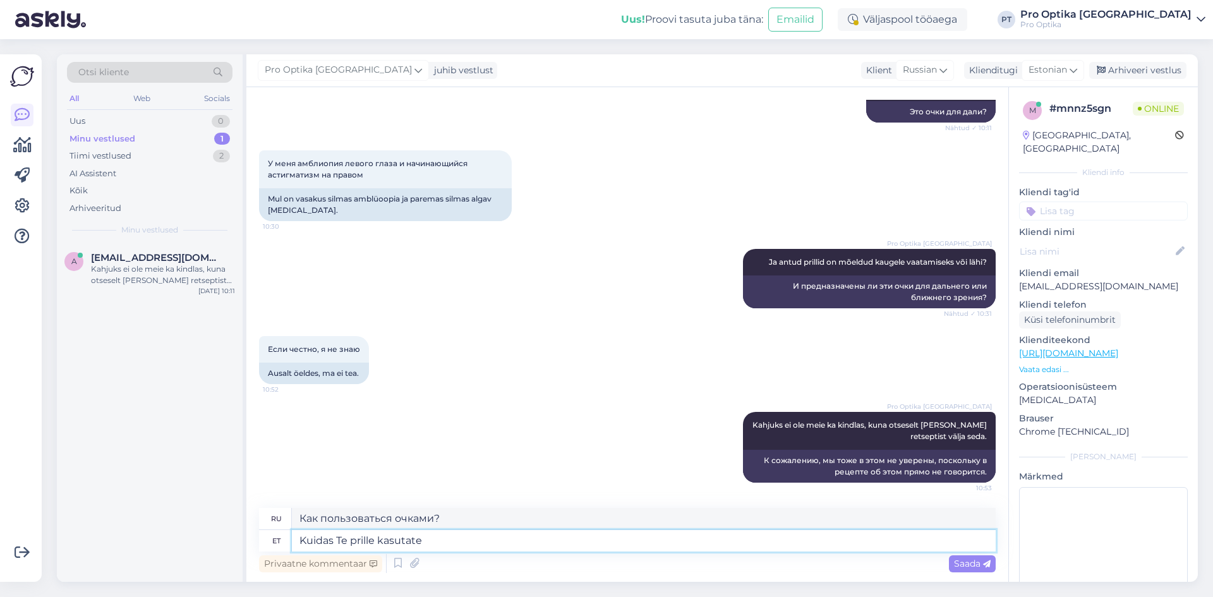
type textarea "Kuidas Te prille kasutate?"
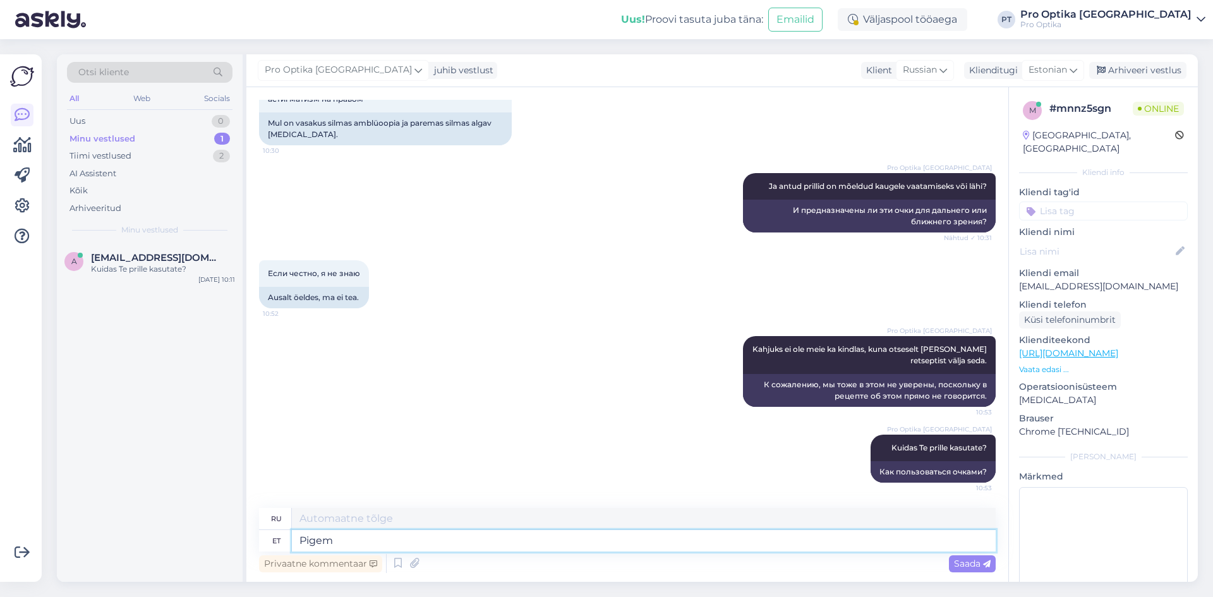
type textarea "Pigem"
type textarea "Скорее"
type textarea "Pigem Tv"
type textarea "Скорее телевизор"
type textarea "Pigem Tv, a"
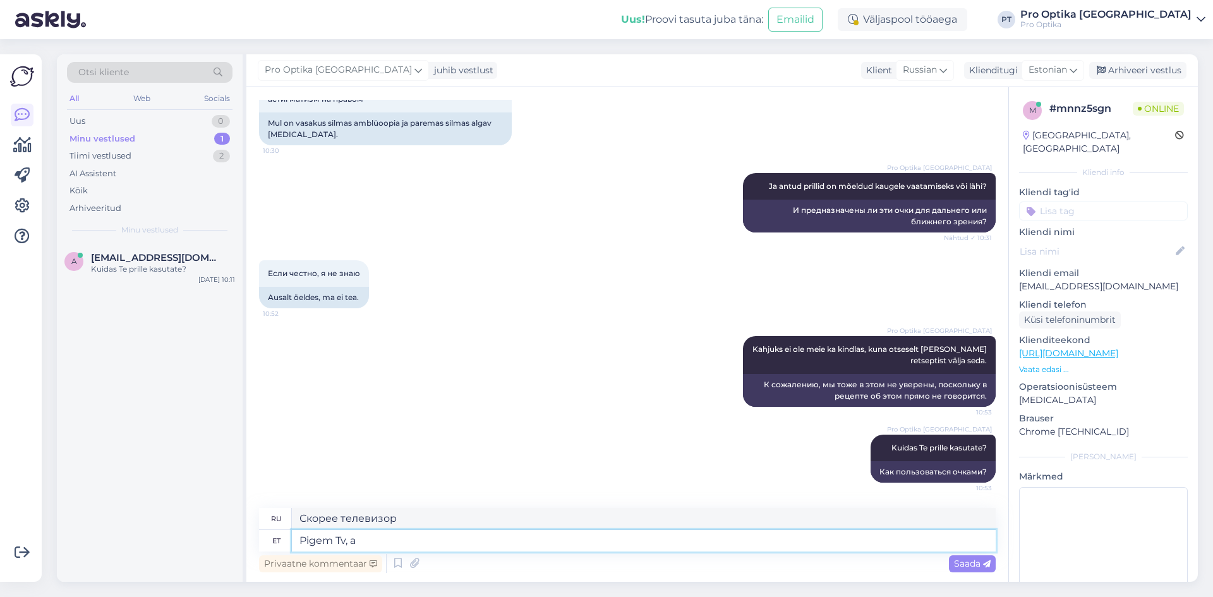
type textarea "Скорее телевизор,"
type textarea "Pigem Tv, autosõidu"
type textarea "Скорее телевизор, вождение"
type textarea "Pigem Tv, autosõidu või l"
type textarea "Лучше посмотрите телевизор, поезжайте на машине или"
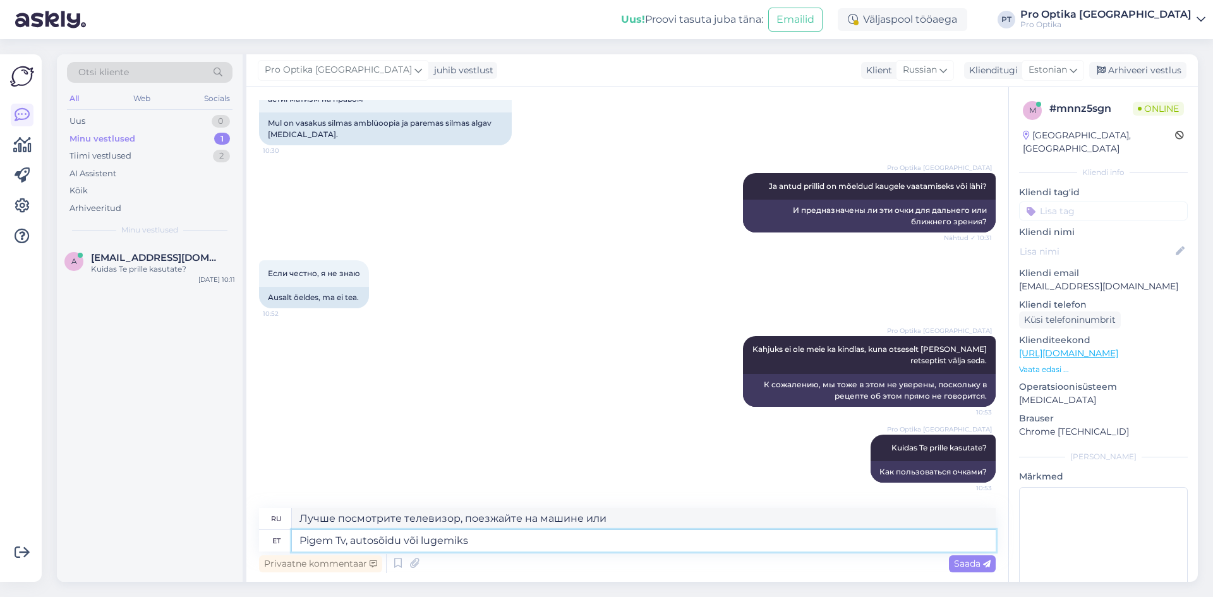
type textarea "Pigem Tv, autosõidu või lugemikse"
type textarea "Лучше посмотрите телевизор, поезжайте или почитайте."
type textarea "Pigem Tv, autosõidu või lugemiseks?"
type textarea "Что бы вы предпочли: смотреть телевизор, водить машину или читать?"
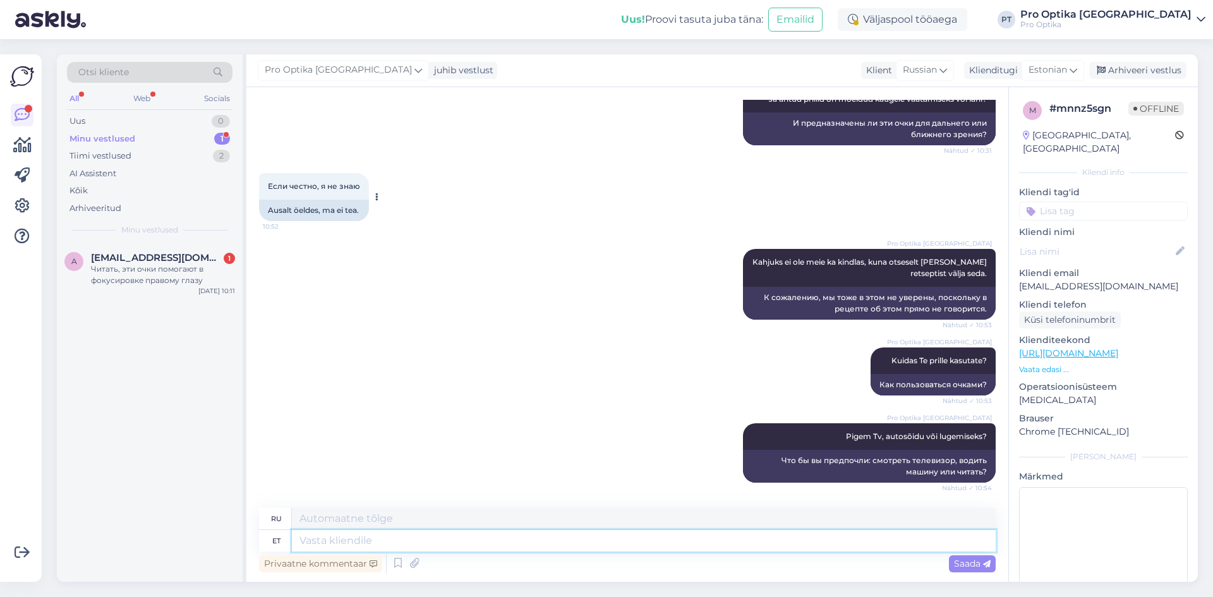
scroll to position [691, 0]
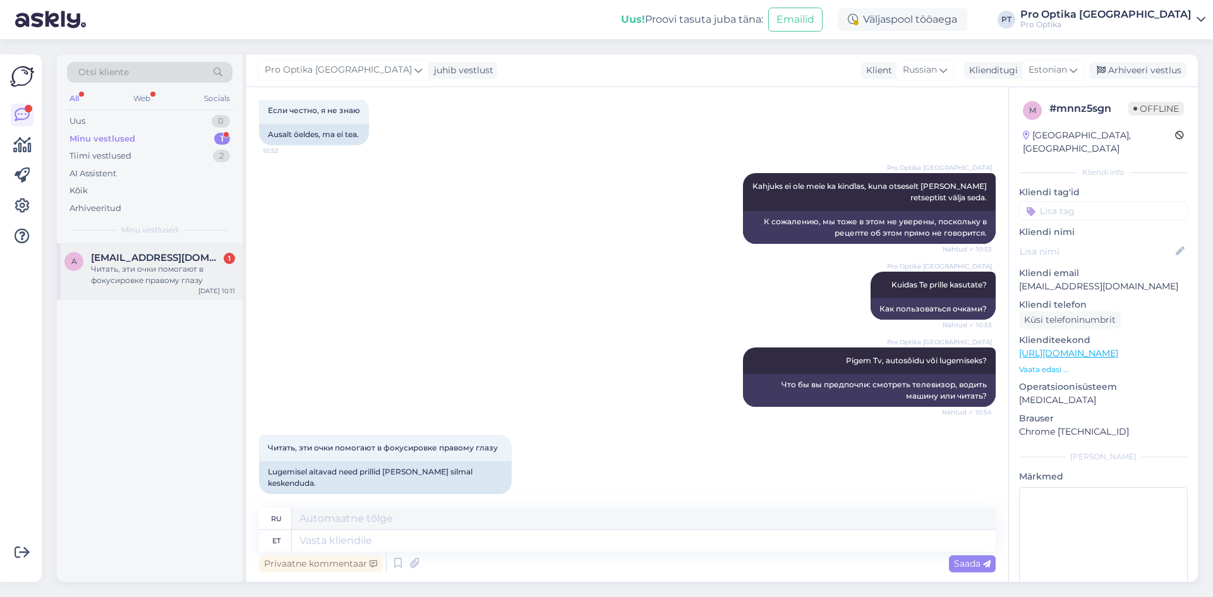
click at [163, 276] on div "Читать, эти очки помогают в фокусировке правому глазу" at bounding box center [163, 274] width 144 height 23
click at [499, 539] on textarea at bounding box center [644, 540] width 704 height 21
type textarea "Aga"
type textarea "Но"
type textarea "[PERSON_NAME]"
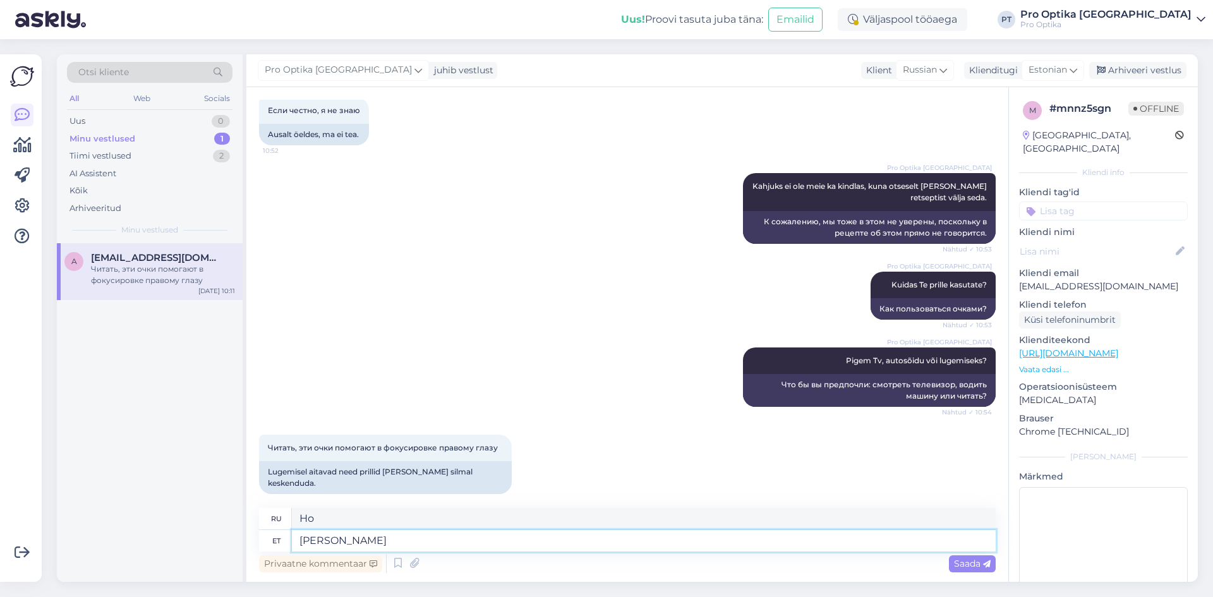
type textarea "Но далеко"
type textarea "Aga kaugele vaatamiseks"
type textarea "Но если смотреть далеко"
type textarea "Aga kaugele vaatamiseks neid e"
type textarea "Но если смотреть на них издалека,"
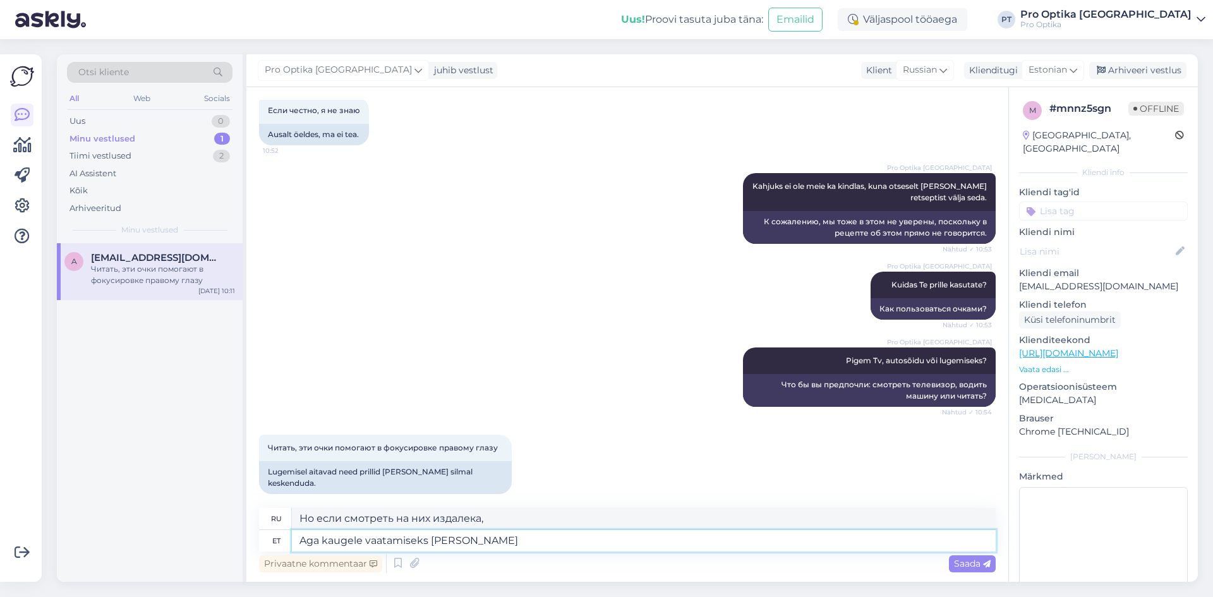
type textarea "Aga kaugele vaatamiseks [PERSON_NAME] k"
type textarea "Но они не предназначены для просмотра на большом расстоянии."
type textarea "Aga kaugele vaatamiseks [PERSON_NAME] kasuta"
type textarea "Но их не используют при дальнозоркости."
type textarea "Aga kaugele vaatamiseks [PERSON_NAME] kasuta ja"
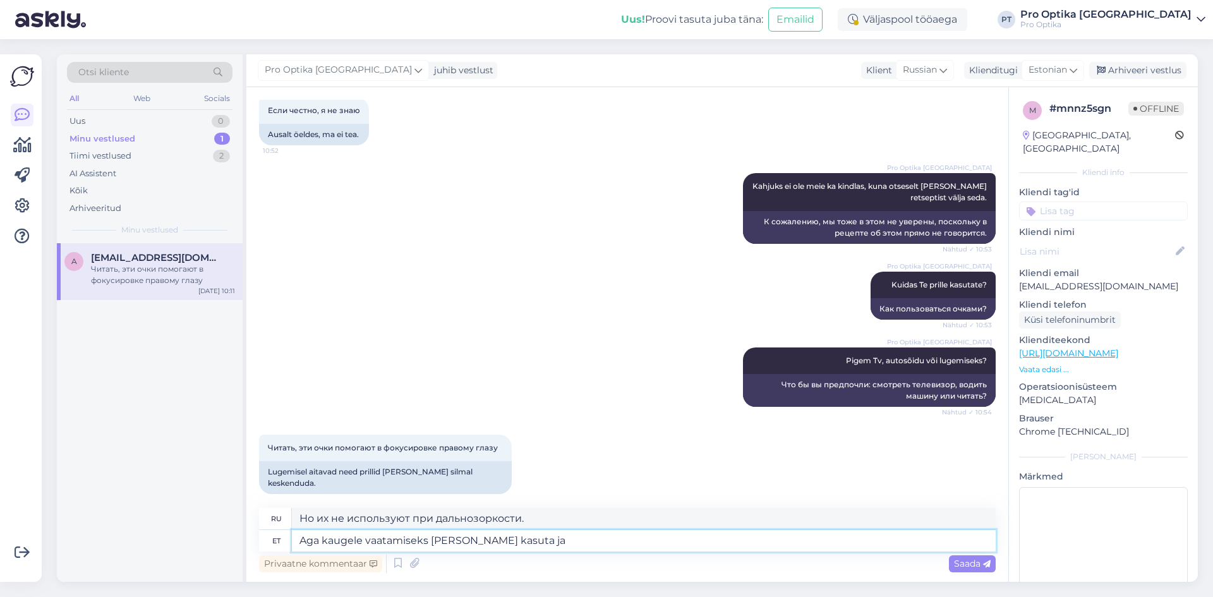
type textarea "Но их не используют при дальнозоркости и"
type textarea "Aga kaugele vaatamiseks [PERSON_NAME] kasuta ja autosõiduks?"
type textarea "Но они не используются при дальнозоркости и вождении?"
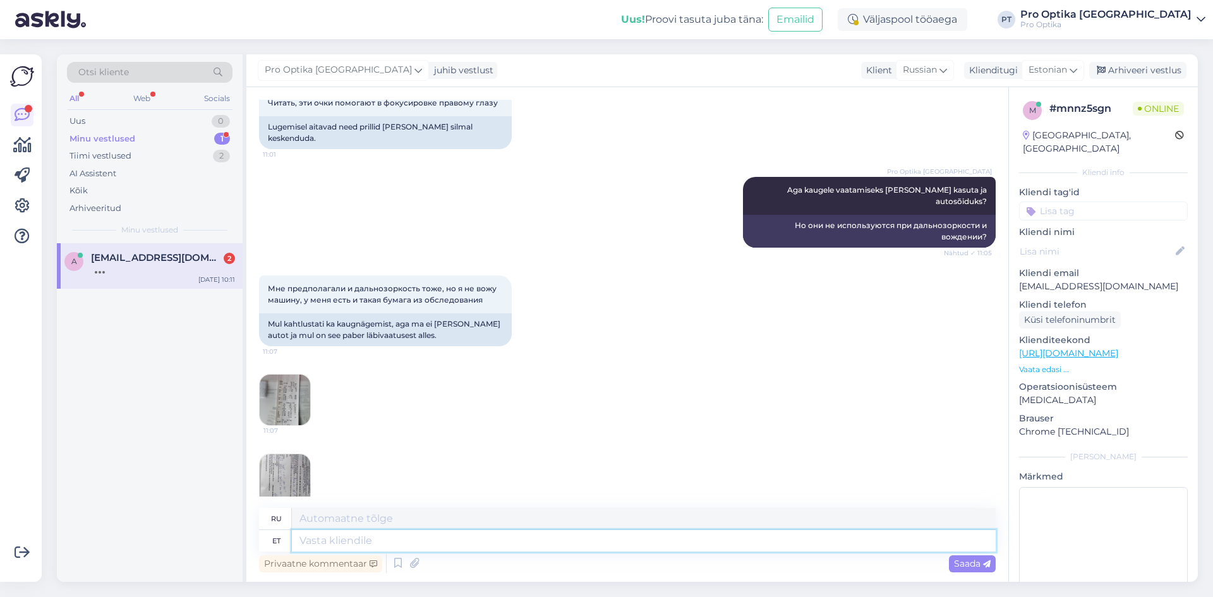
scroll to position [1112, 0]
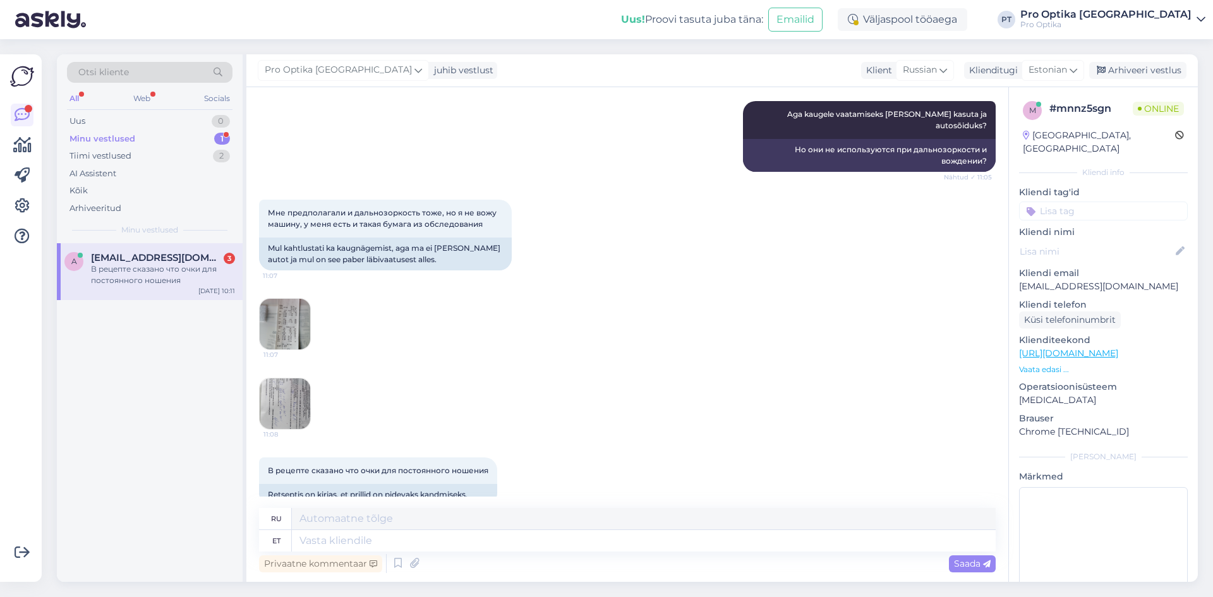
click at [136, 277] on div "В рецепте сказано что очки для постоянного ношения" at bounding box center [163, 274] width 144 height 23
click at [293, 350] on span "11:07" at bounding box center [286, 354] width 47 height 9
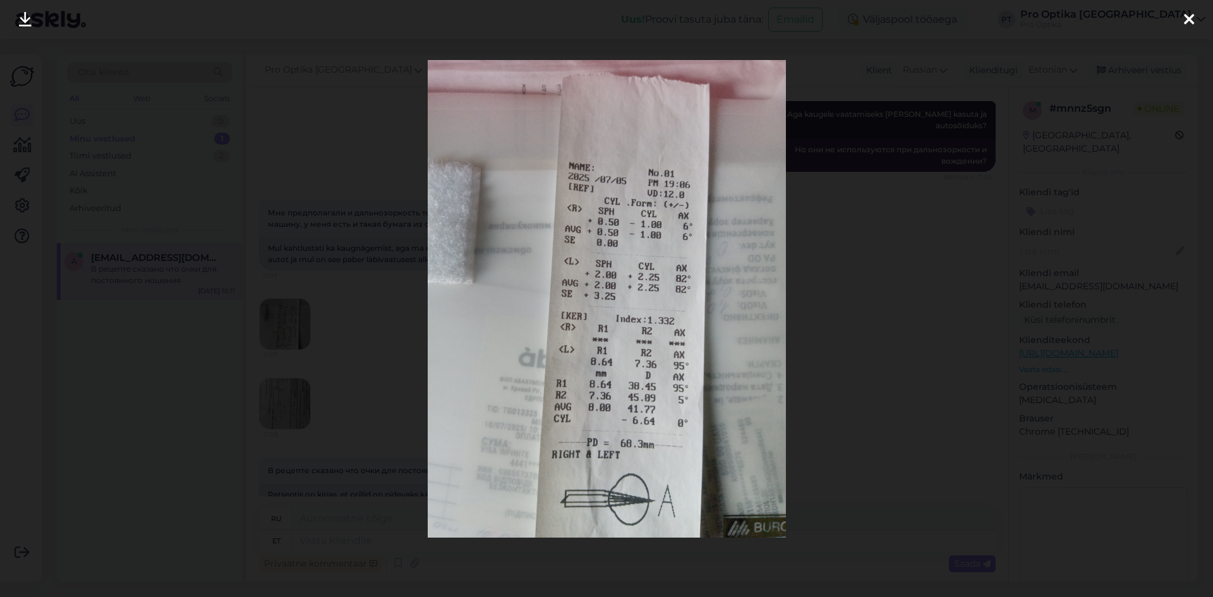
click at [1198, 9] on div at bounding box center [1188, 20] width 25 height 40
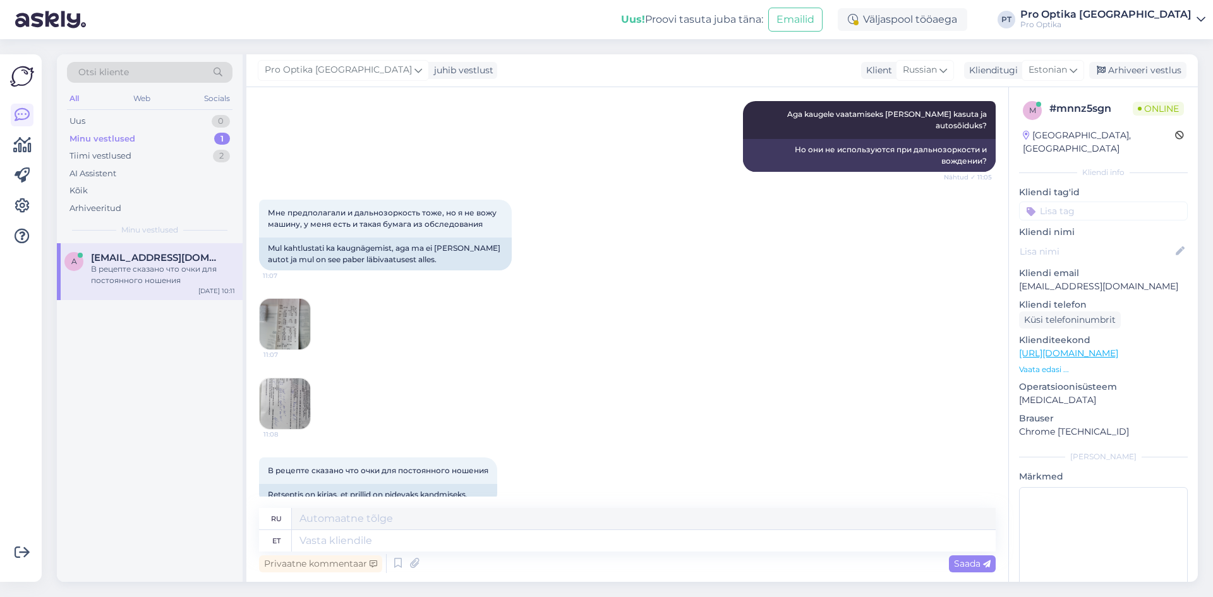
click at [288, 389] on img at bounding box center [285, 403] width 51 height 51
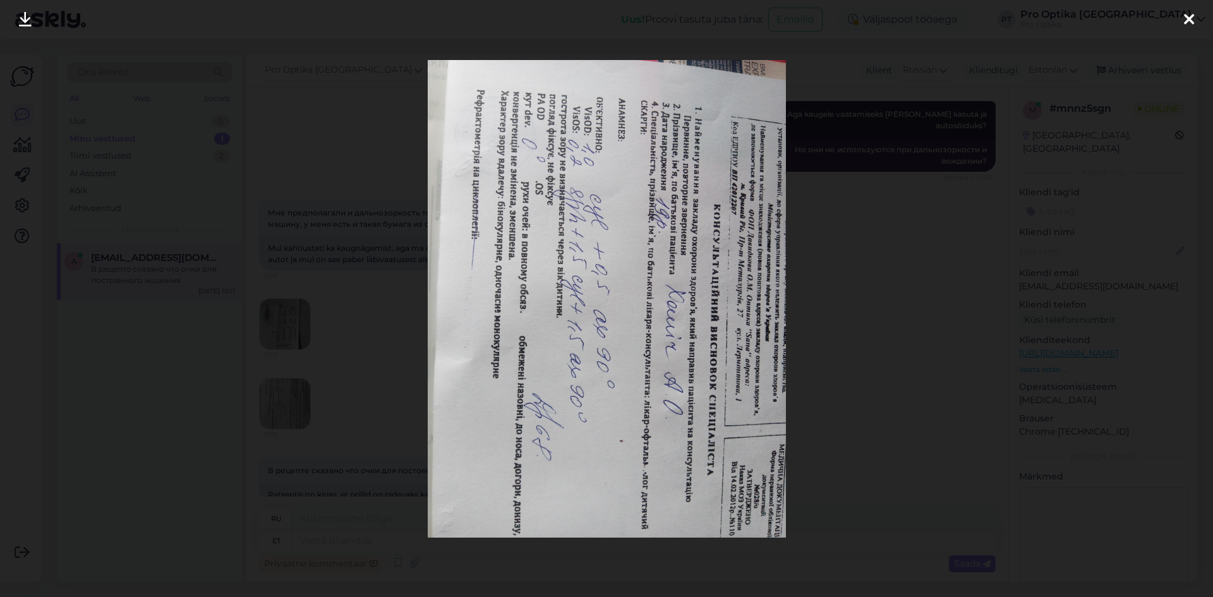
click at [1183, 23] on div at bounding box center [1188, 20] width 25 height 40
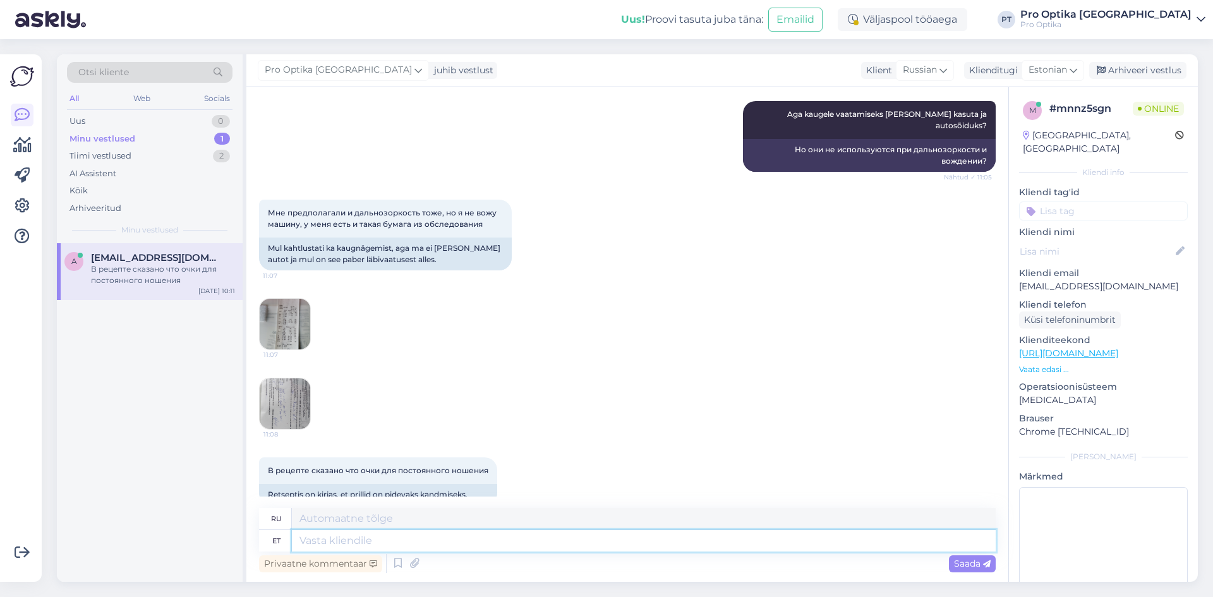
click at [370, 545] on textarea at bounding box center [644, 540] width 704 height 21
type textarea "Hetkel"
type textarea "В настоящее время"
type textarea "Hetkel on"
type textarea "В настоящее время существует"
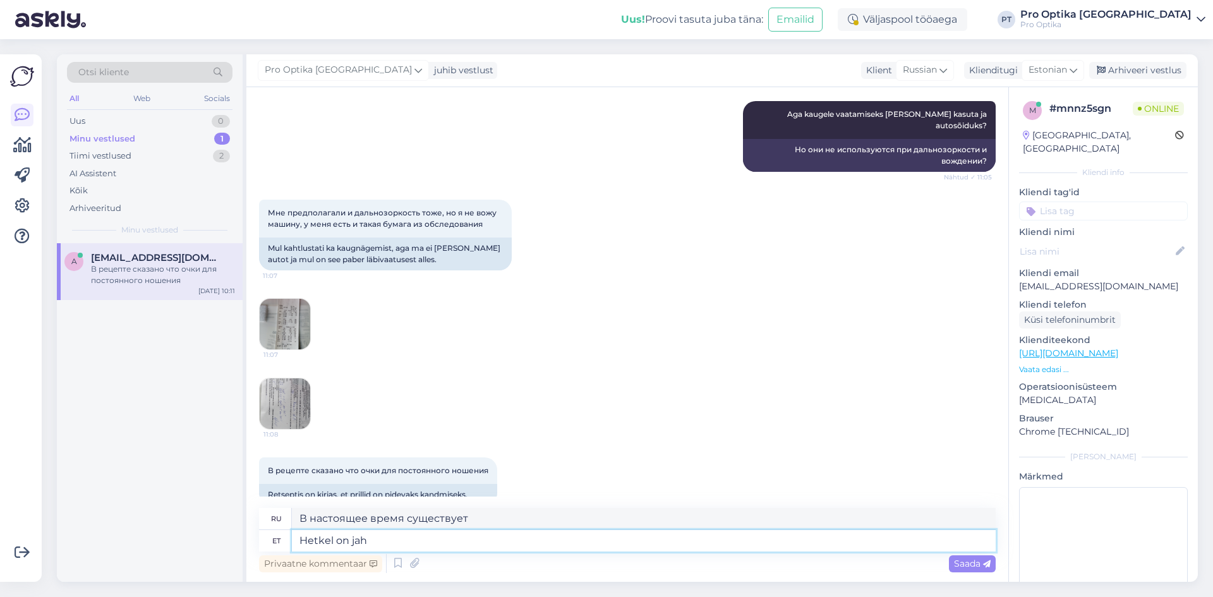
type textarea "Hetkel on jah"
type textarea "В настоящее время да"
type textarea "Hetkel on jah [PERSON_NAME] s"
type textarea "Сейчас тяжело."
type textarea "Hetkel on jah [PERSON_NAME] öelda m"
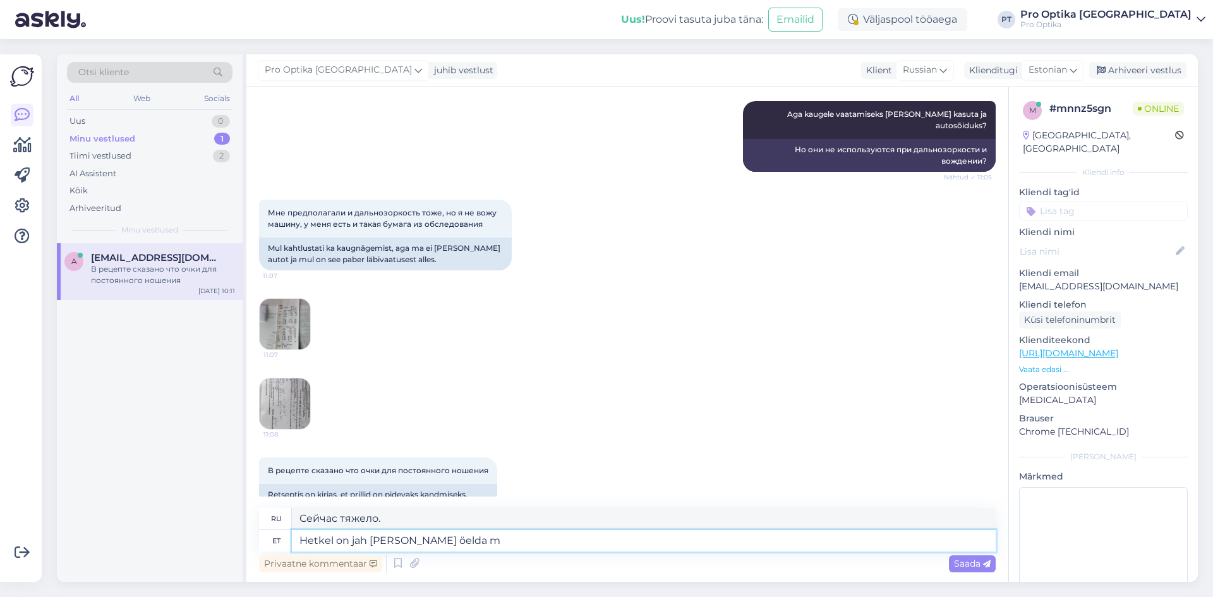
type textarea "На данный момент сложно сказать."
type textarea "Hetkel on jah [PERSON_NAME] öelda mis p"
type textarea "Сейчас трудно сказать, что"
type textarea "Hetkel on jah [PERSON_NAME] öelda mis [PERSON_NAME]"
type textarea "Какие именно очки — сказать сейчас сложно."
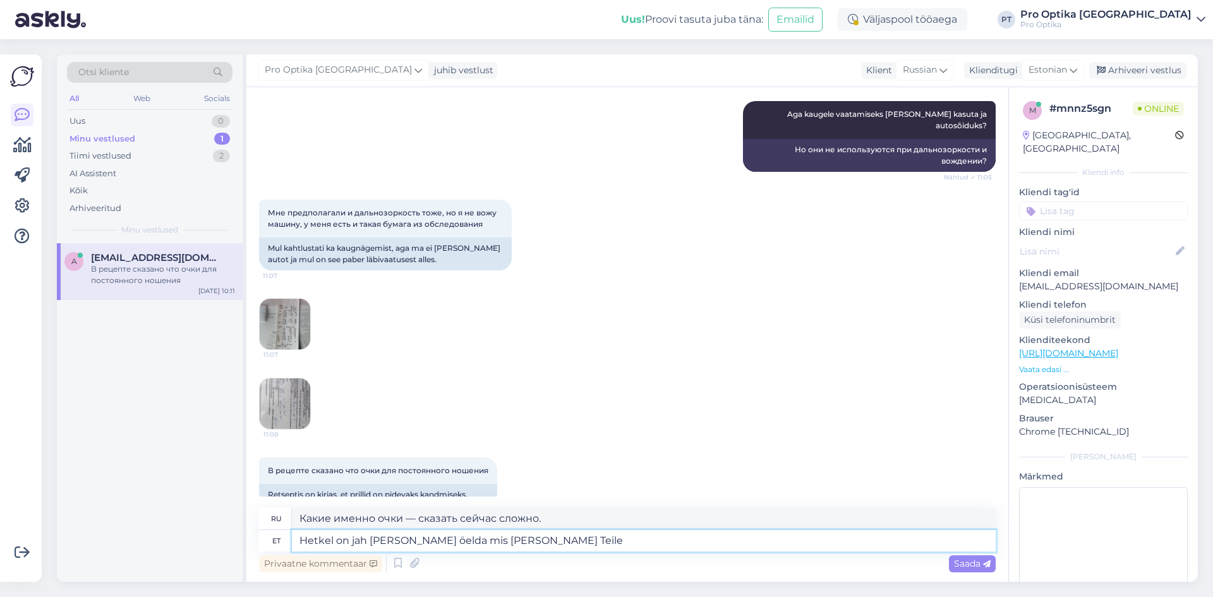
type textarea "Hetkel on jah [PERSON_NAME] öelda mis [PERSON_NAME] Teile"
type textarea "Сейчас сложно сказать, какие очки подойдут именно вам."
type textarea "Hetkel on jah [PERSON_NAME] öelda mis [PERSON_NAME] Teile läheb?"
type textarea "Сейчас сложно сказать, какие очки вам подойдут?"
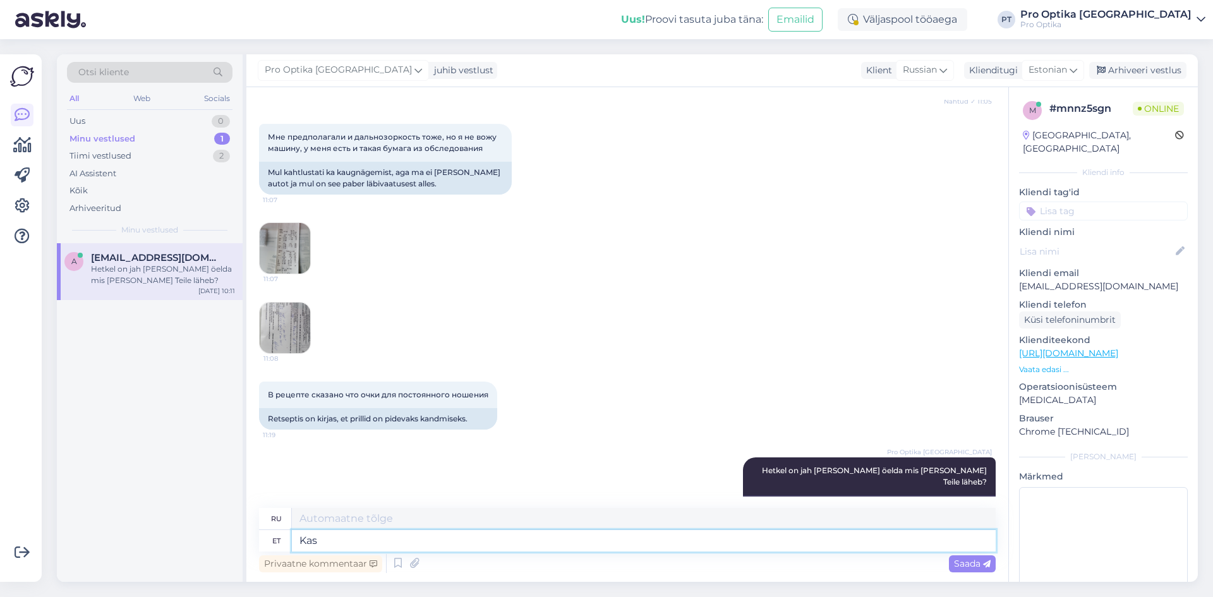
type textarea "Kas"
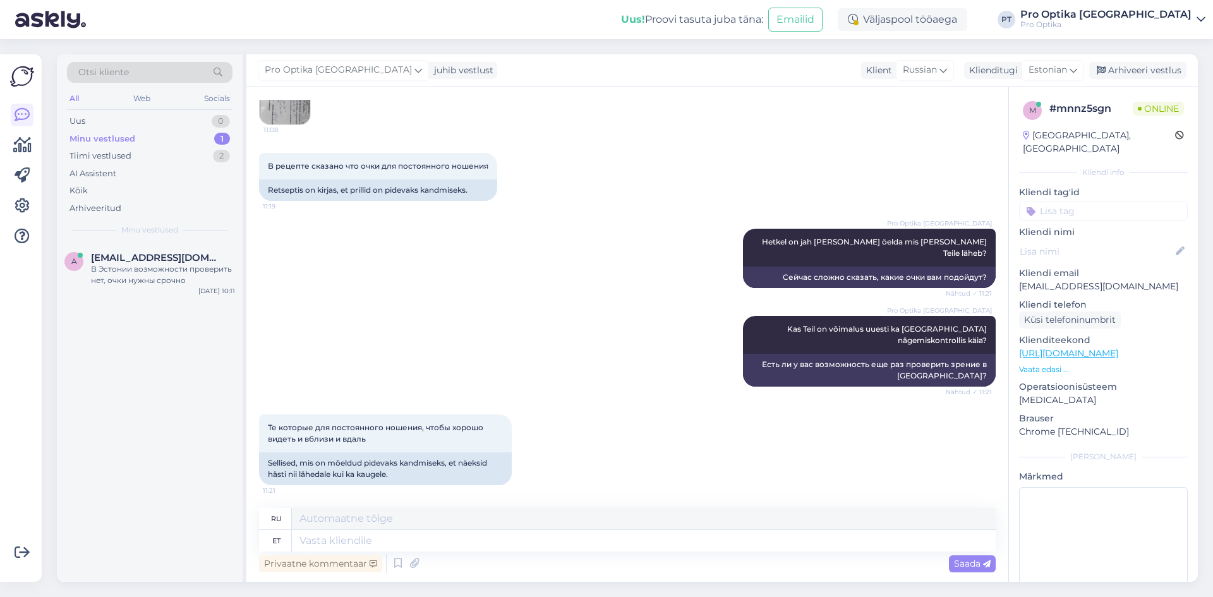
scroll to position [1461, 0]
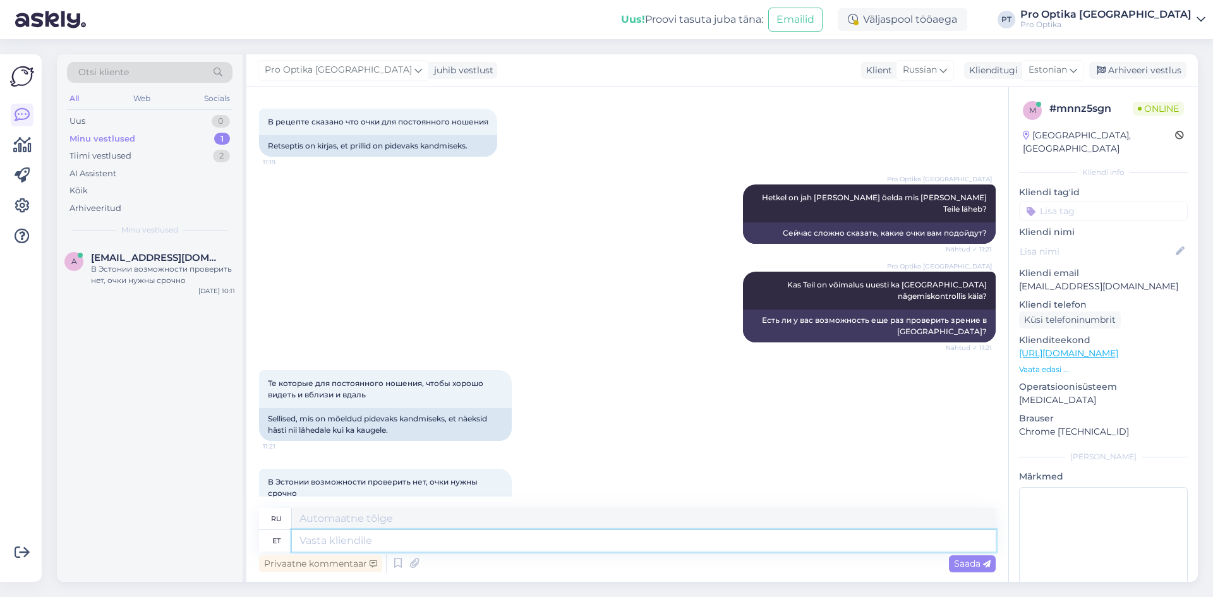
click at [380, 545] on textarea at bounding box center [644, 540] width 704 height 21
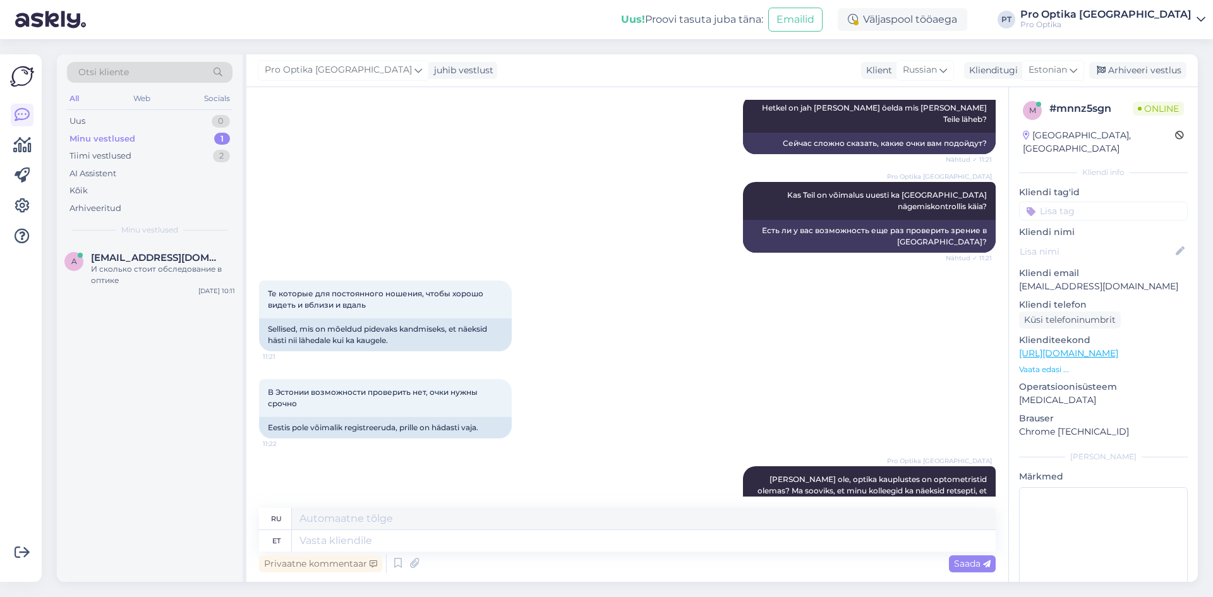
scroll to position [1953, 0]
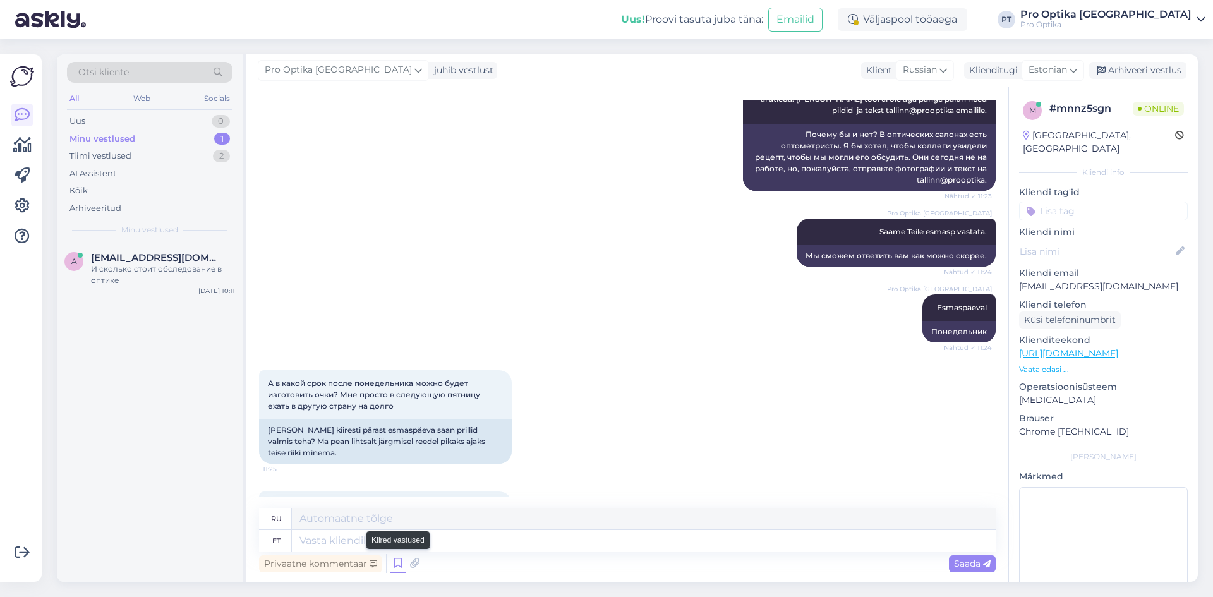
click at [398, 567] on icon at bounding box center [397, 563] width 15 height 19
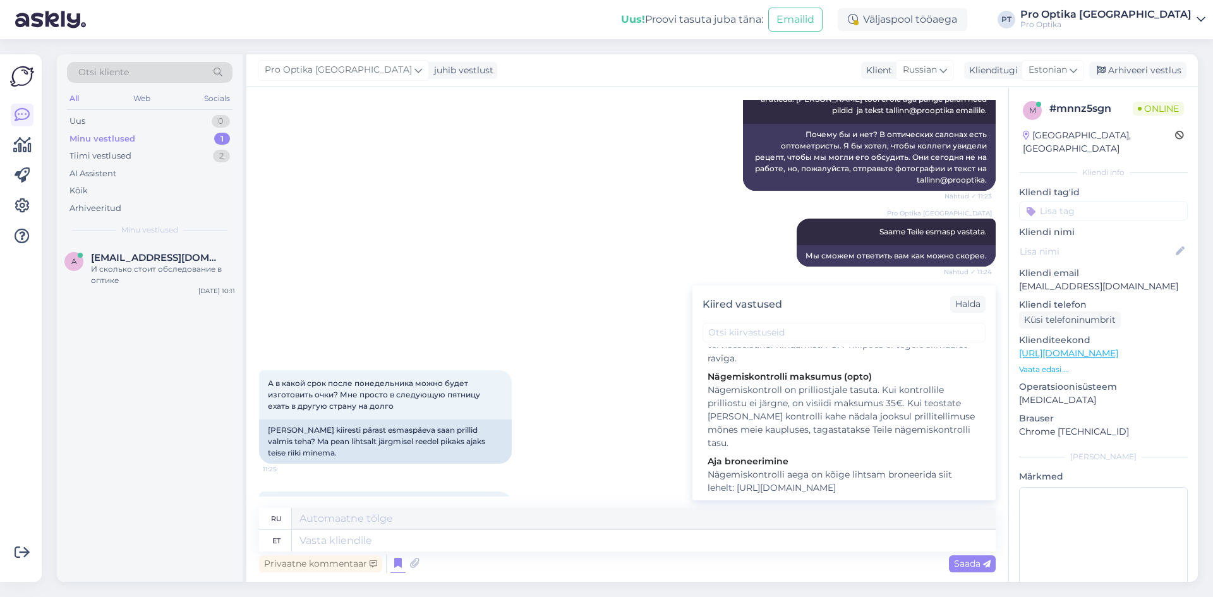
scroll to position [253, 0]
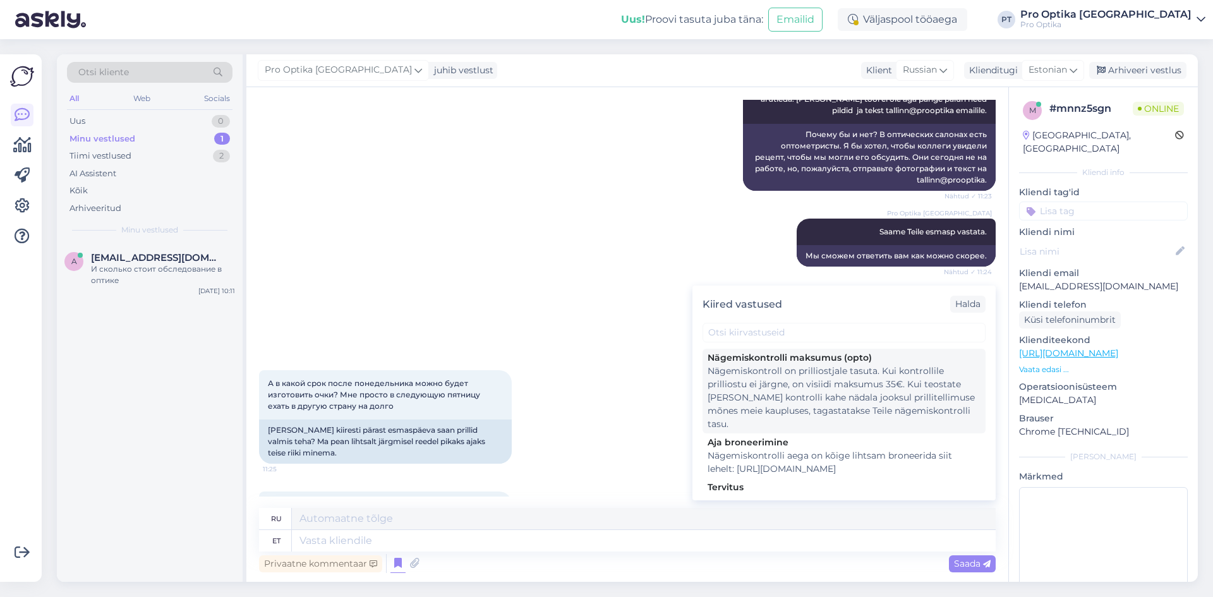
click at [855, 419] on div "Nägemiskontroll on prilliostjale tasuta. Kui kontrollile prilliostu ei järgne, …" at bounding box center [844, 398] width 273 height 66
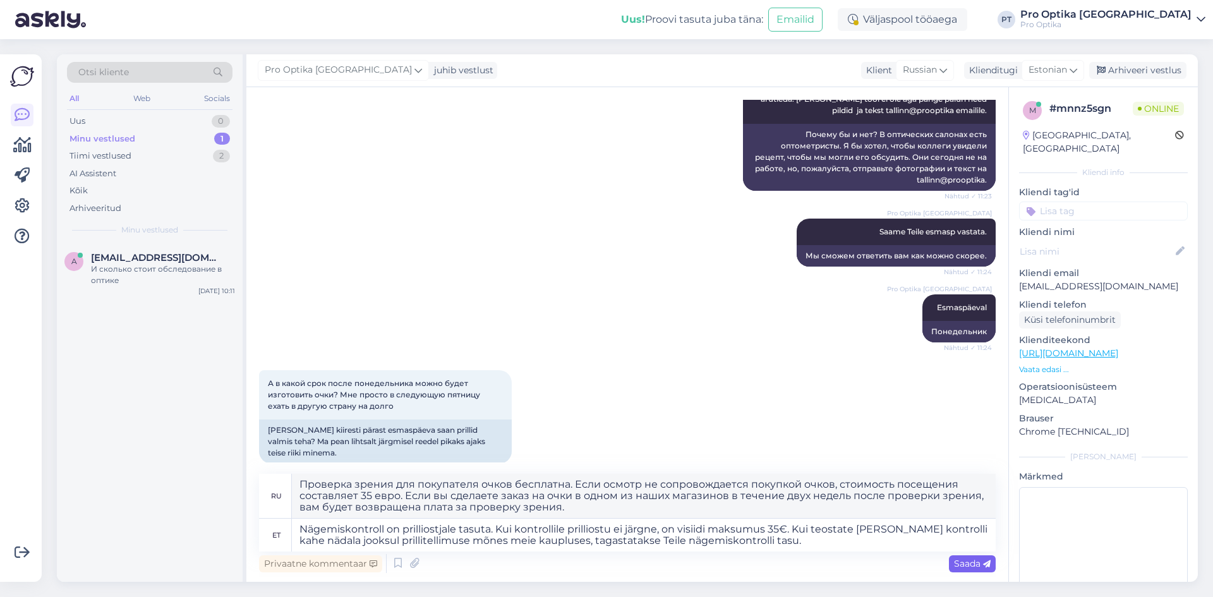
click at [962, 563] on span "Saada" at bounding box center [972, 563] width 37 height 11
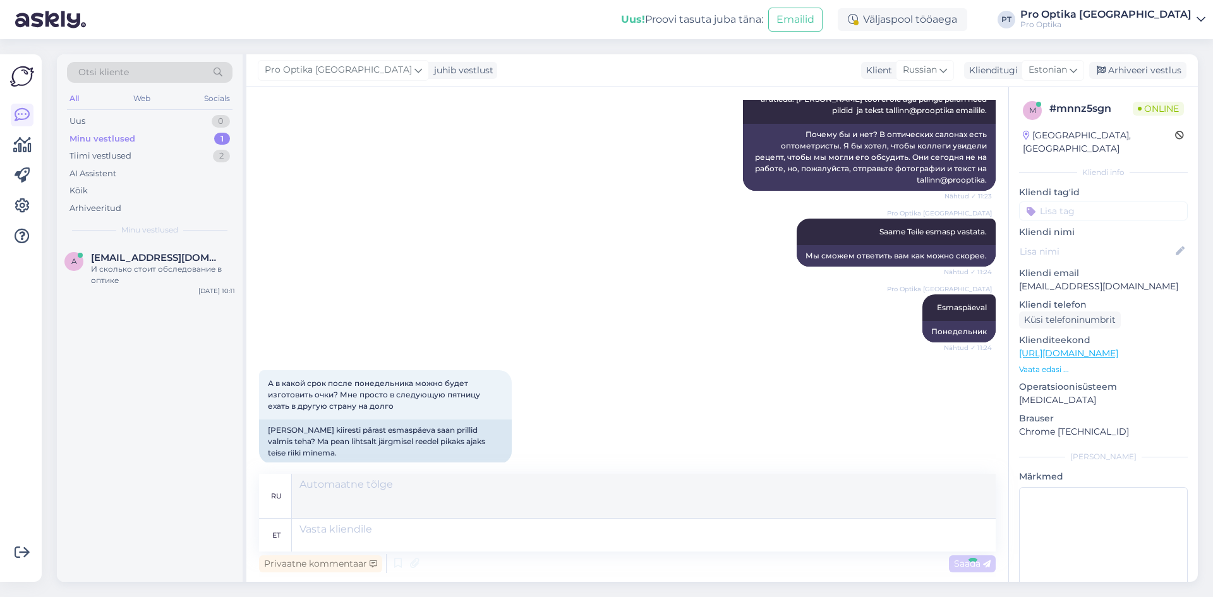
scroll to position [2120, 0]
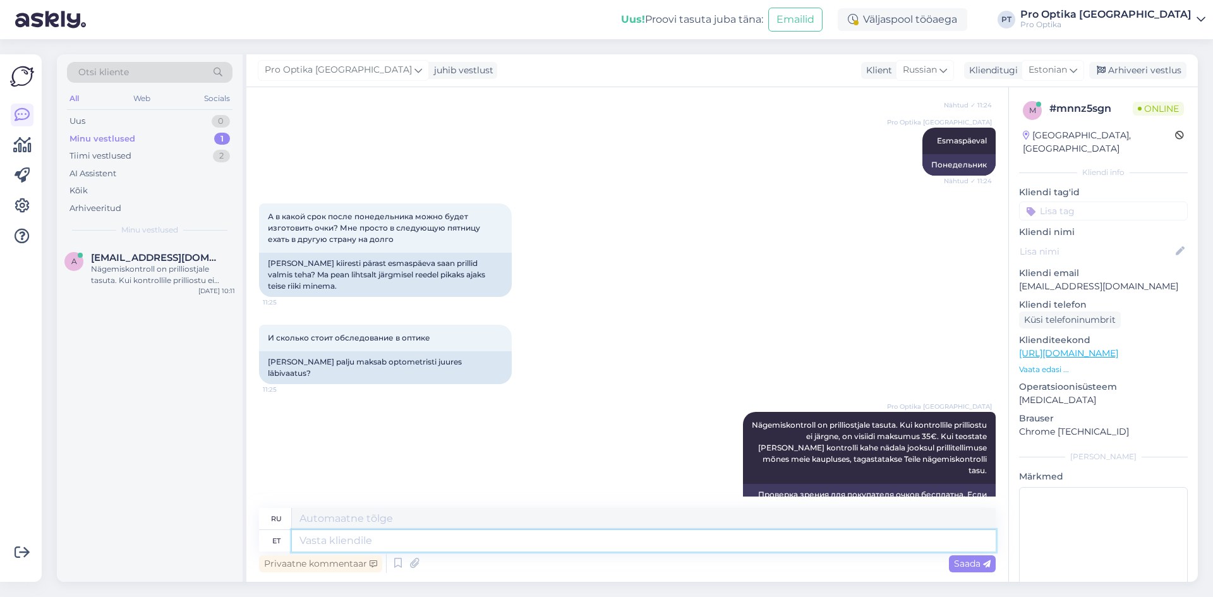
click at [470, 545] on textarea at bounding box center [644, 540] width 704 height 21
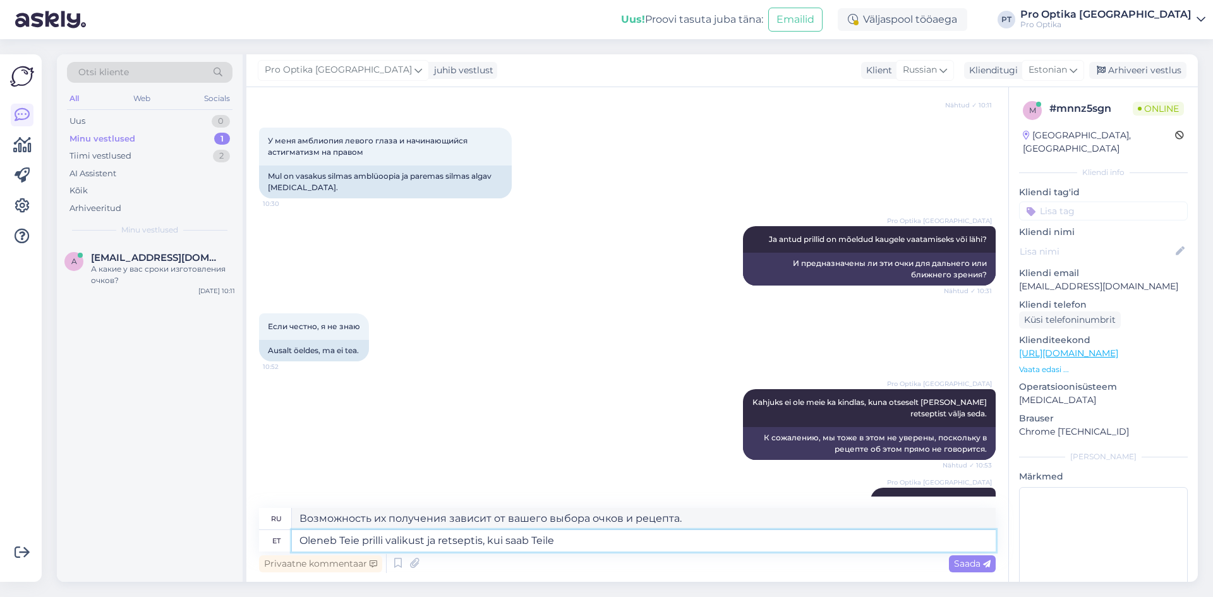
scroll to position [0, 0]
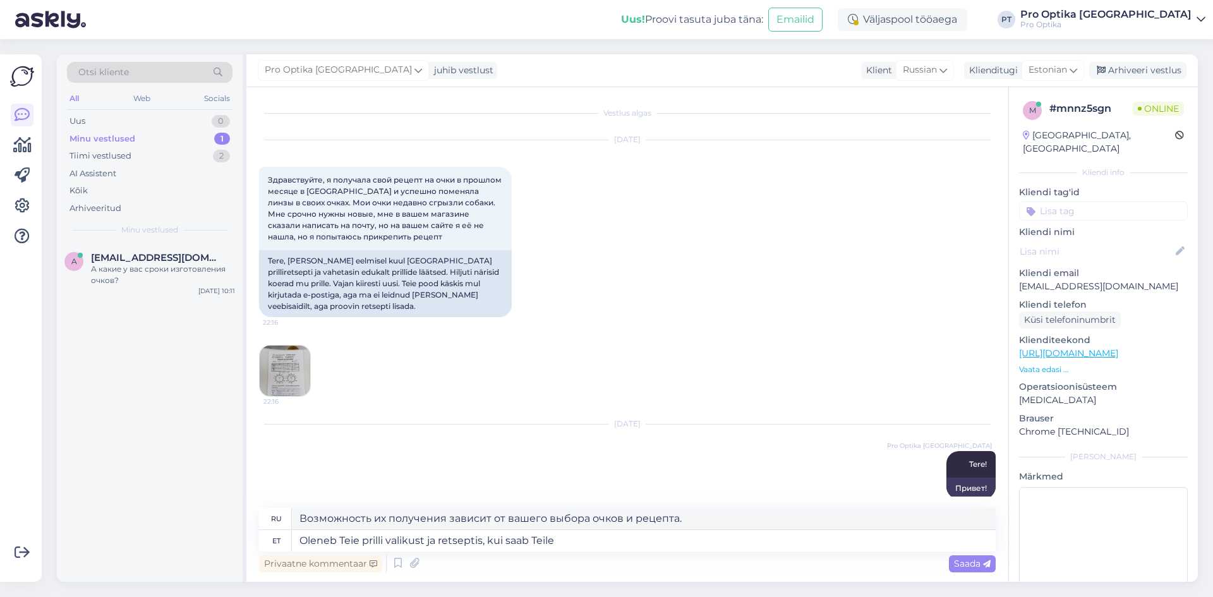
click at [289, 366] on img at bounding box center [285, 371] width 51 height 51
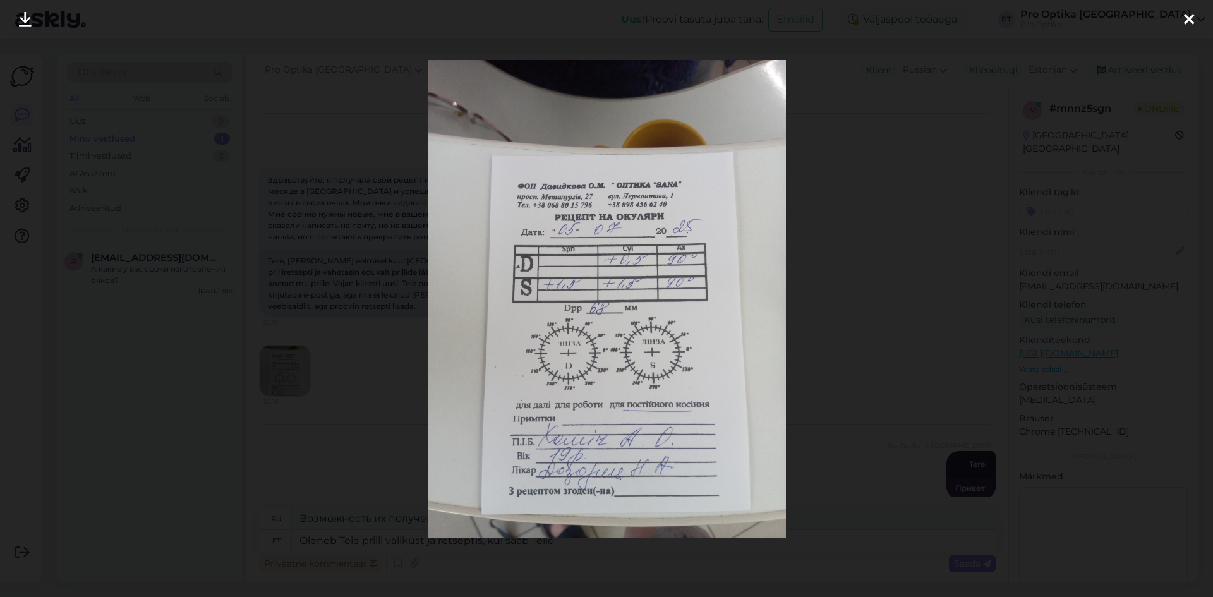
click at [1178, 29] on div at bounding box center [1188, 20] width 25 height 40
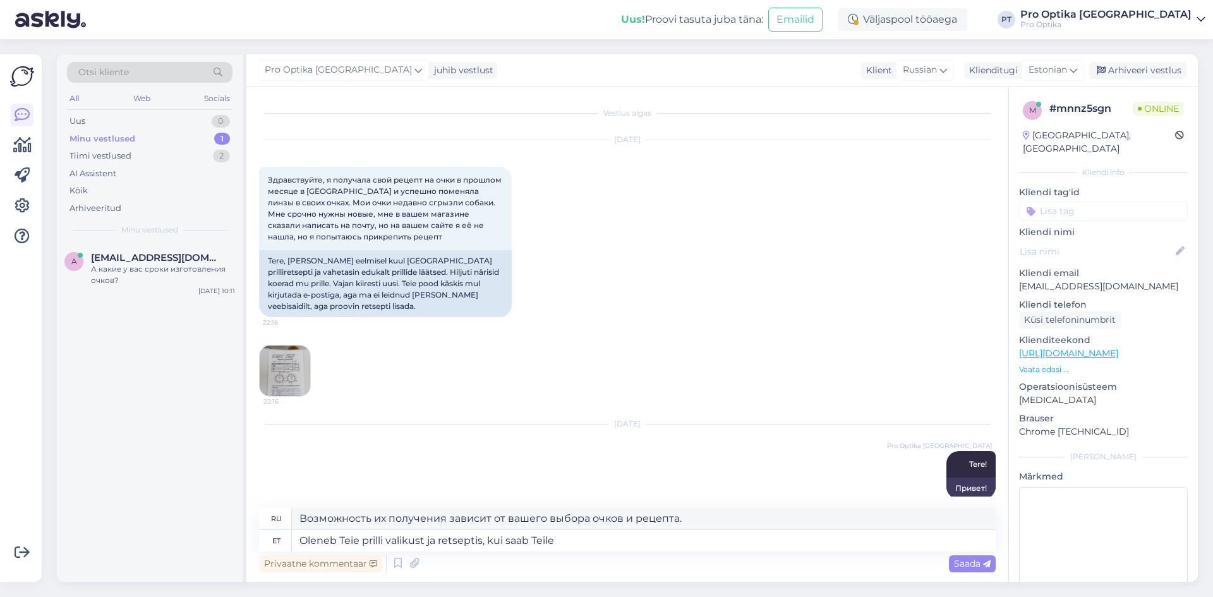
click at [569, 541] on textarea "Oleneb Teie prilli valikust ja retseptis, kui saab Teile" at bounding box center [644, 540] width 704 height 21
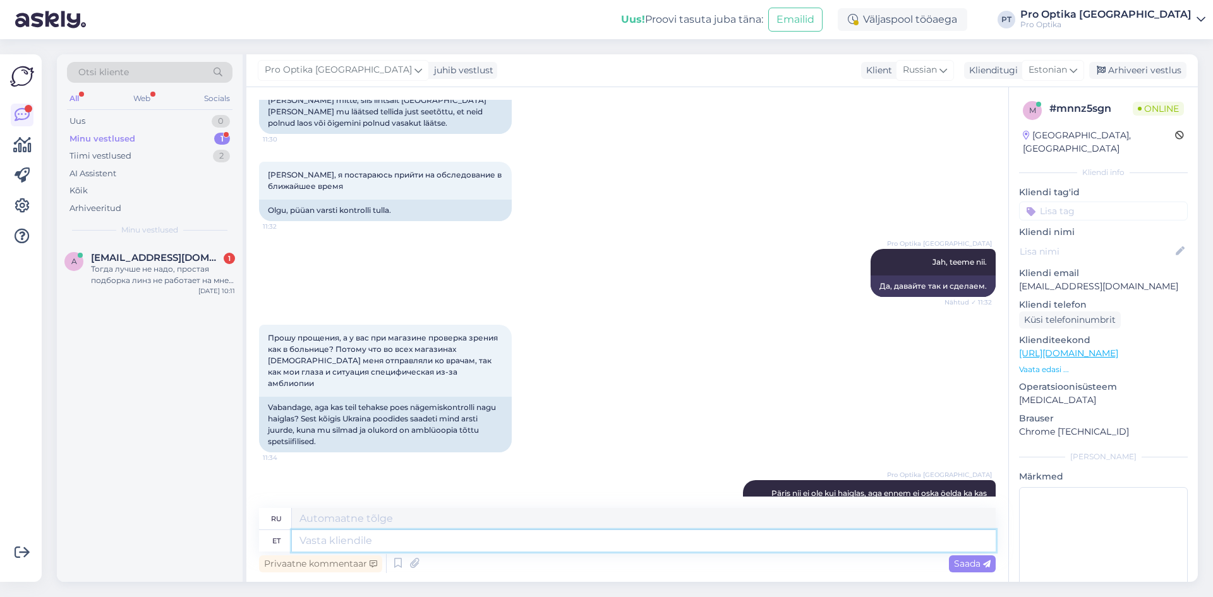
scroll to position [3162, 0]
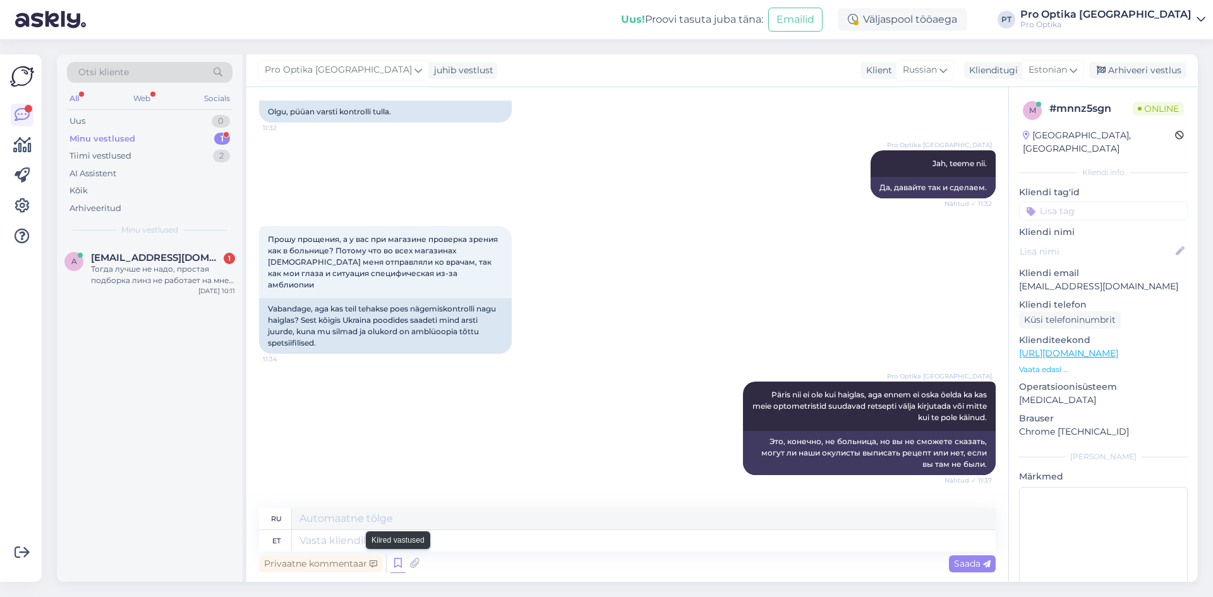
click at [401, 566] on icon at bounding box center [397, 563] width 15 height 19
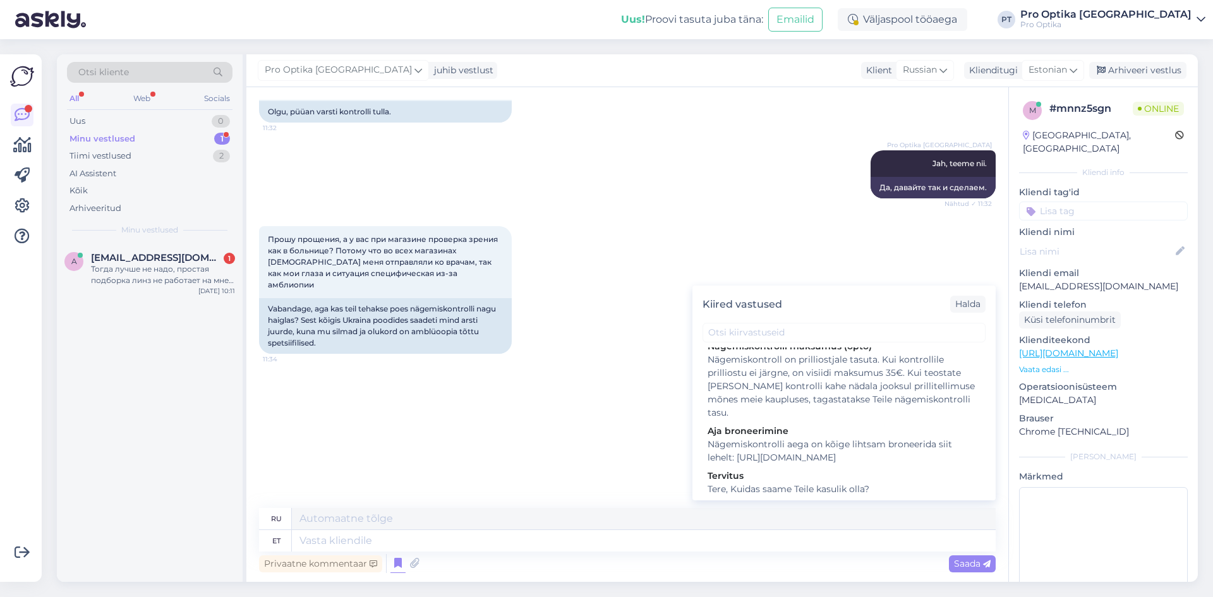
scroll to position [379, 0]
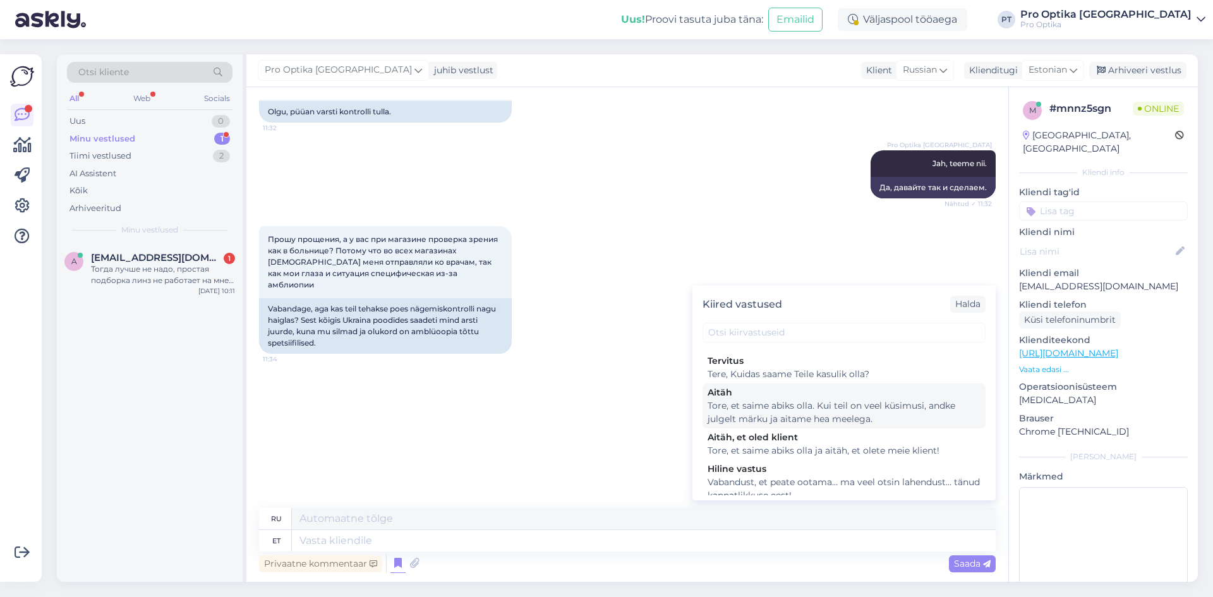
click at [873, 422] on div "Tore, et saime abiks olla. Kui teil on veel küsimusi, andke julgelt märku ja ai…" at bounding box center [844, 412] width 273 height 27
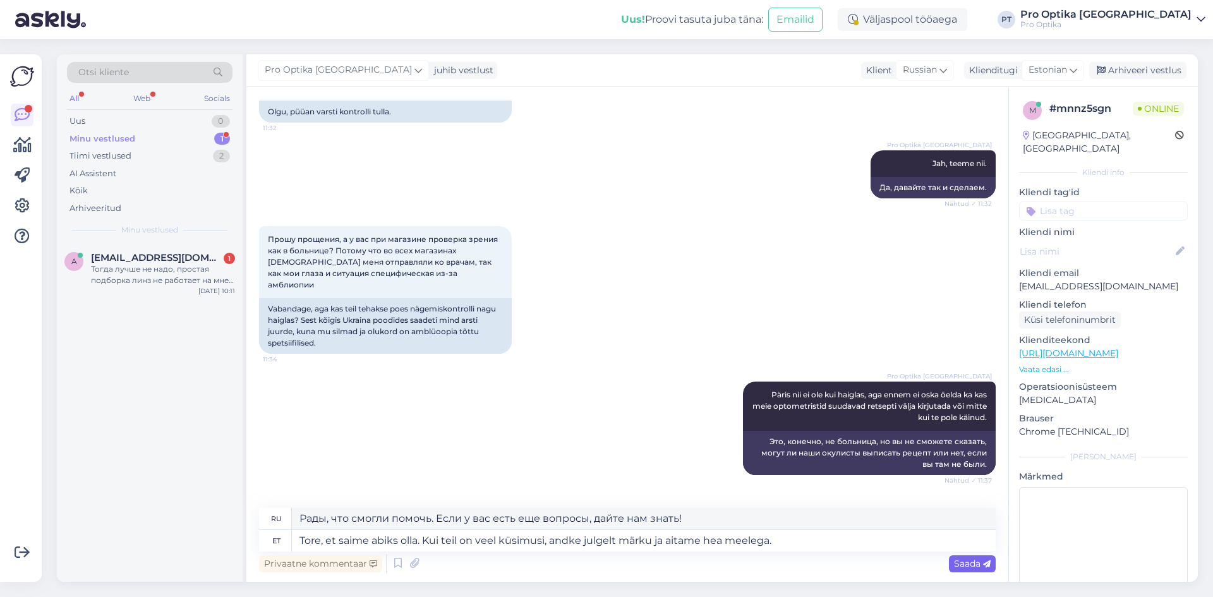
click at [958, 567] on span "Saada" at bounding box center [972, 563] width 37 height 11
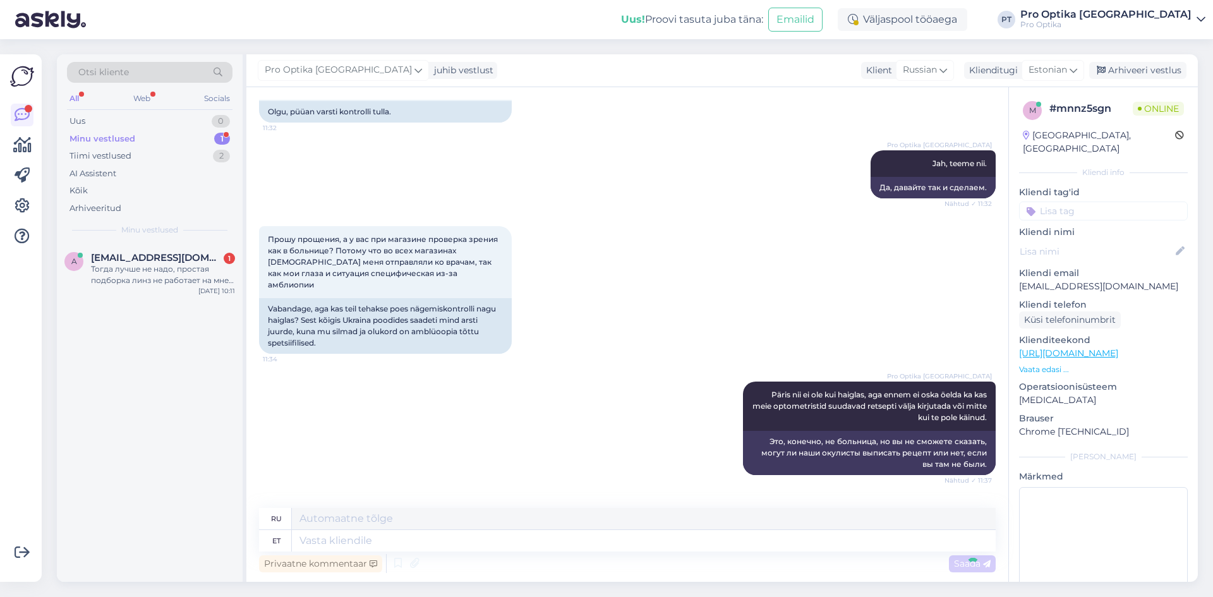
scroll to position [3261, 0]
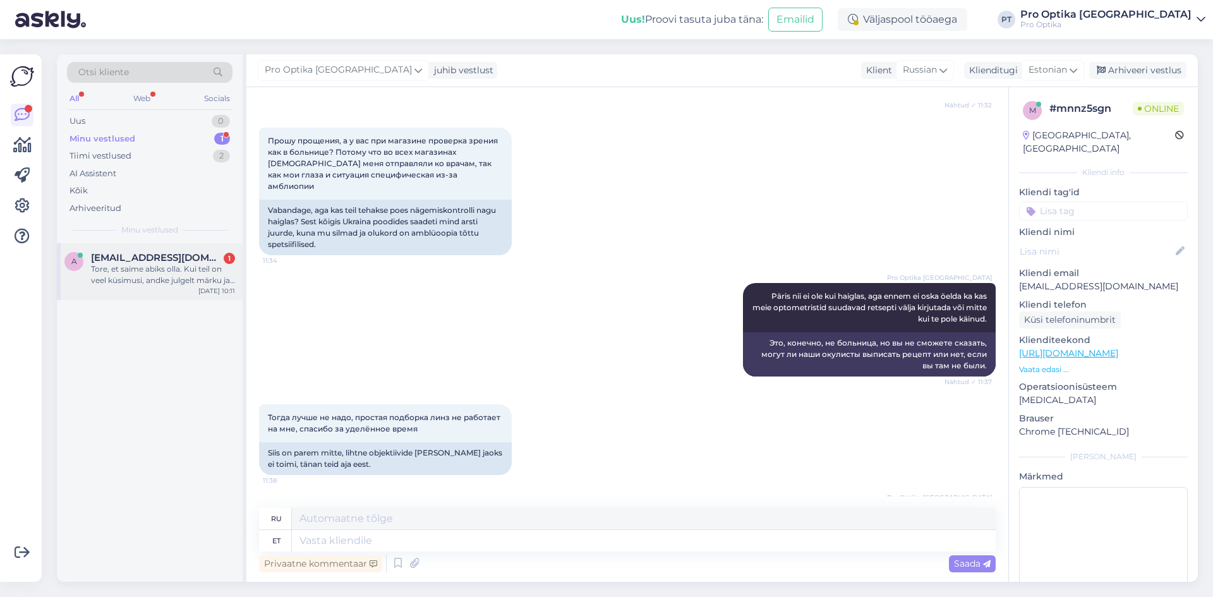
click at [174, 279] on div "Tore, et saime abiks olla. Kui teil on veel küsimusi, andke julgelt märku ja ai…" at bounding box center [163, 274] width 144 height 23
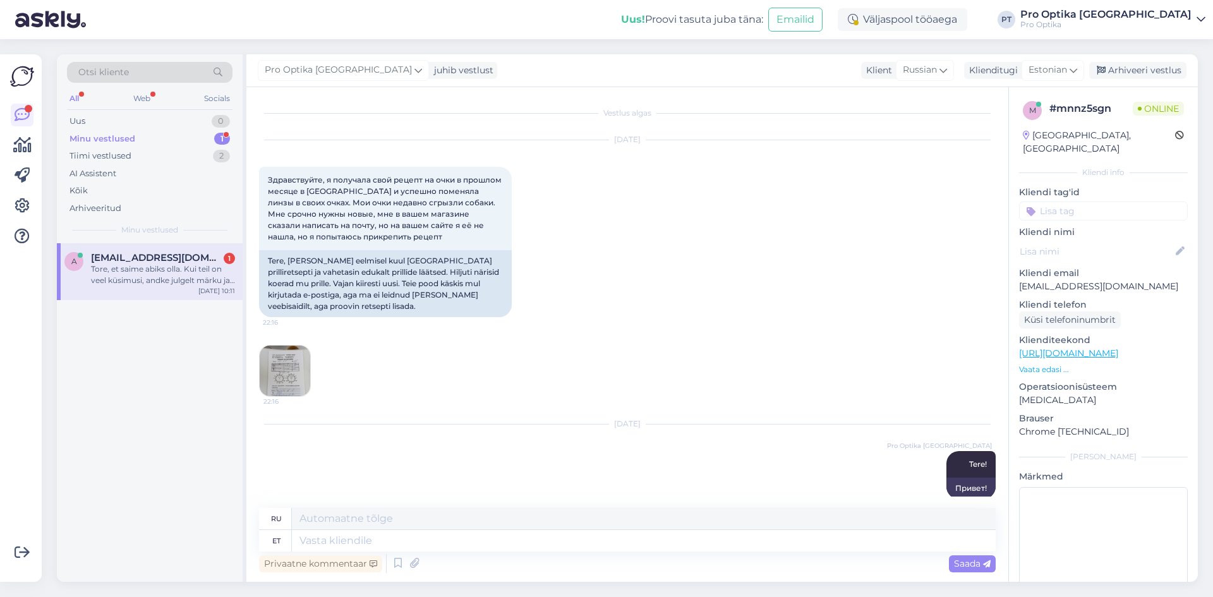
scroll to position [413, 0]
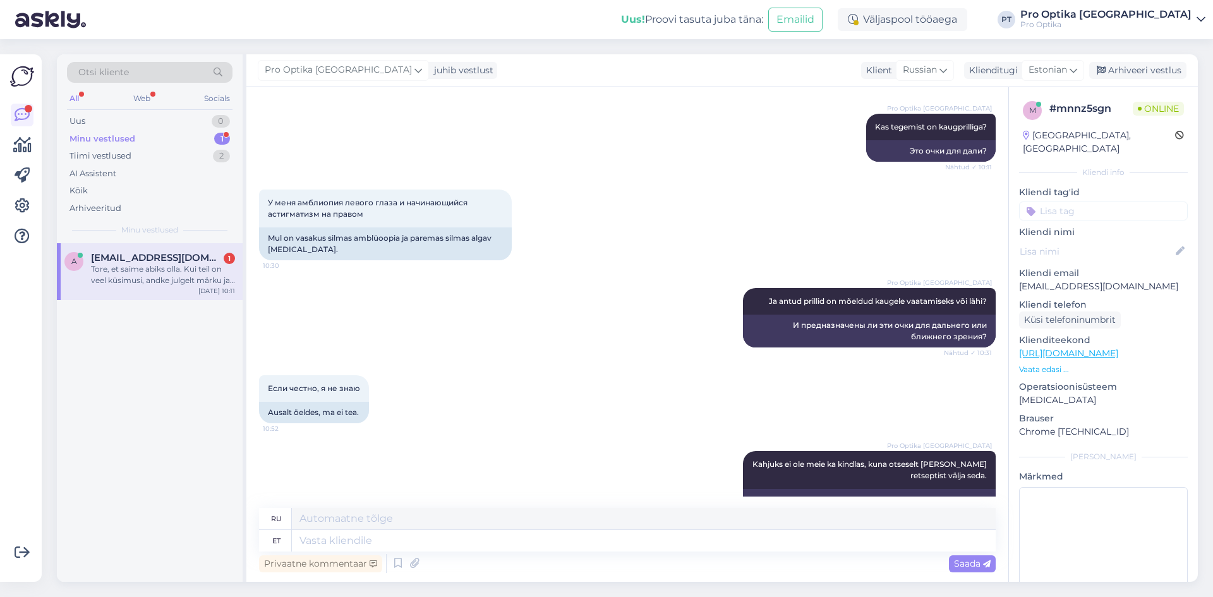
click at [156, 145] on div "Minu vestlused 1" at bounding box center [150, 139] width 166 height 18
click at [144, 139] on div "Minu vestlused 1" at bounding box center [150, 139] width 166 height 18
click at [156, 274] on div "Tore, et saime abiks olla. Kui teil on veel küsimusi, andke julgelt märku ja ai…" at bounding box center [163, 274] width 144 height 23
